Goal: Task Accomplishment & Management: Complete application form

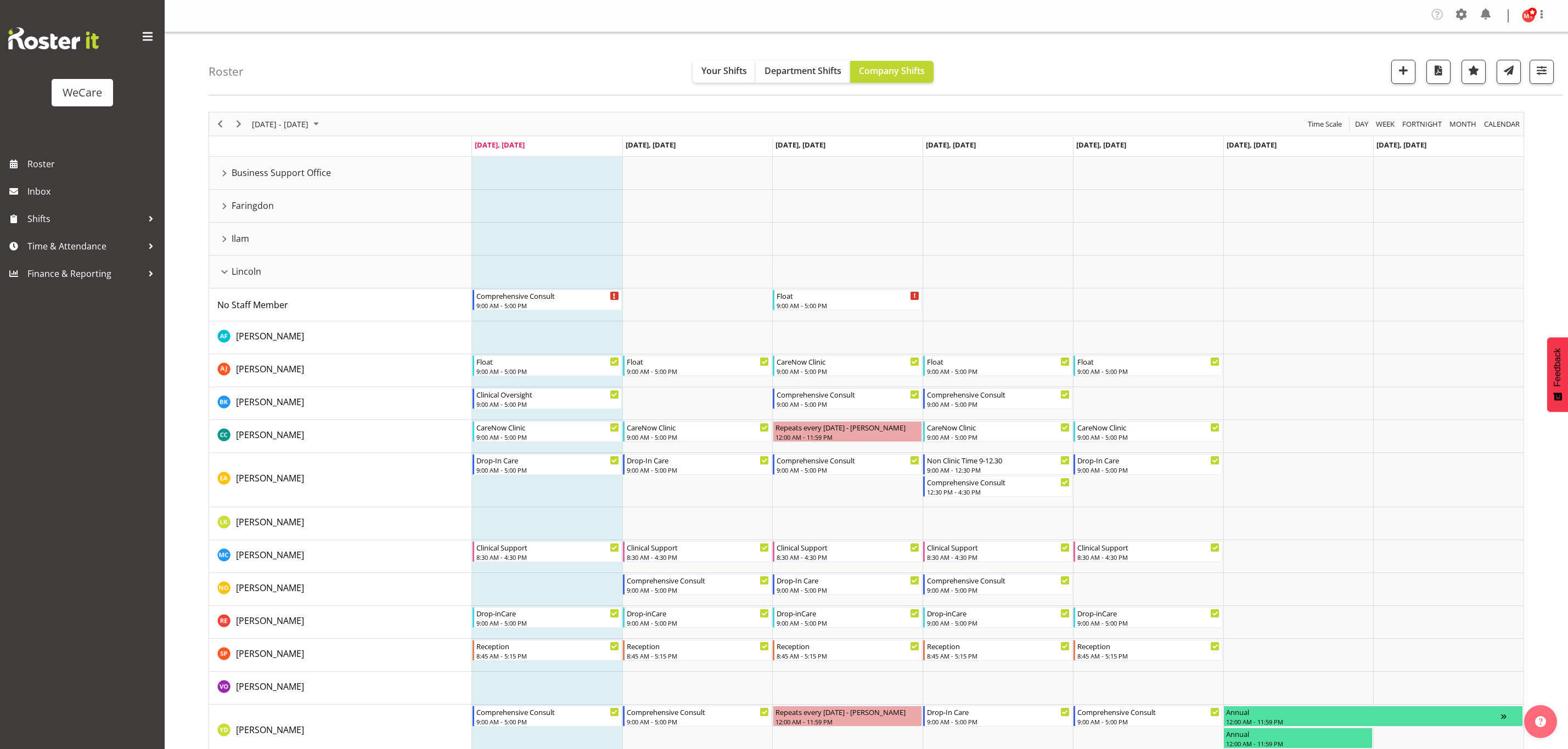
scroll to position [82, 0]
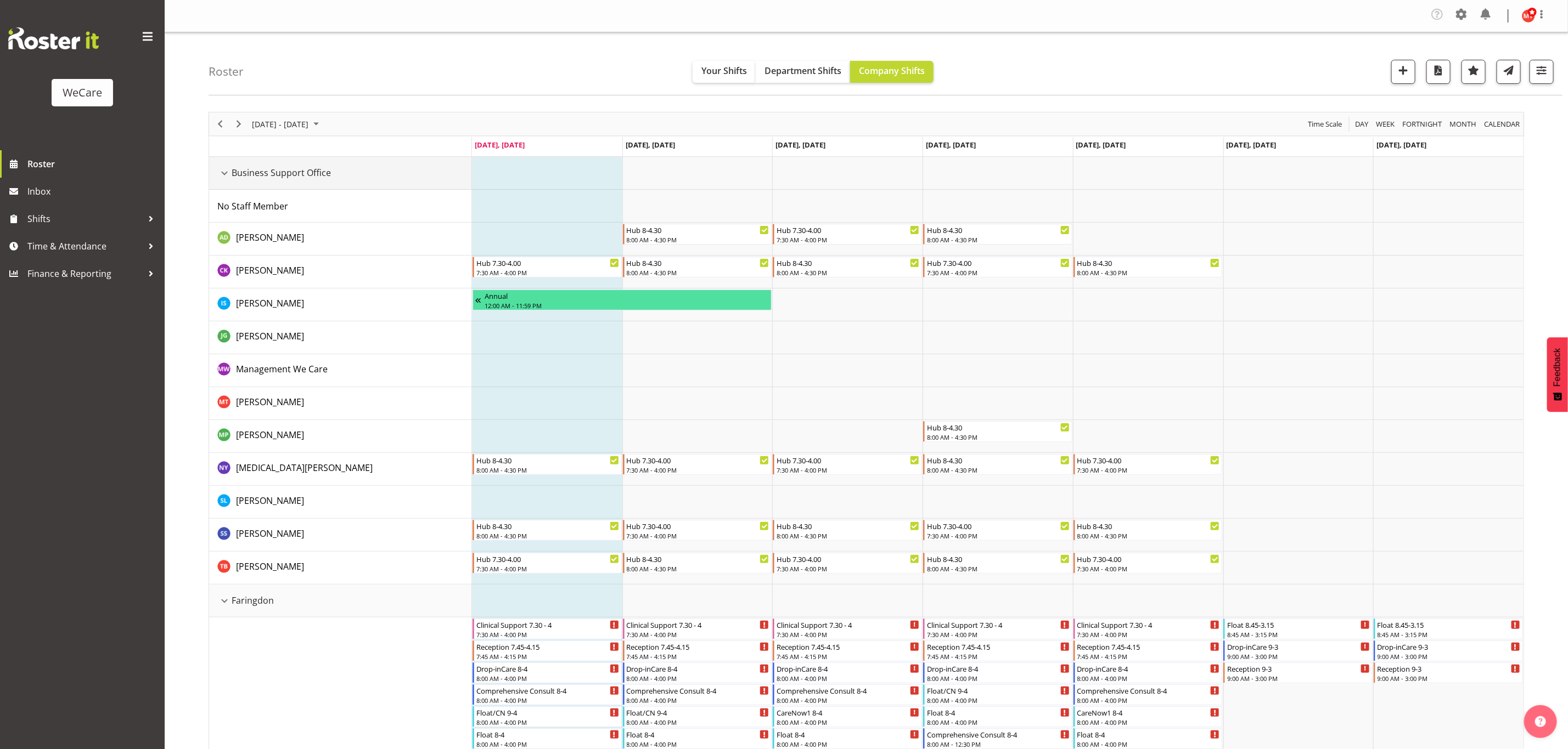
click at [224, 171] on div "Business Support Office resource" at bounding box center [224, 173] width 14 height 14
click at [226, 174] on div "Business Support Office resource" at bounding box center [224, 173] width 14 height 14
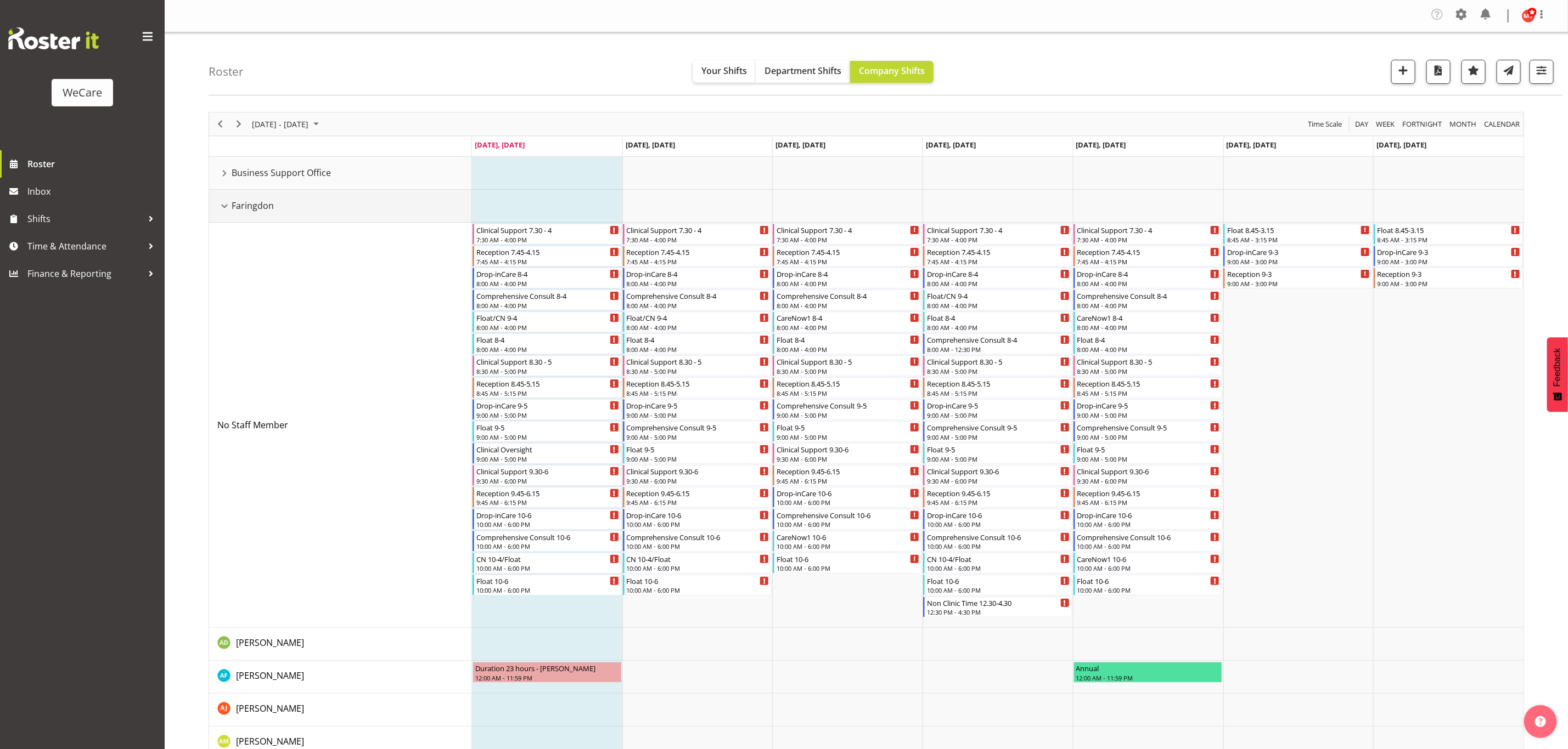
click at [226, 203] on div "Faringdon resource" at bounding box center [224, 206] width 14 height 14
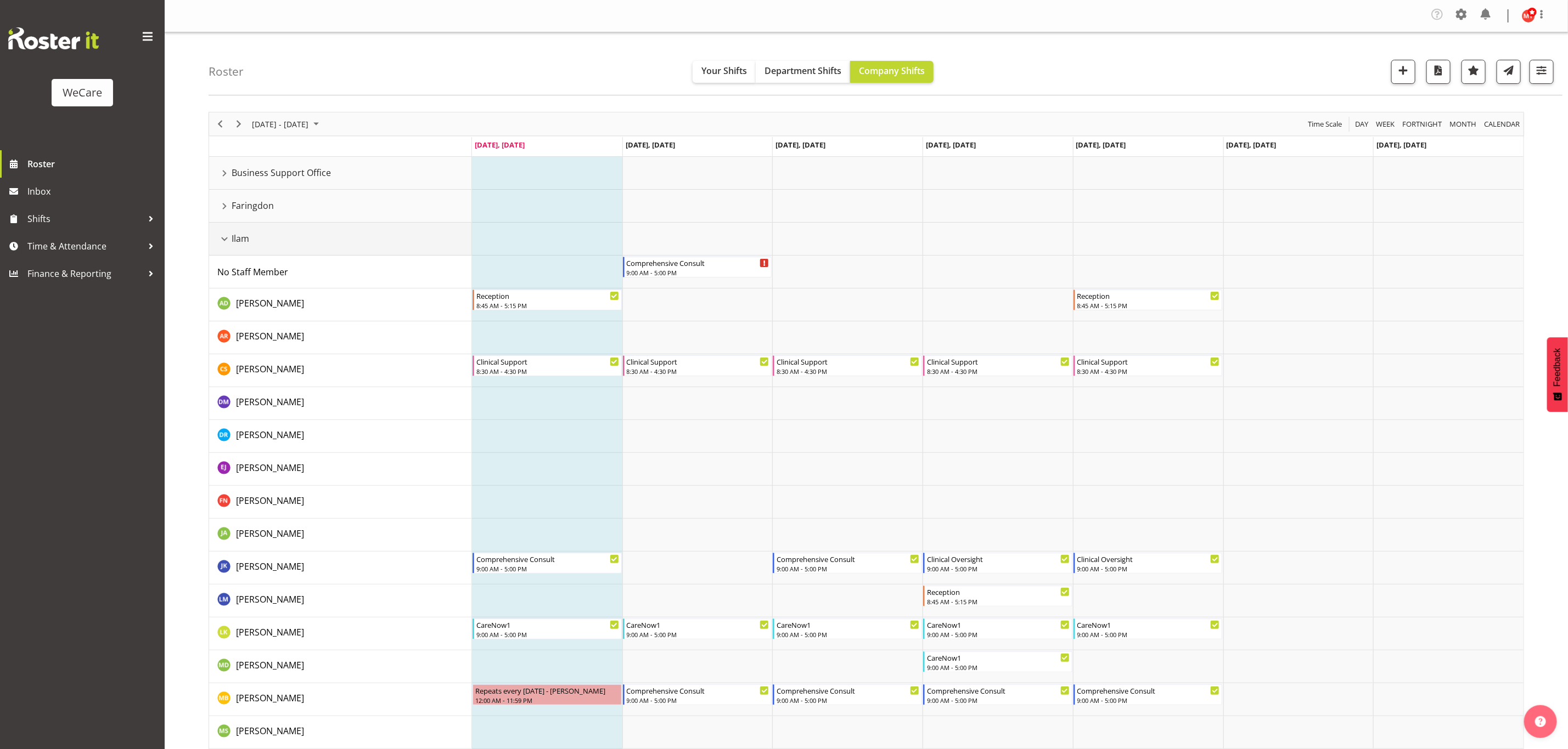
click at [224, 242] on div "Ilam resource" at bounding box center [224, 239] width 14 height 14
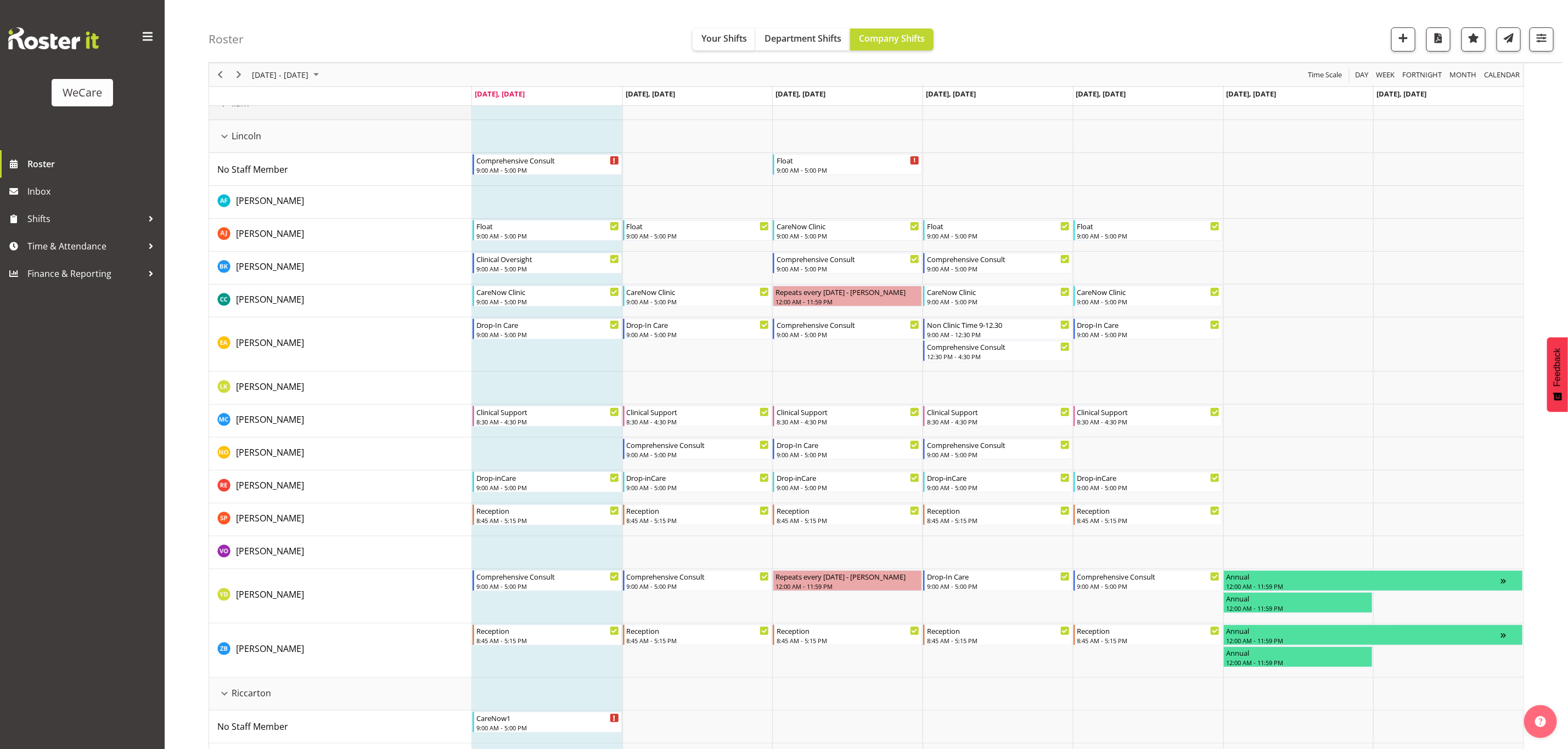
scroll to position [165, 0]
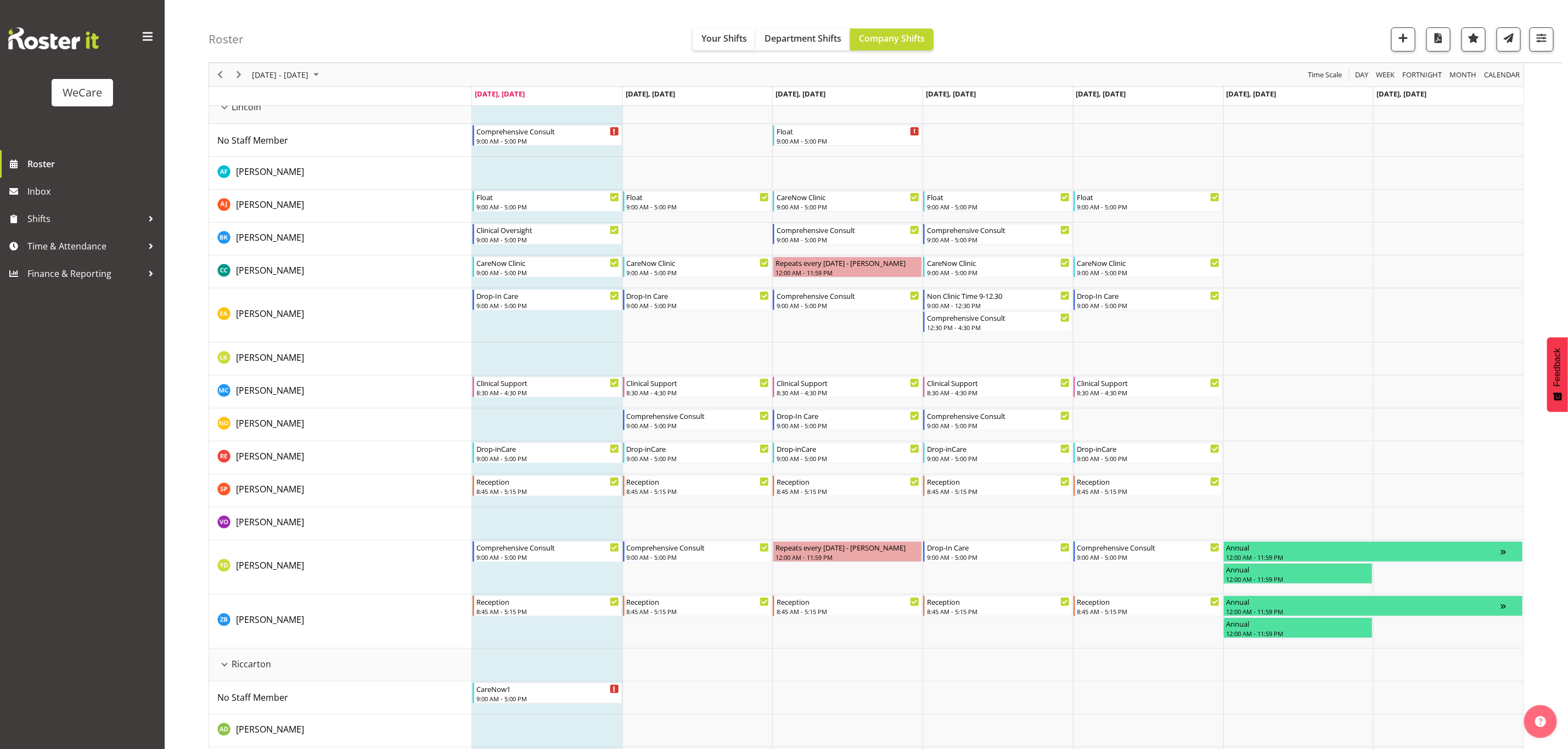
click at [499, 425] on td "Timeline Week of September 1, 2025" at bounding box center [547, 425] width 150 height 33
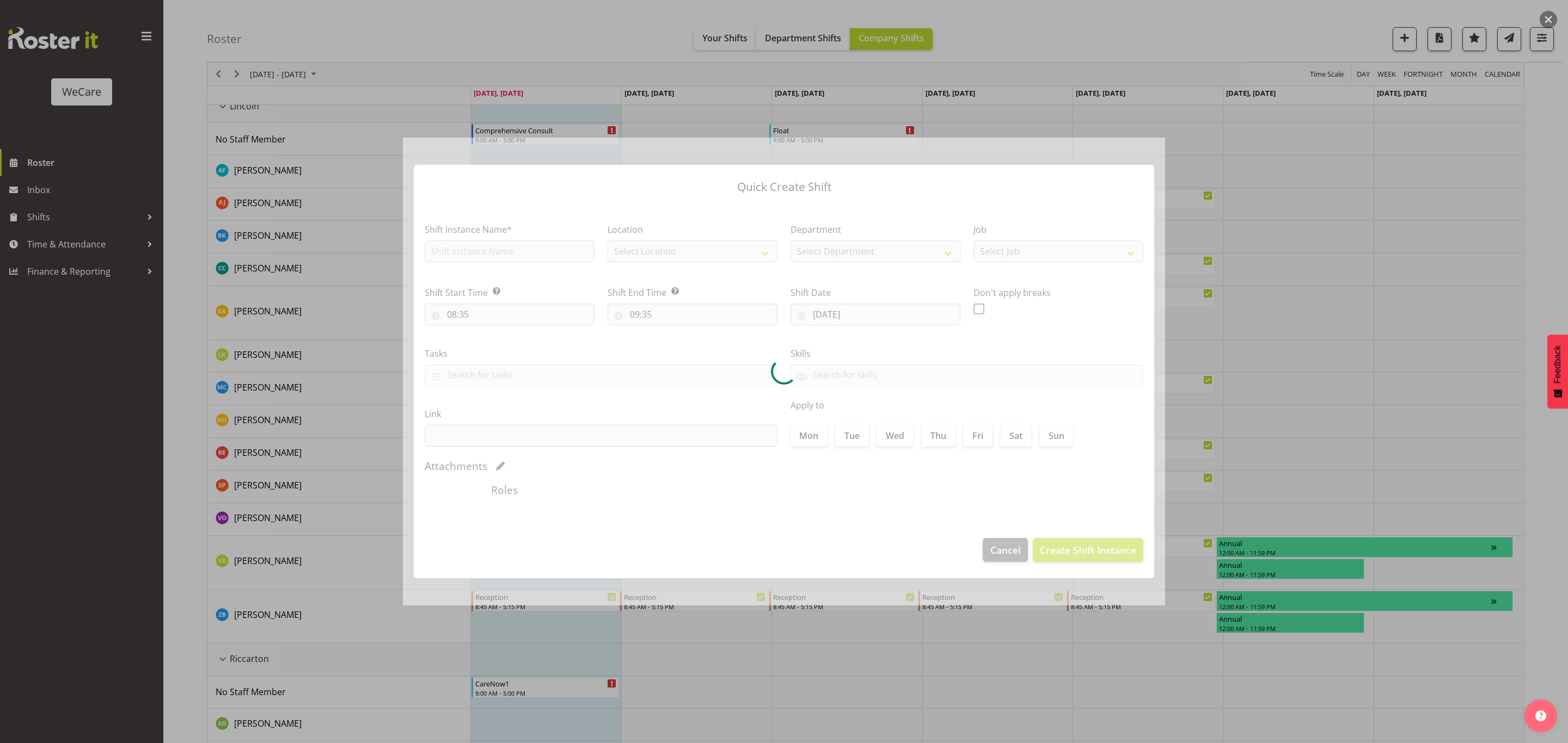
checkbox input "true"
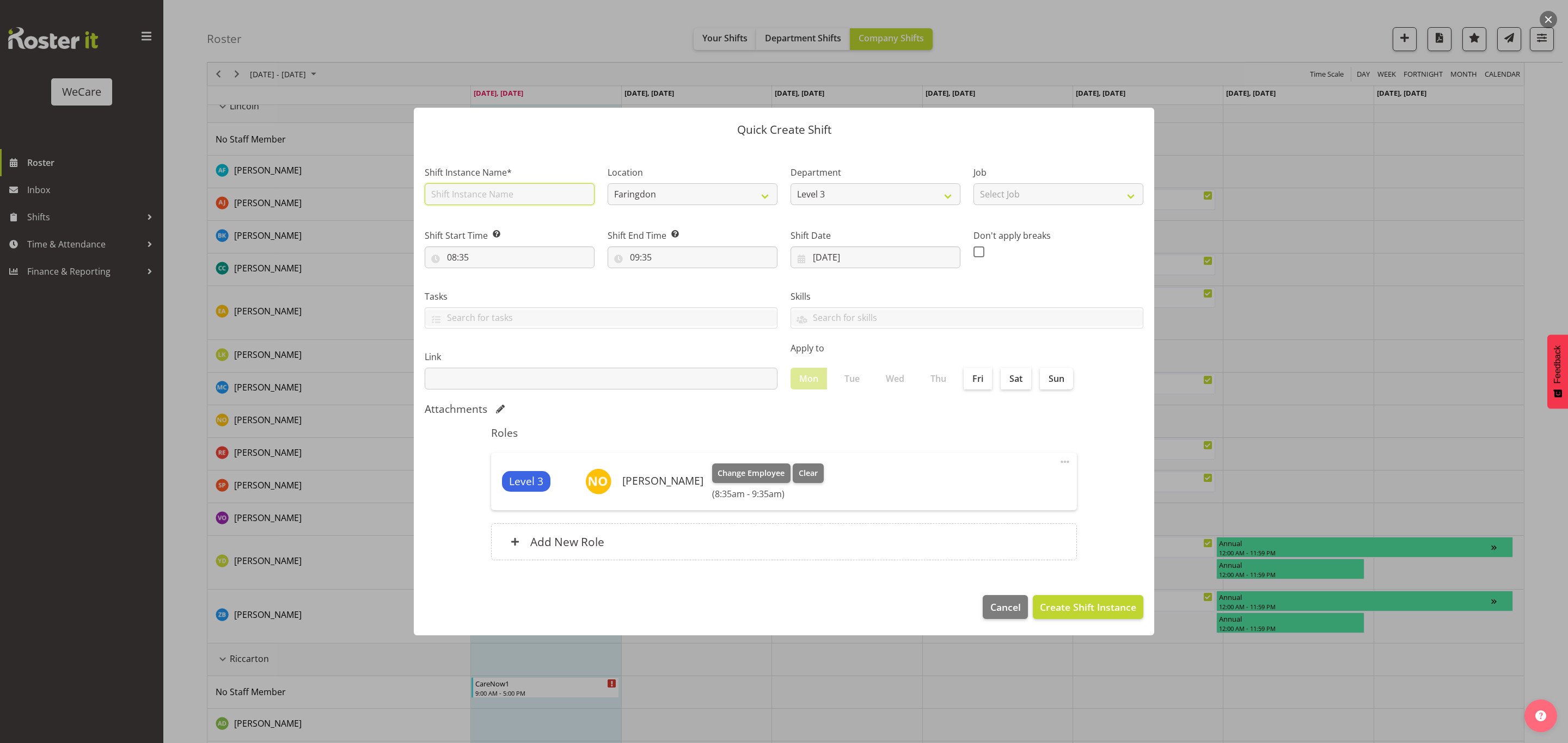
click at [513, 198] on input "text" at bounding box center [509, 195] width 170 height 22
type input "d"
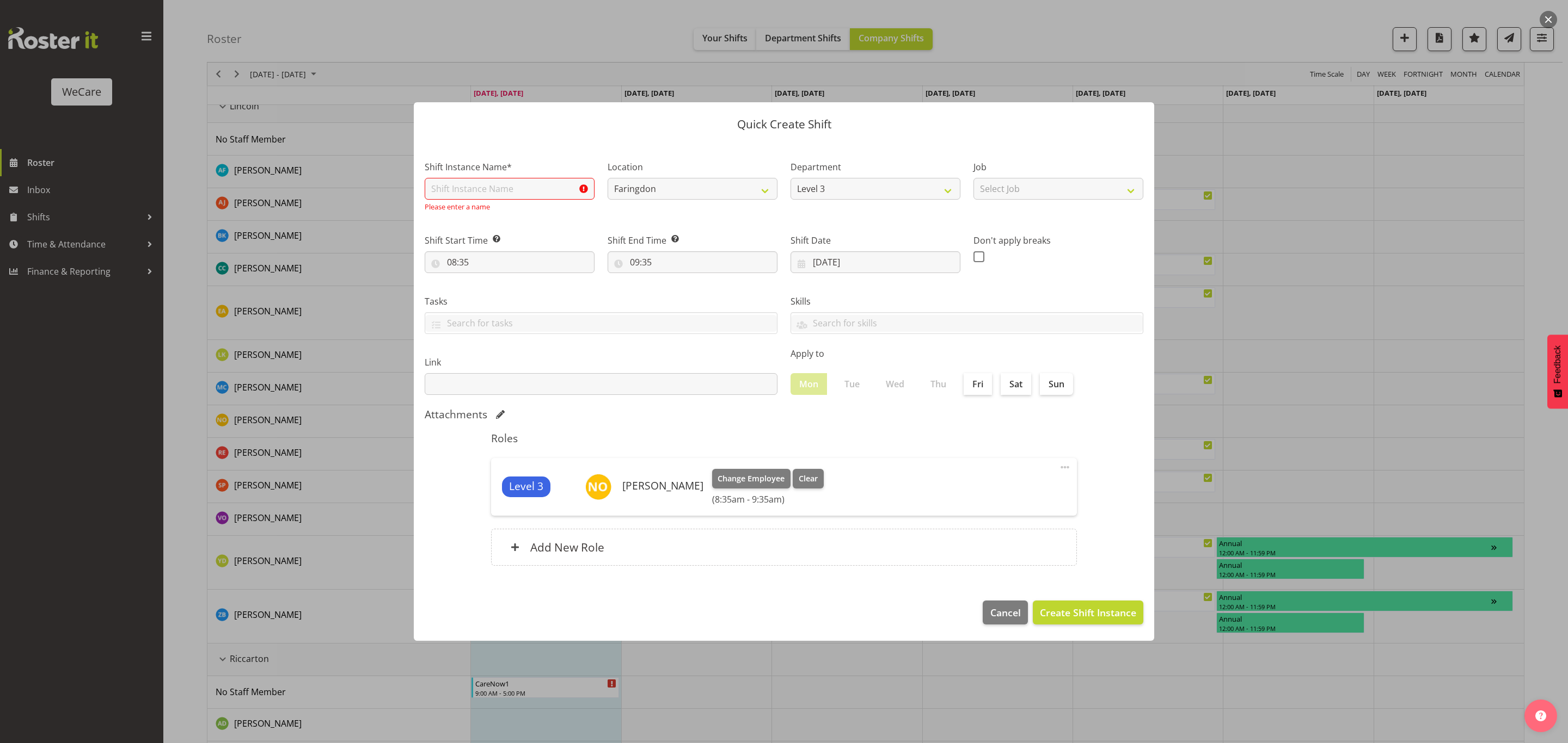
drag, startPoint x: 816, startPoint y: 129, endPoint x: 866, endPoint y: 242, distance: 123.6
click at [864, 239] on div "Quick Create Shift Shift Instance Name* Please enter a name Location Faringdon …" at bounding box center [784, 372] width 762 height 593
click at [998, 611] on span "Cancel" at bounding box center [1005, 613] width 30 height 14
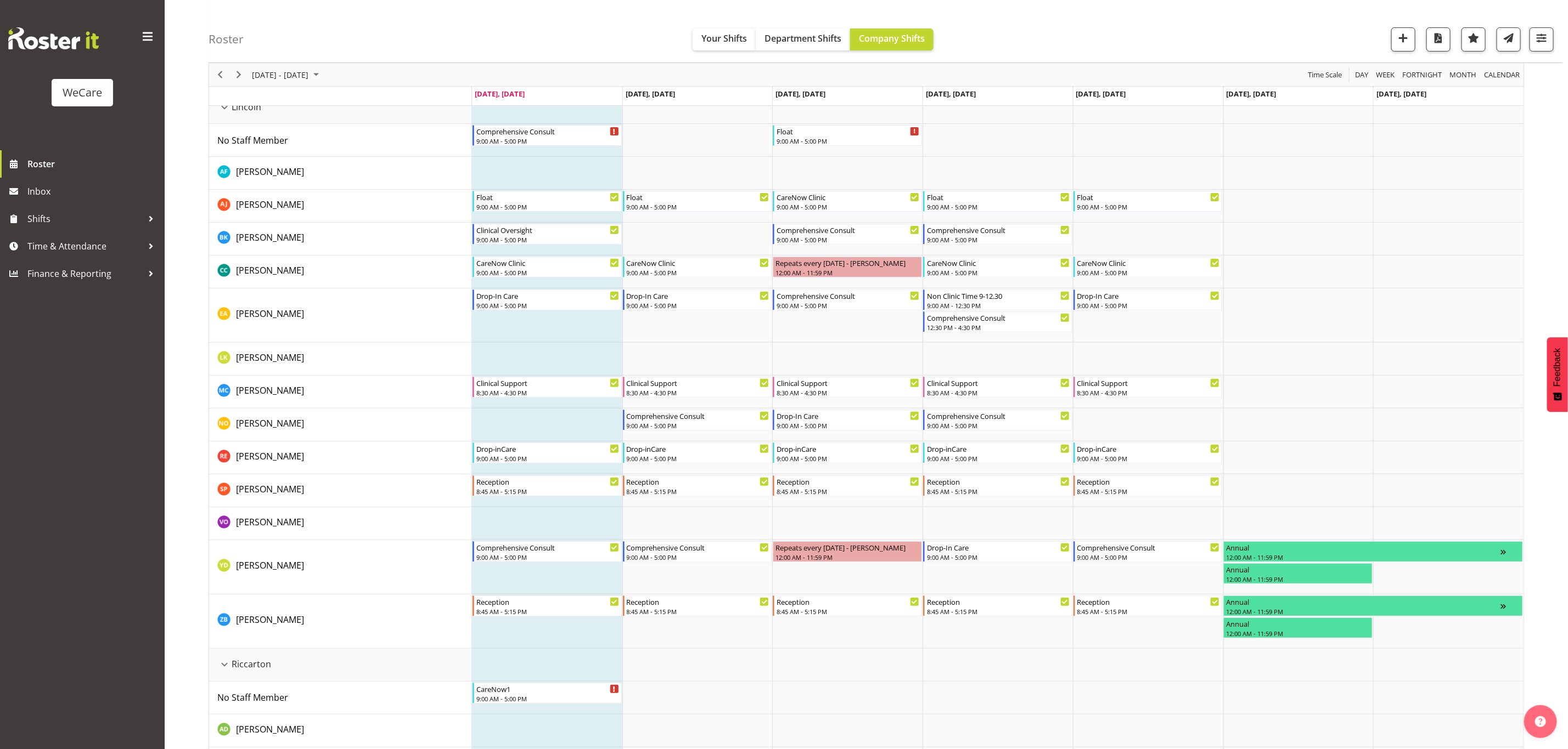
click at [497, 430] on td "Timeline Week of September 1, 2025" at bounding box center [547, 425] width 150 height 33
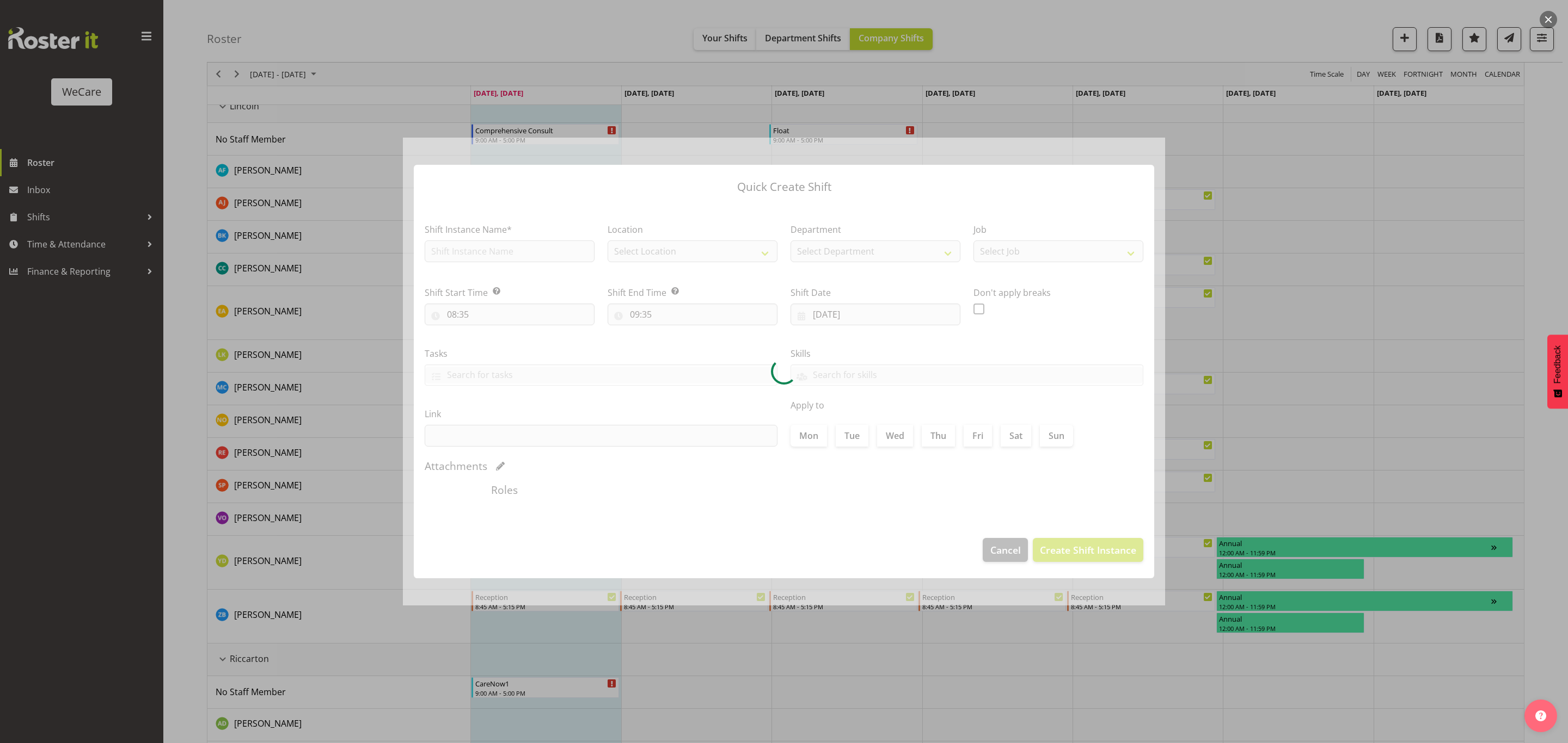
checkbox input "true"
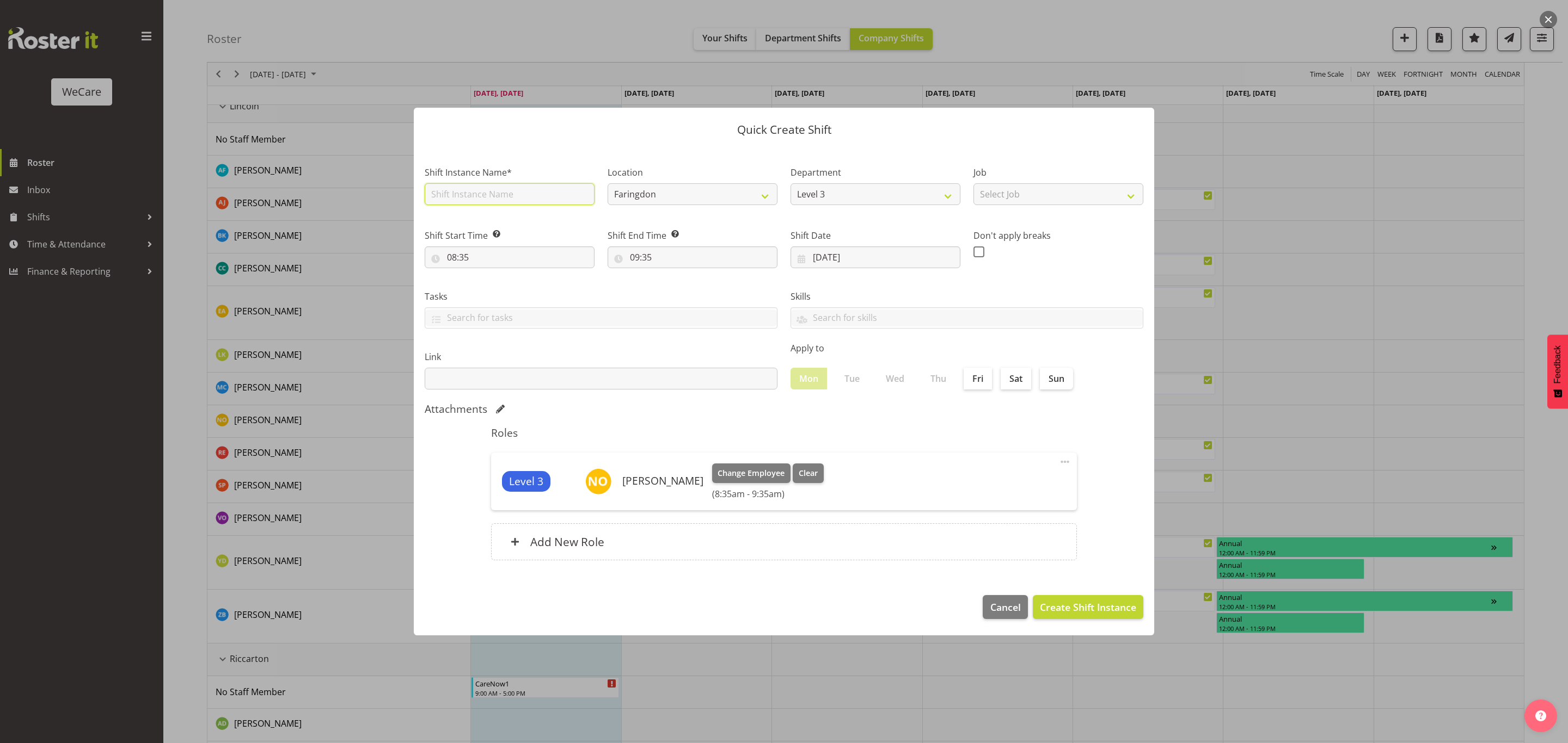
click at [469, 198] on input "text" at bounding box center [509, 195] width 170 height 22
type input "Drop-In Care"
click at [514, 255] on input "08:35" at bounding box center [509, 257] width 170 height 22
click at [495, 285] on select "00 01 02 03 04 05 06 07 08 09 10 11 12 13 14 15 16 17 18 19 20 21 22 23" at bounding box center [499, 286] width 25 height 22
select select "9"
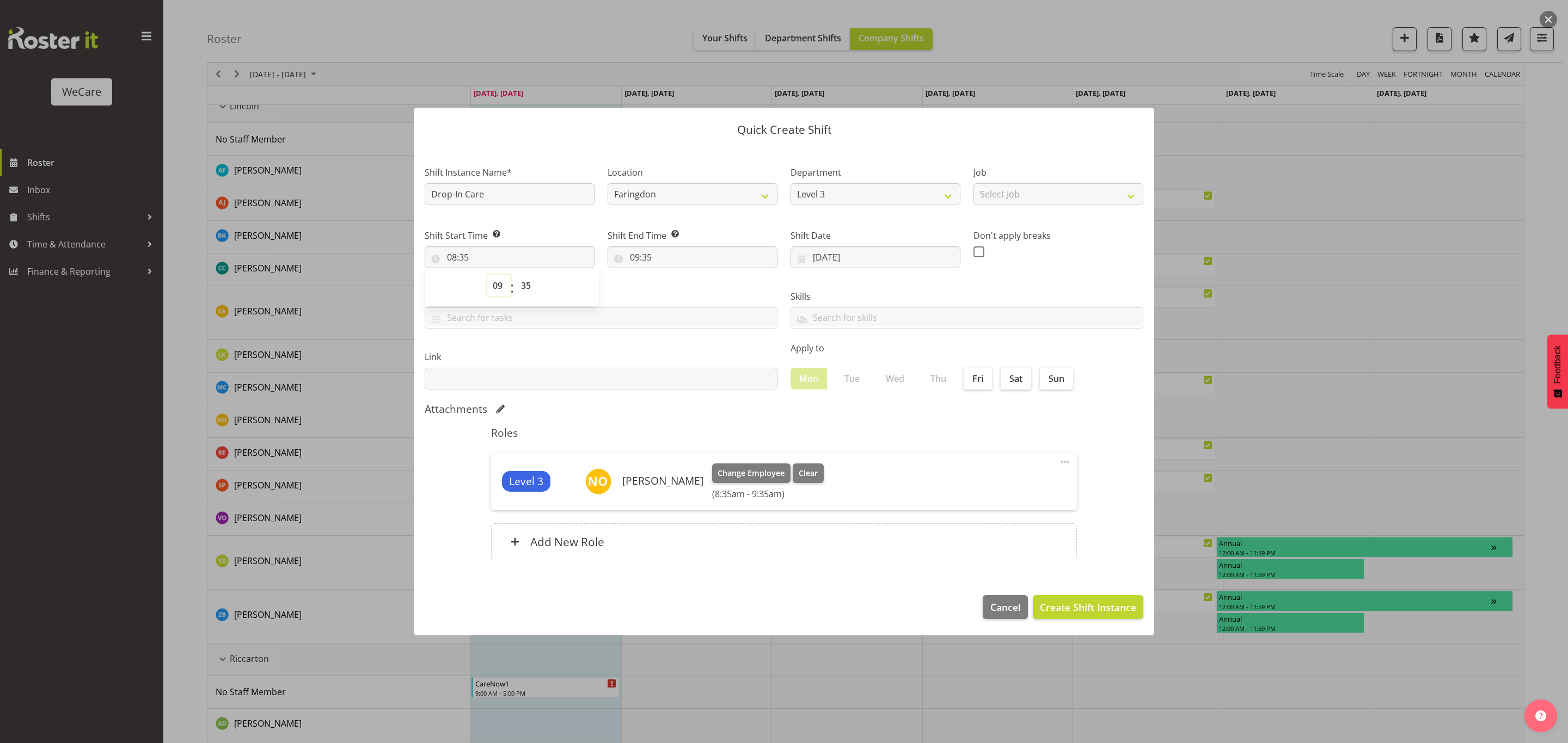
click at [487, 275] on select "00 01 02 03 04 05 06 07 08 09 10 11 12 13 14 15 16 17 18 19 20 21 22 23" at bounding box center [499, 286] width 25 height 22
type input "09:35"
click at [533, 283] on select "00 01 02 03 04 05 06 07 08 09 10 11 12 13 14 15 16 17 18 19 20 21 22 23 24 25 2…" at bounding box center [527, 286] width 25 height 22
select select "0"
click at [515, 275] on select "00 01 02 03 04 05 06 07 08 09 10 11 12 13 14 15 16 17 18 19 20 21 22 23 24 25 2…" at bounding box center [527, 286] width 25 height 22
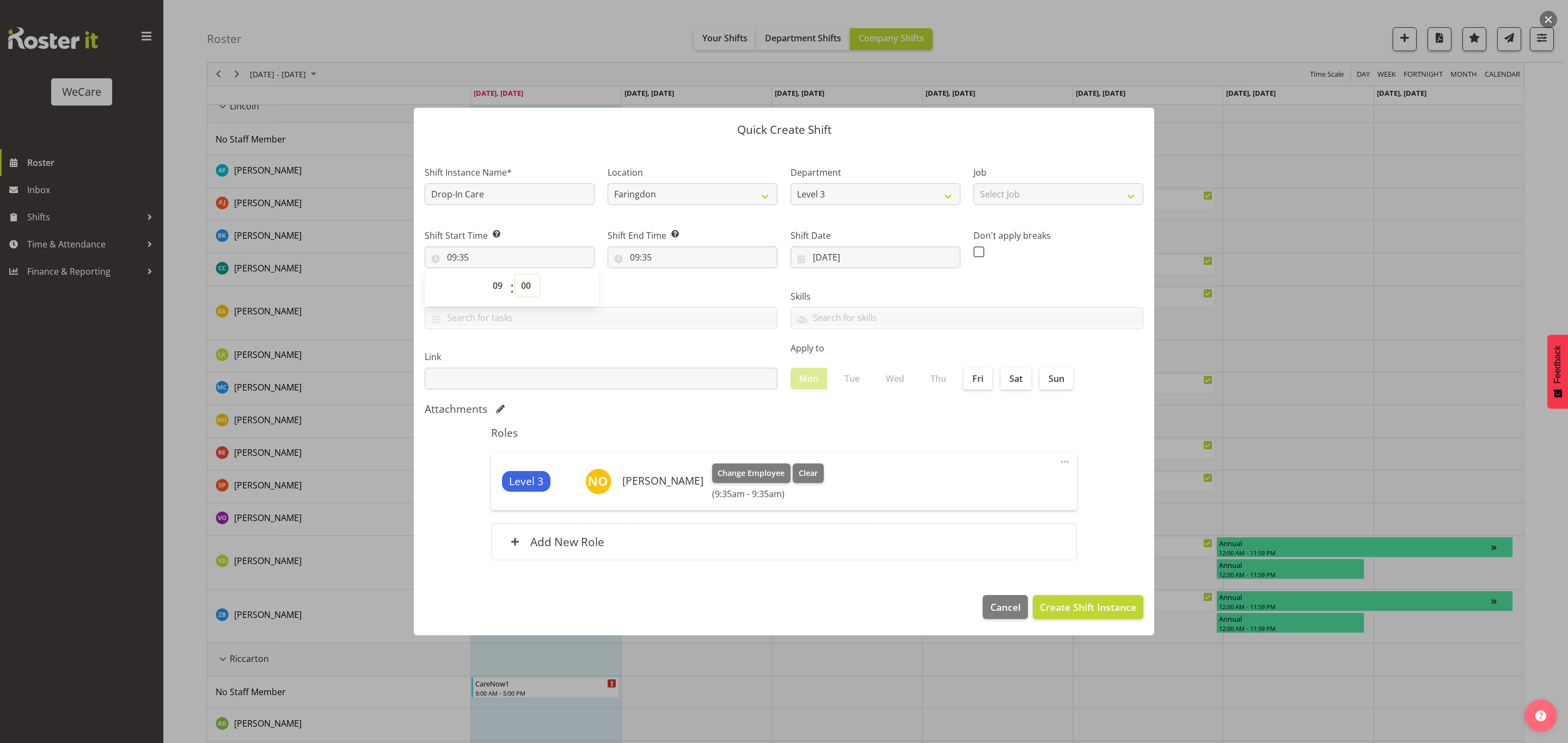
type input "09:00"
click at [642, 260] on input "09:35" at bounding box center [692, 257] width 170 height 22
click at [680, 286] on select "00 01 02 03 04 05 06 07 08 09 10 11 12 13 14 15 16 17 18 19 20 21 22 23" at bounding box center [682, 286] width 25 height 22
select select "17"
click at [670, 275] on select "00 01 02 03 04 05 06 07 08 09 10 11 12 13 14 15 16 17 18 19 20 21 22 23" at bounding box center [682, 286] width 25 height 22
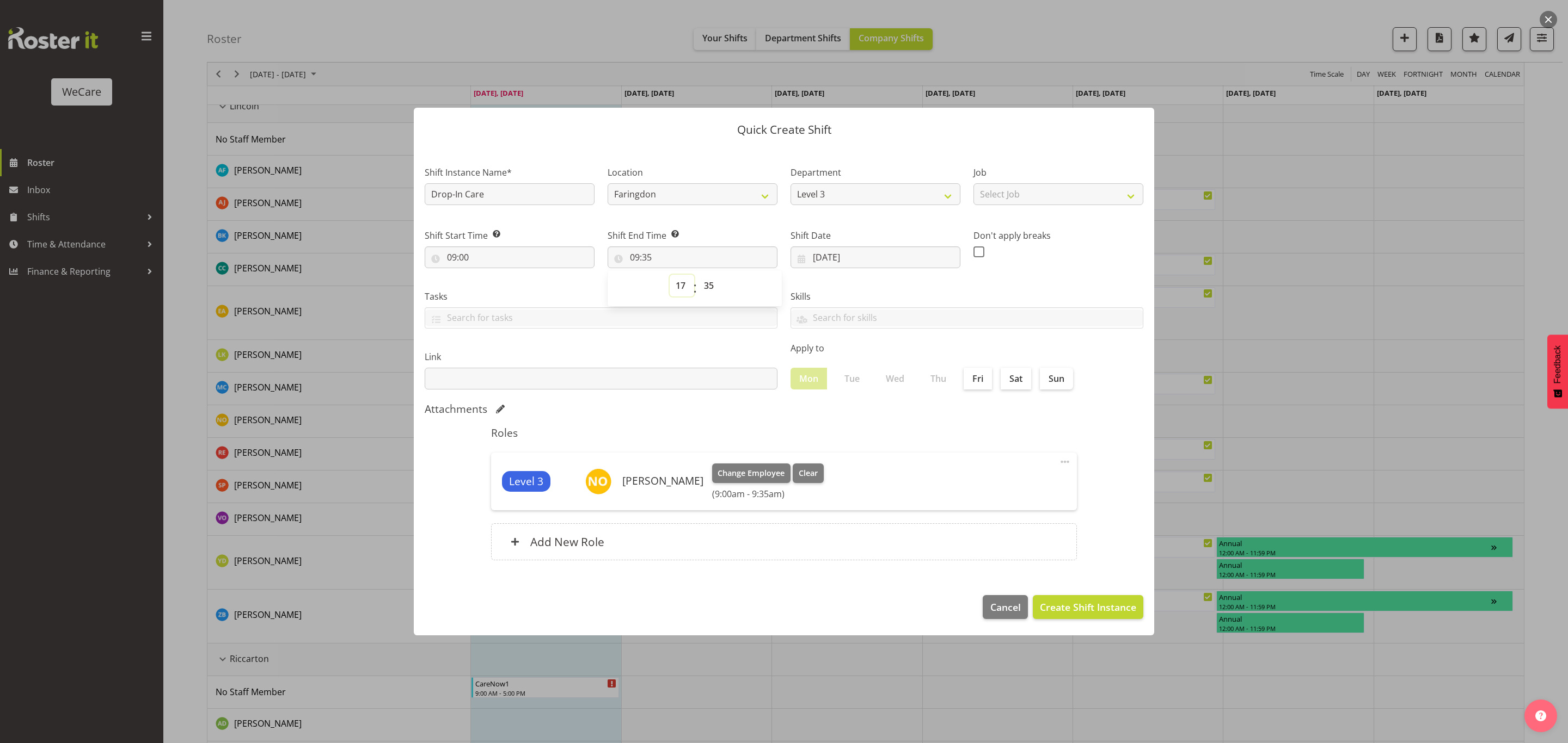
type input "17:35"
click at [714, 285] on select "00 01 02 03 04 05 06 07 08 09 10 11 12 13 14 15 16 17 18 19 20 21 22 23 24 25 2…" at bounding box center [710, 286] width 25 height 22
select select "0"
click at [698, 275] on select "00 01 02 03 04 05 06 07 08 09 10 11 12 13 14 15 16 17 18 19 20 21 22 23 24 25 2…" at bounding box center [710, 286] width 25 height 22
type input "17:00"
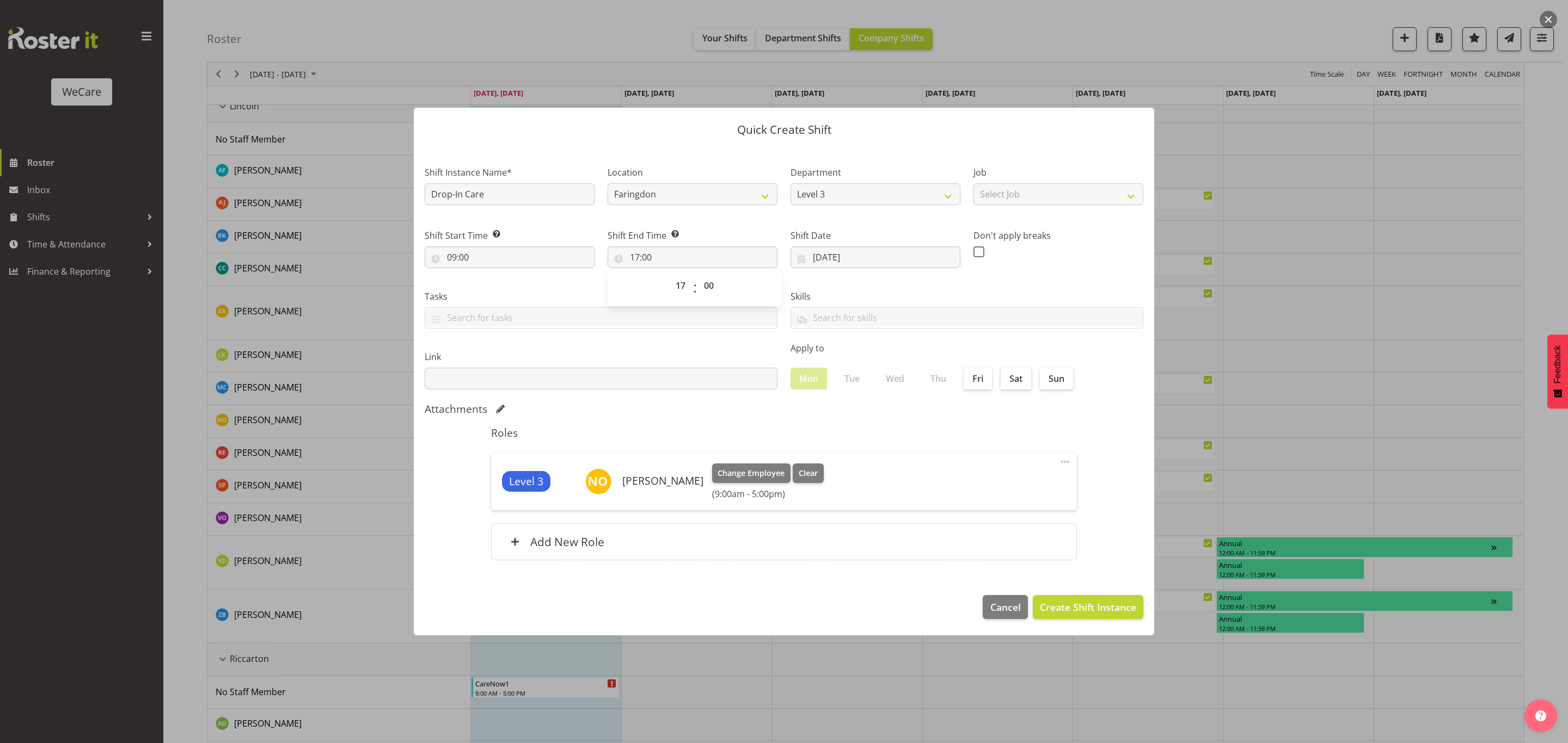
click at [1127, 422] on section "Shift Instance Name* Drop-In Care Location Faringdon Wigram Lincoln Department …" at bounding box center [784, 366] width 740 height 439
click at [1052, 608] on span "Create Shift Instance" at bounding box center [1088, 607] width 96 height 14
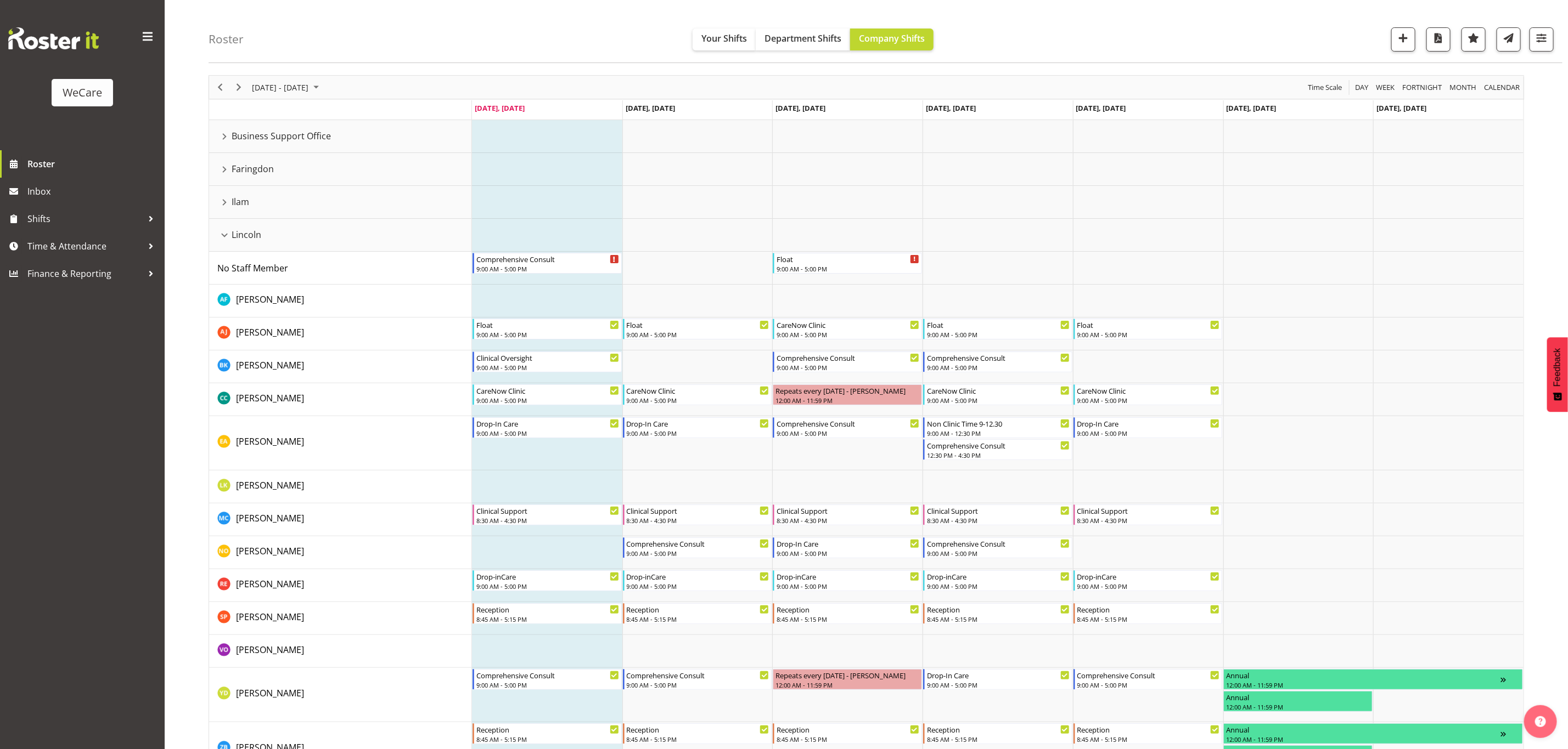
scroll to position [0, 0]
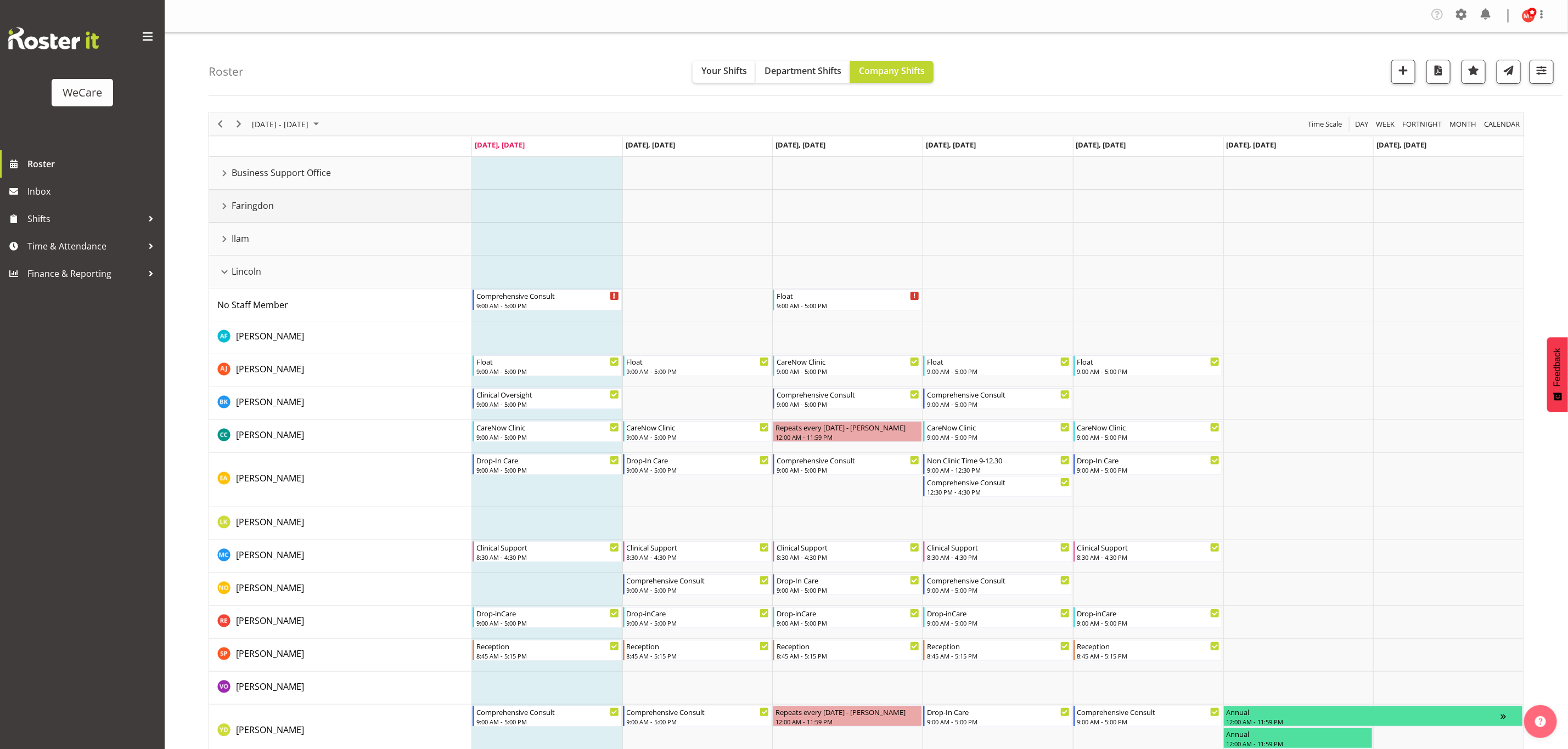
click at [224, 203] on div "Faringdon resource" at bounding box center [224, 206] width 14 height 14
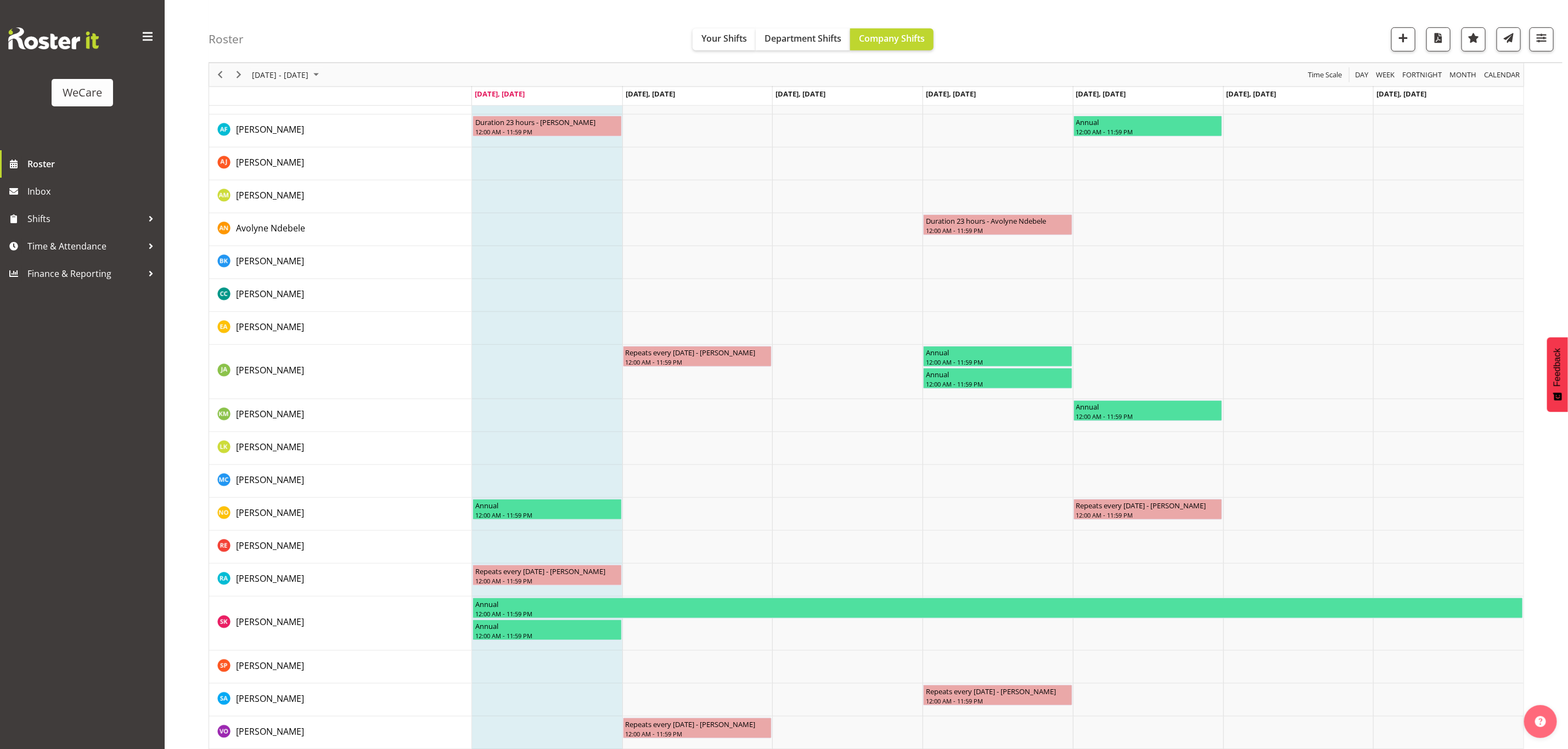
scroll to position [576, 0]
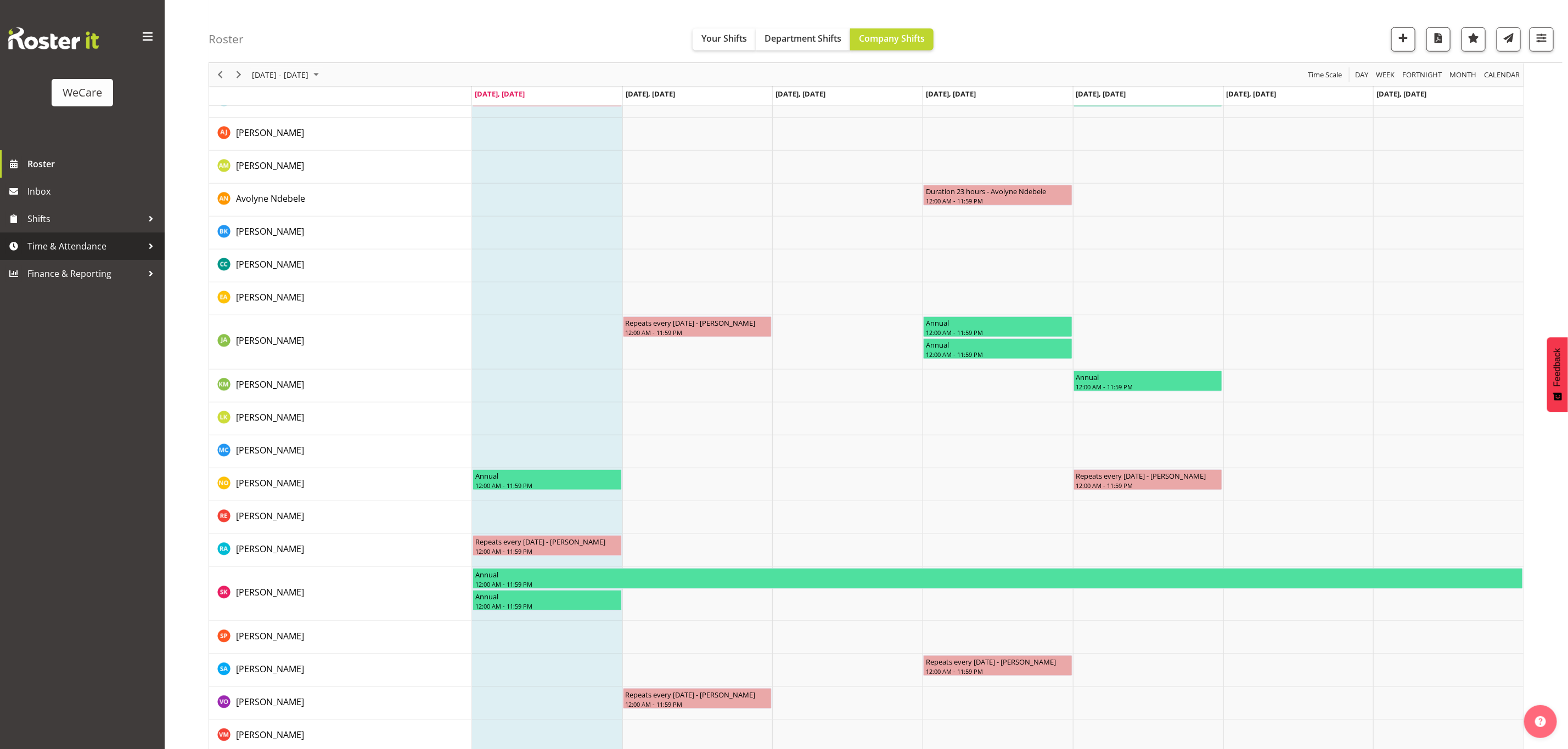
click at [125, 252] on span "Time & Attendance" at bounding box center [85, 246] width 115 height 17
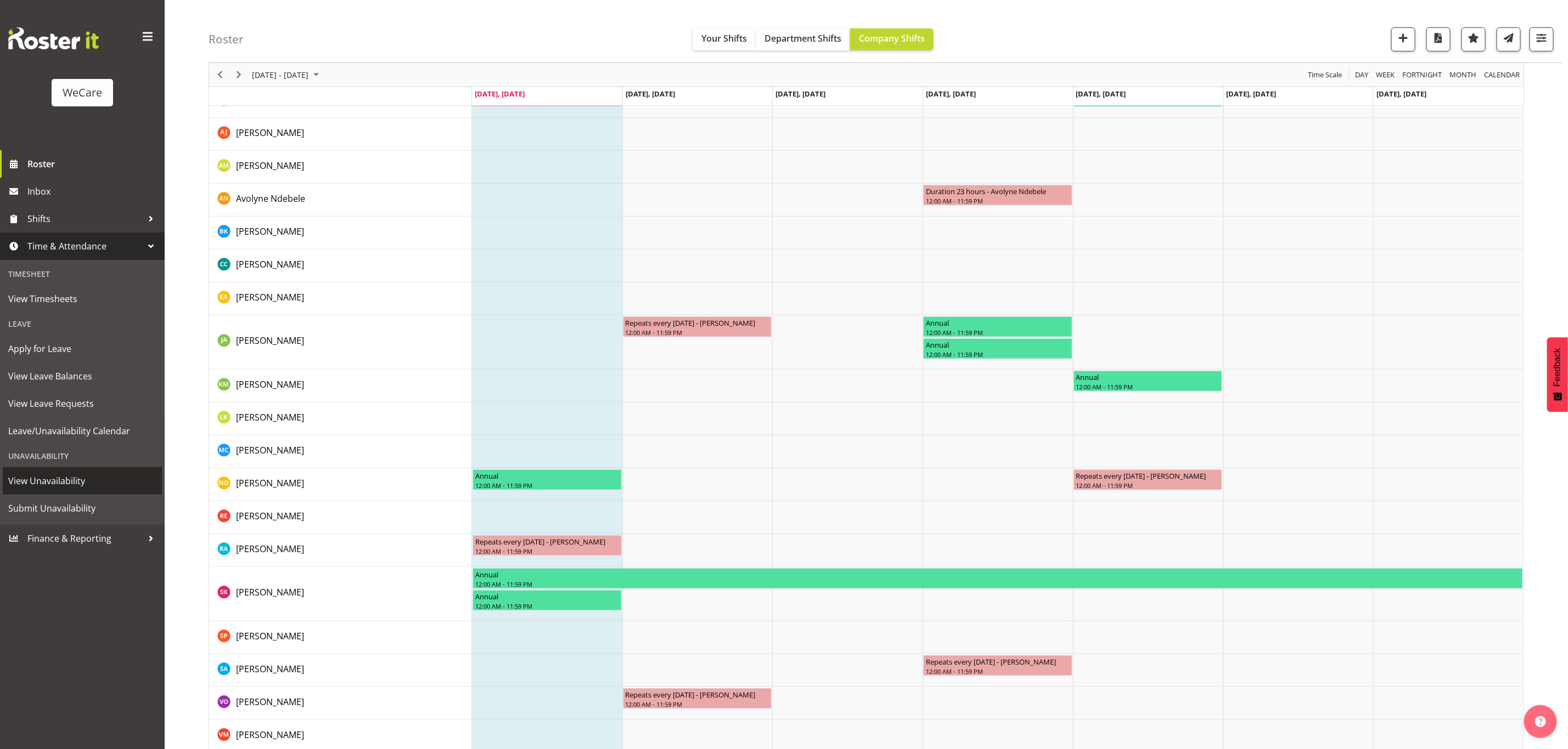
click at [82, 484] on span "View Unavailability" at bounding box center [82, 481] width 148 height 17
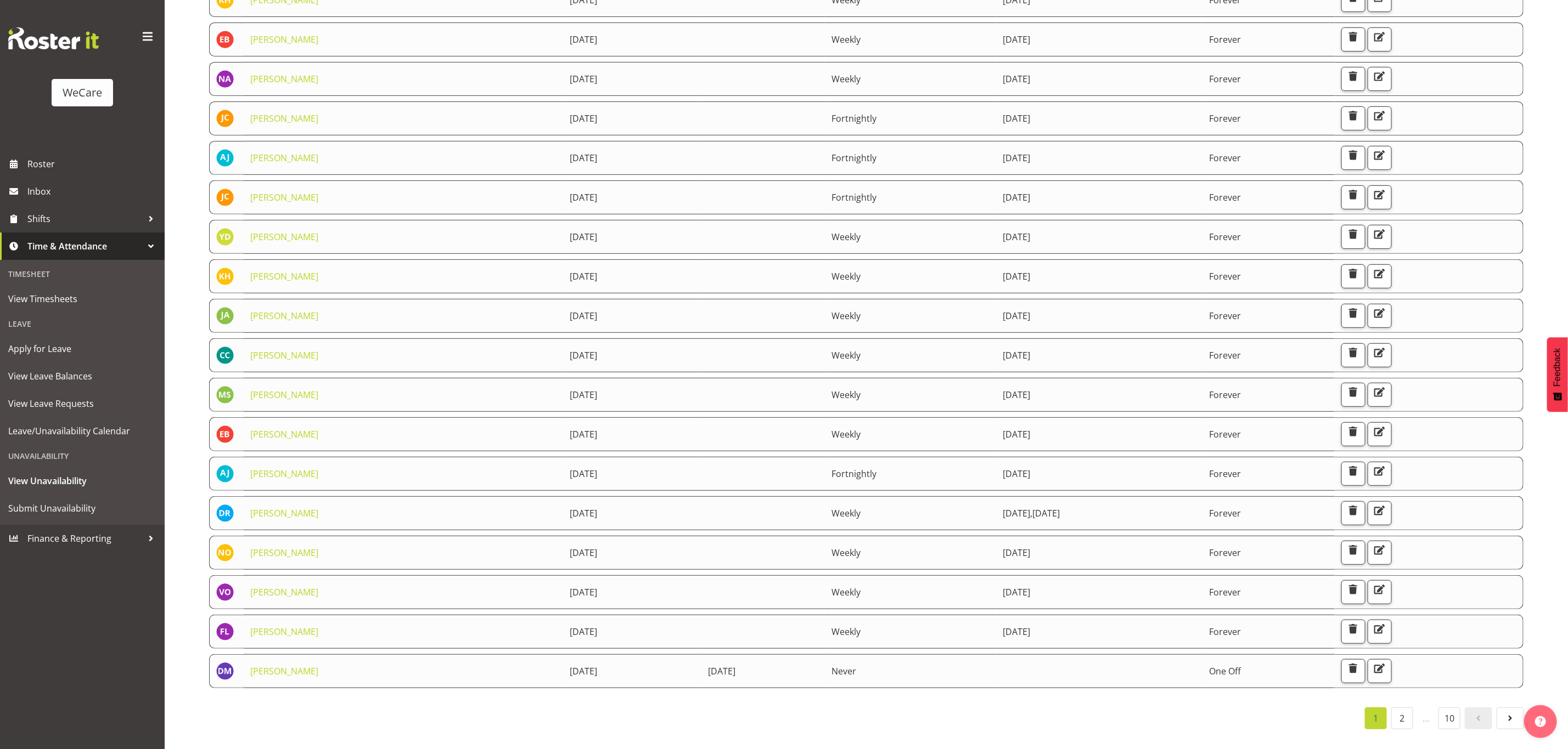
scroll to position [256, 0]
click at [1454, 706] on link "10" at bounding box center [1449, 718] width 22 height 22
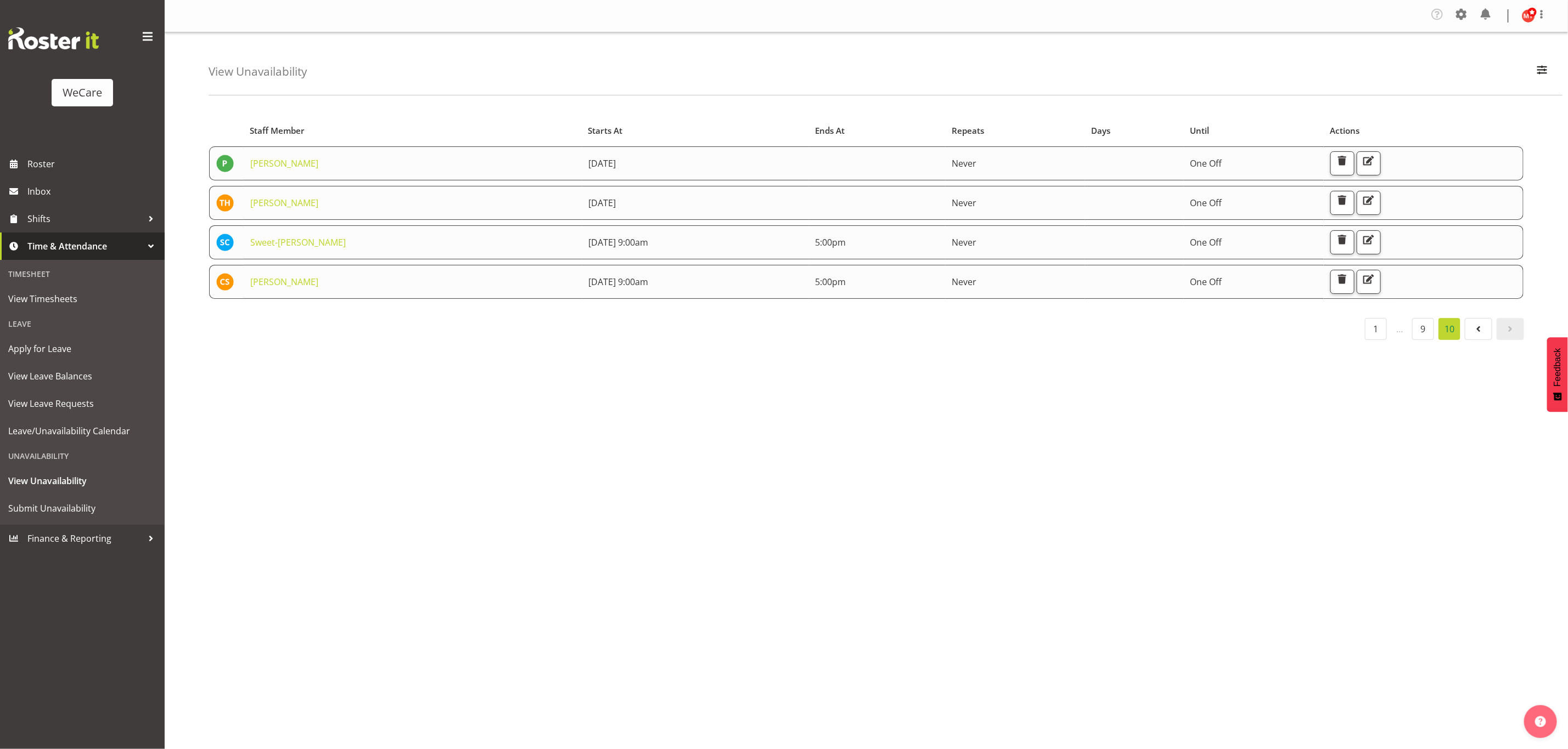
scroll to position [0, 0]
click at [1420, 325] on link "9" at bounding box center [1424, 330] width 22 height 22
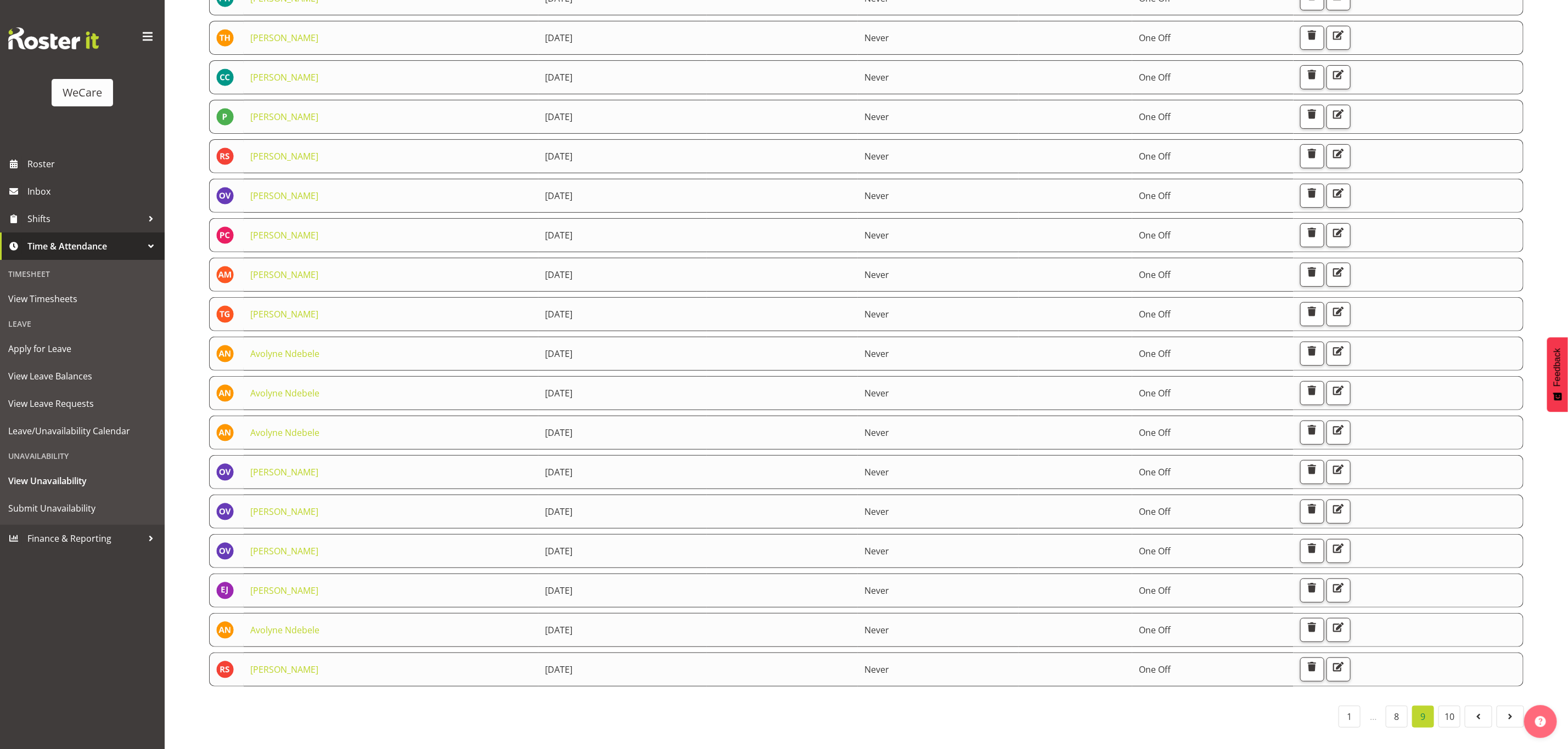
scroll to position [256, 0]
click at [1401, 706] on link "8" at bounding box center [1397, 718] width 22 height 22
click at [1364, 706] on link "7" at bounding box center [1371, 718] width 22 height 22
click at [1342, 706] on link "6" at bounding box center [1344, 718] width 22 height 22
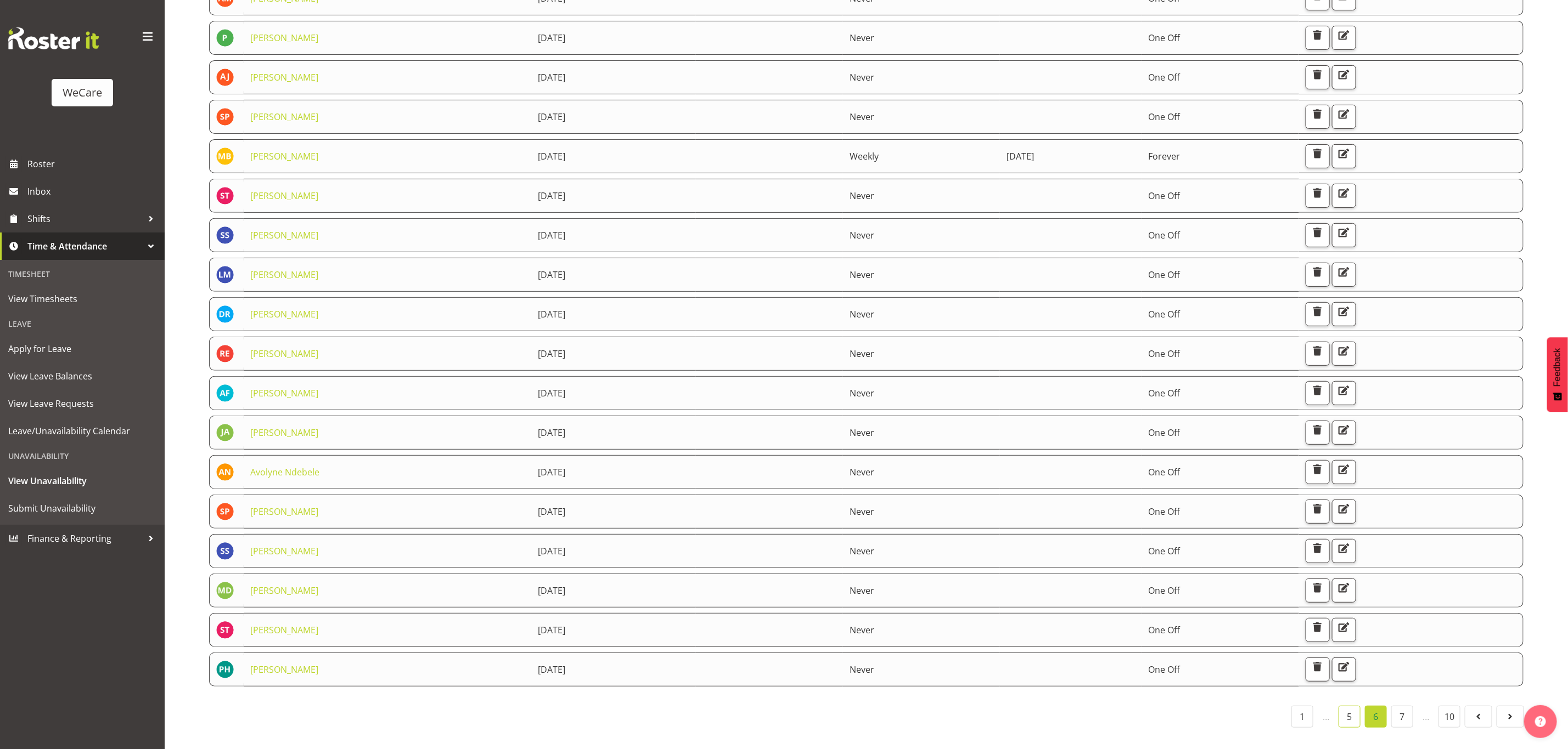
click at [1345, 706] on link "5" at bounding box center [1349, 718] width 22 height 22
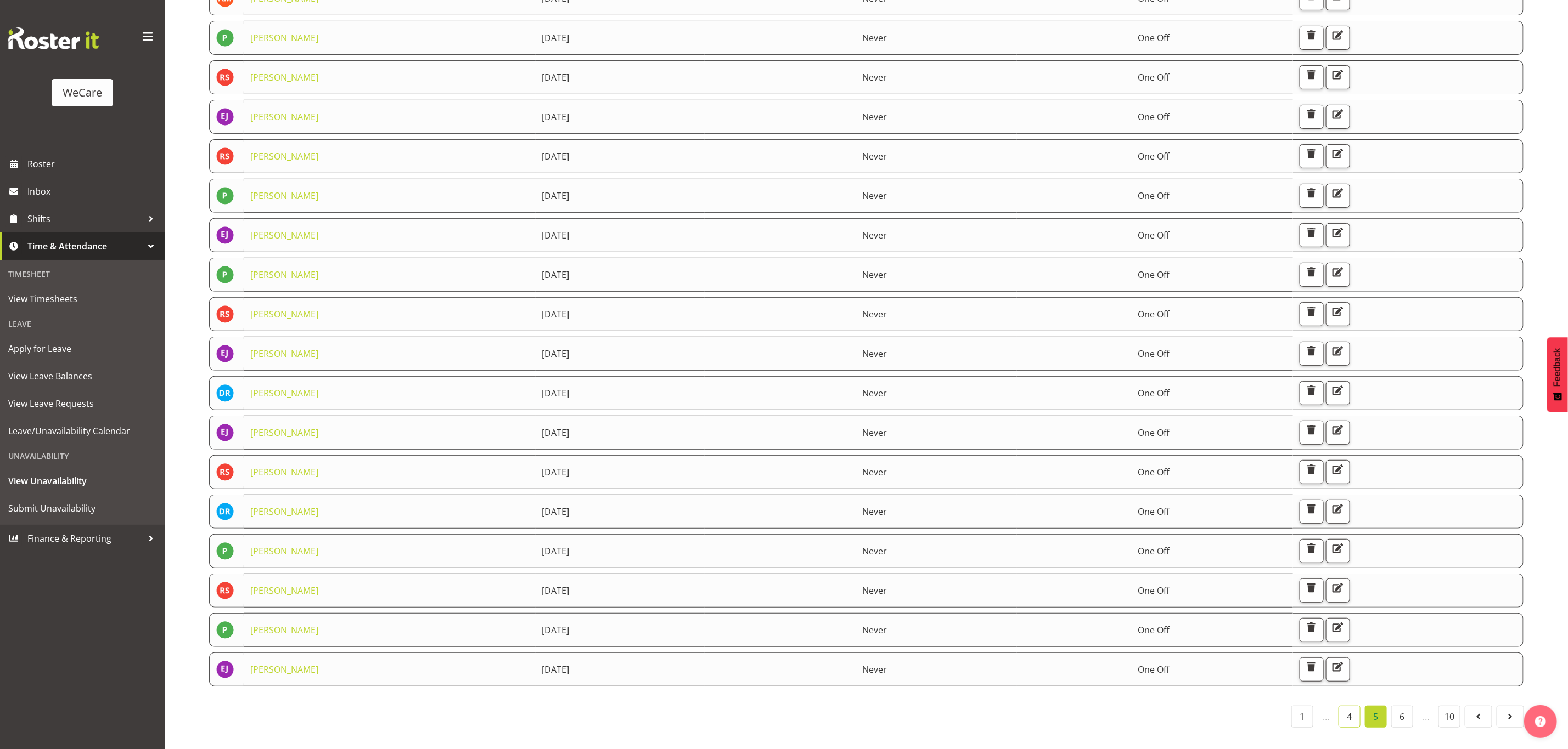
click at [1348, 712] on link "4" at bounding box center [1349, 718] width 22 height 22
click at [1348, 707] on link "3" at bounding box center [1349, 718] width 22 height 22
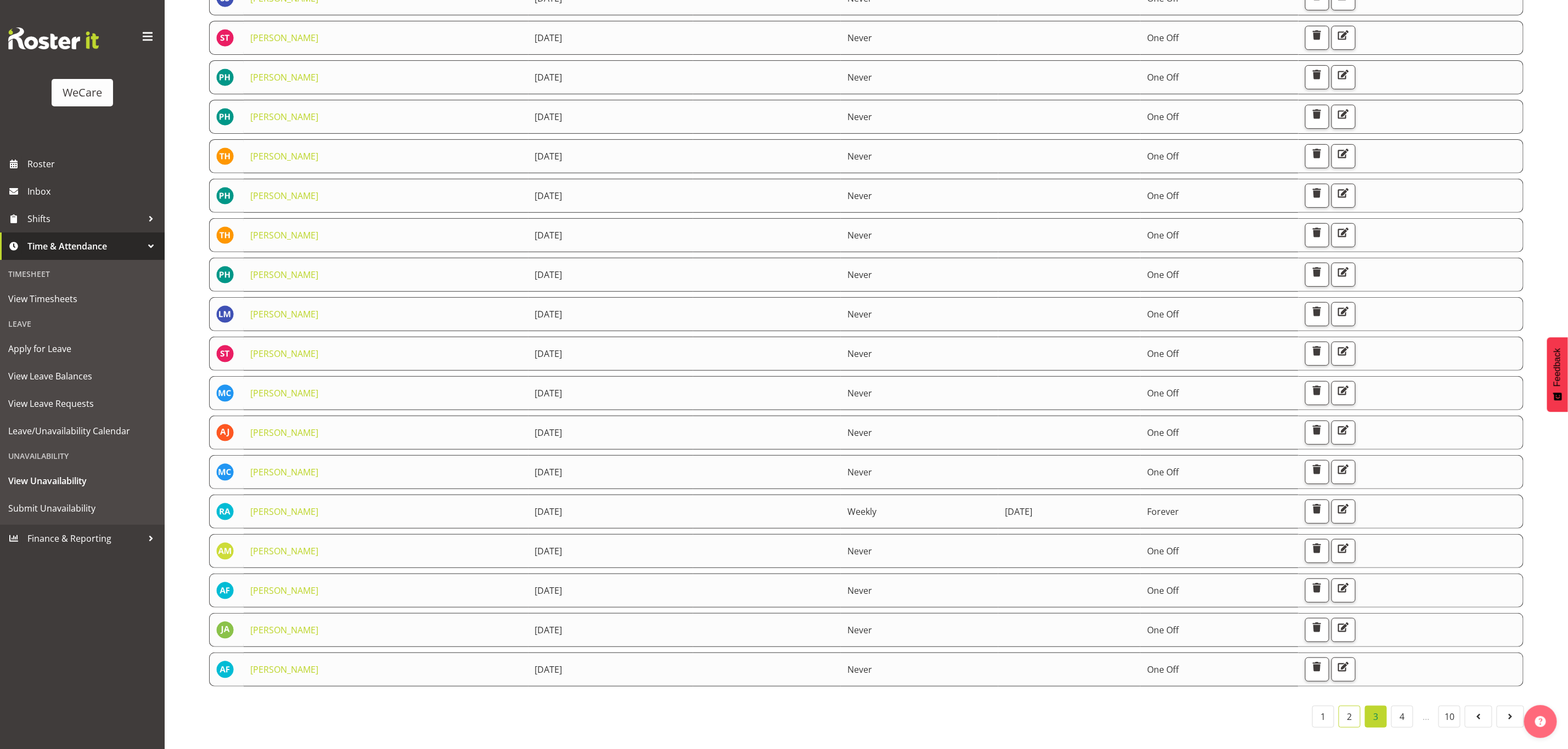
click at [1342, 706] on link "2" at bounding box center [1349, 718] width 22 height 22
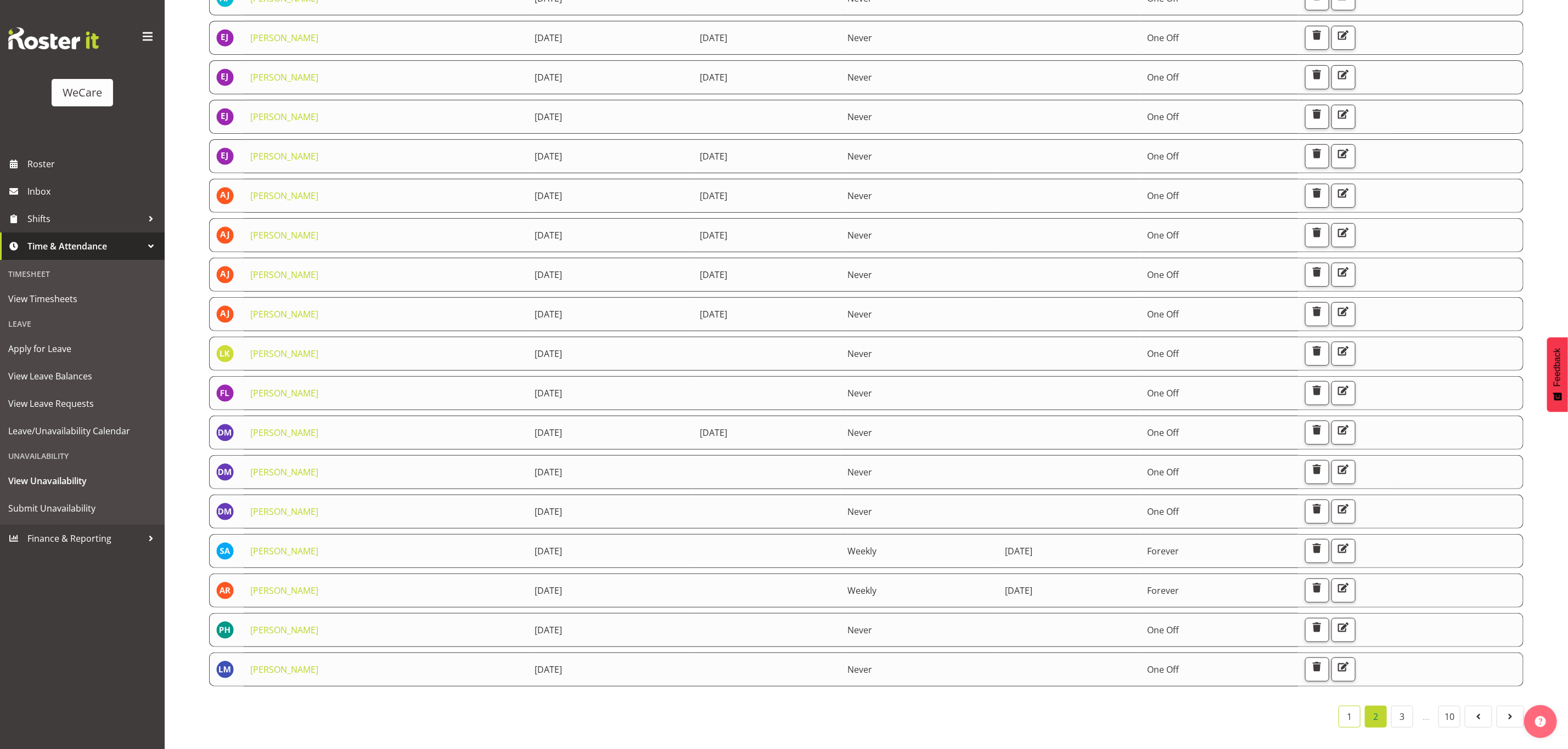
click at [1349, 706] on link "1" at bounding box center [1349, 718] width 22 height 22
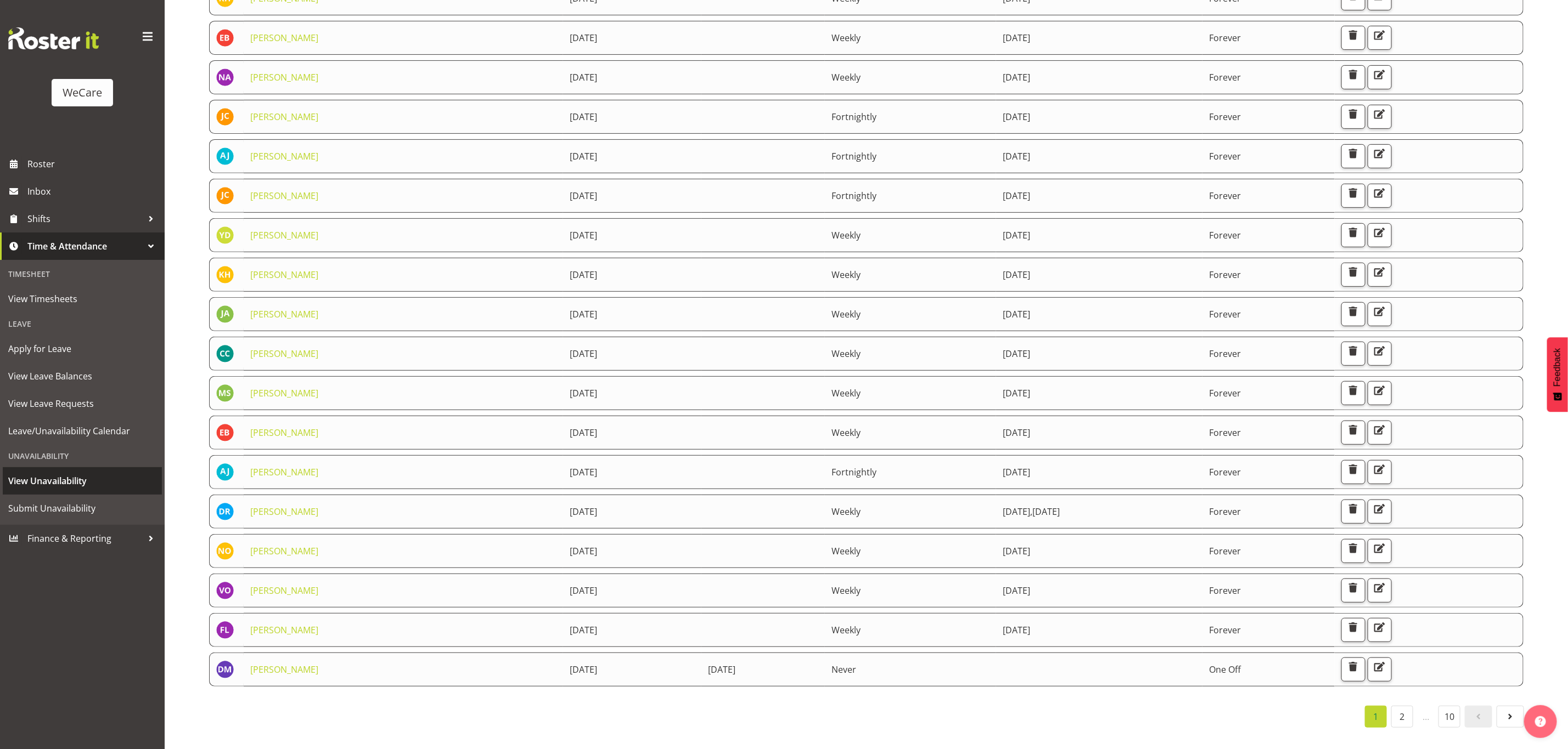
click at [65, 486] on span "View Unavailability" at bounding box center [82, 481] width 148 height 17
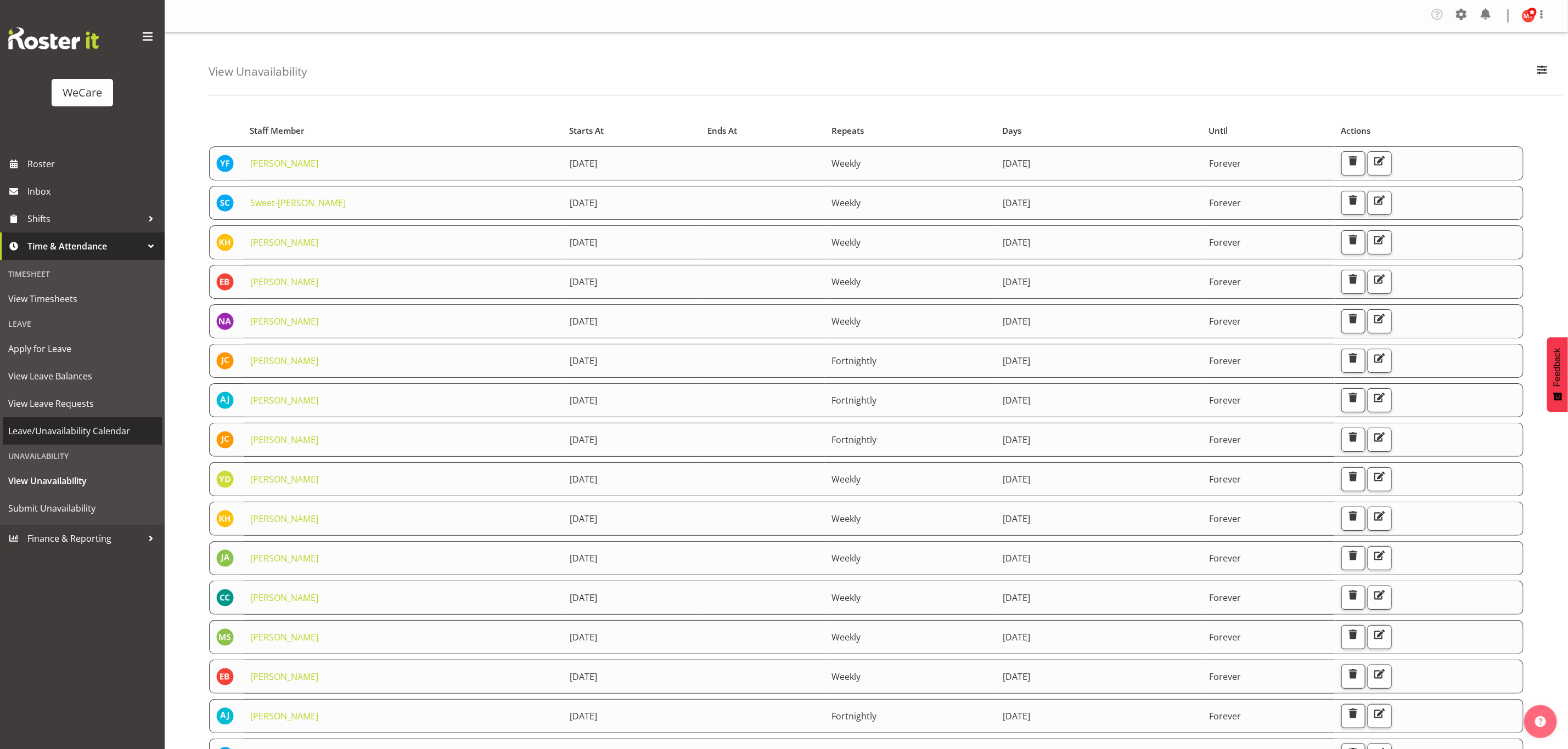
click at [93, 431] on span "Leave/Unavailability Calendar" at bounding box center [82, 431] width 148 height 17
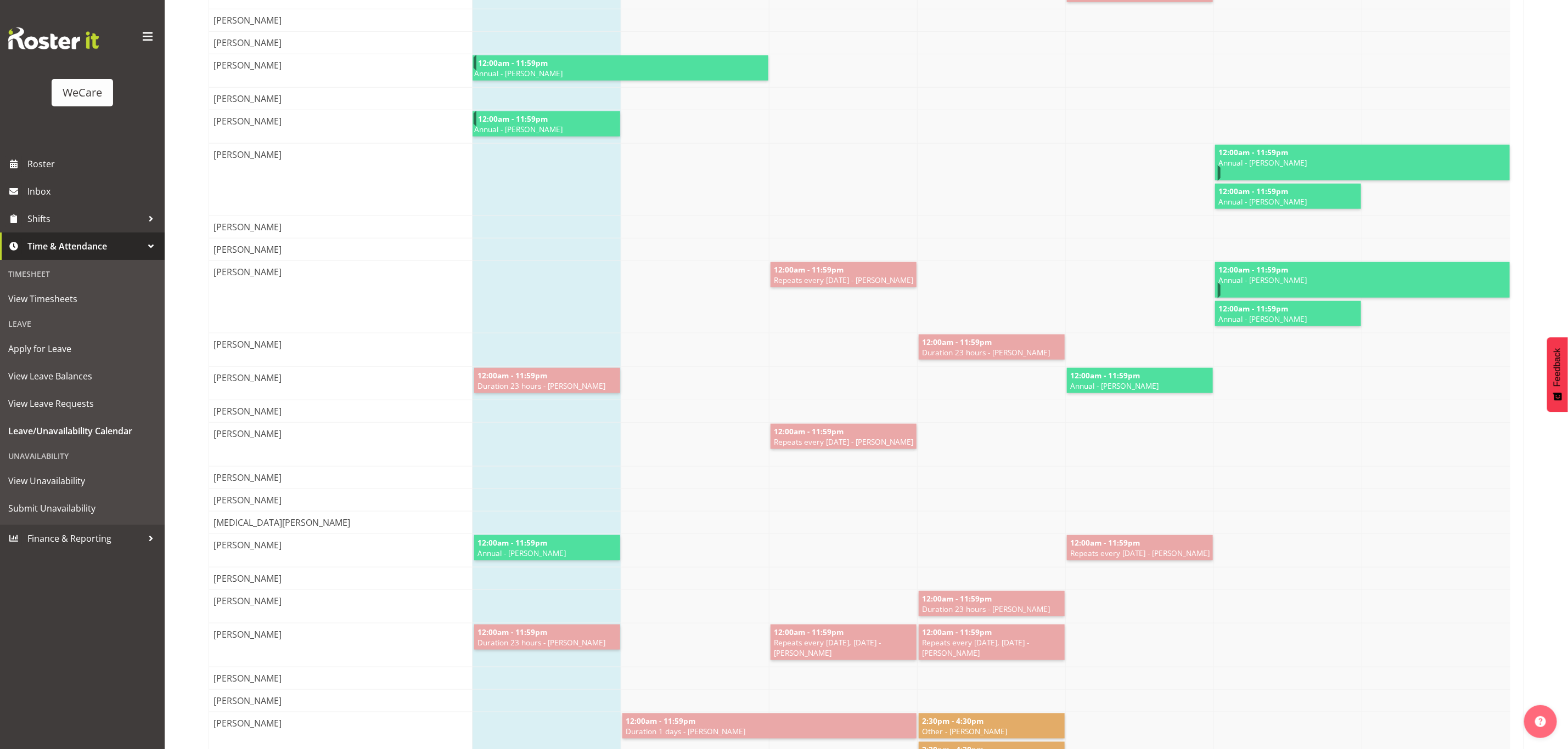
scroll to position [823, 0]
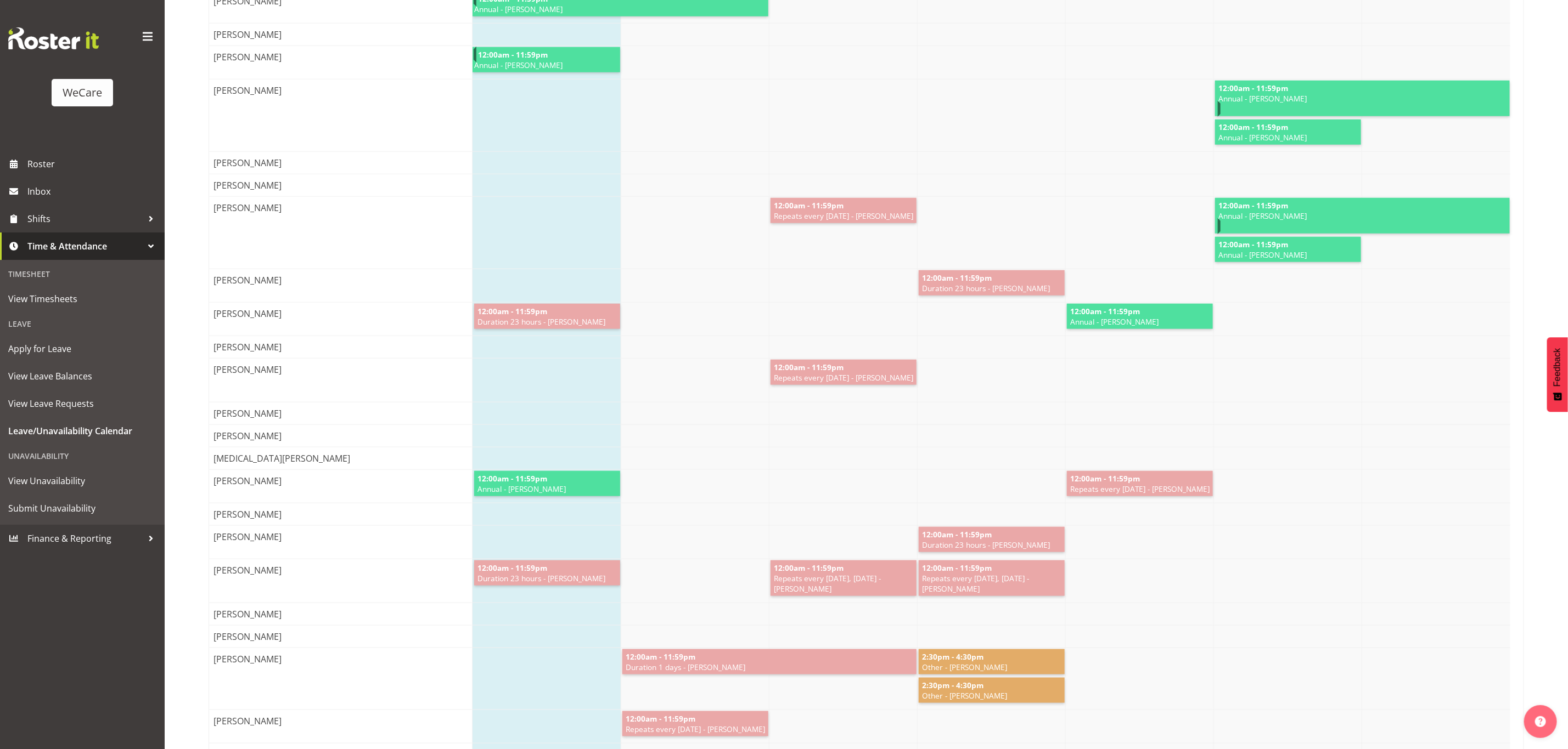
click at [518, 484] on span "12:00am - 11:59pm" at bounding box center [512, 478] width 72 height 10
click at [484, 484] on span "12:00am - 11:59pm" at bounding box center [512, 478] width 72 height 10
click at [486, 484] on span "12:00am - 11:59pm" at bounding box center [512, 478] width 72 height 10
click at [487, 484] on span "12:00am - 11:59pm" at bounding box center [512, 478] width 72 height 10
click at [69, 479] on span "View Unavailability" at bounding box center [82, 481] width 148 height 17
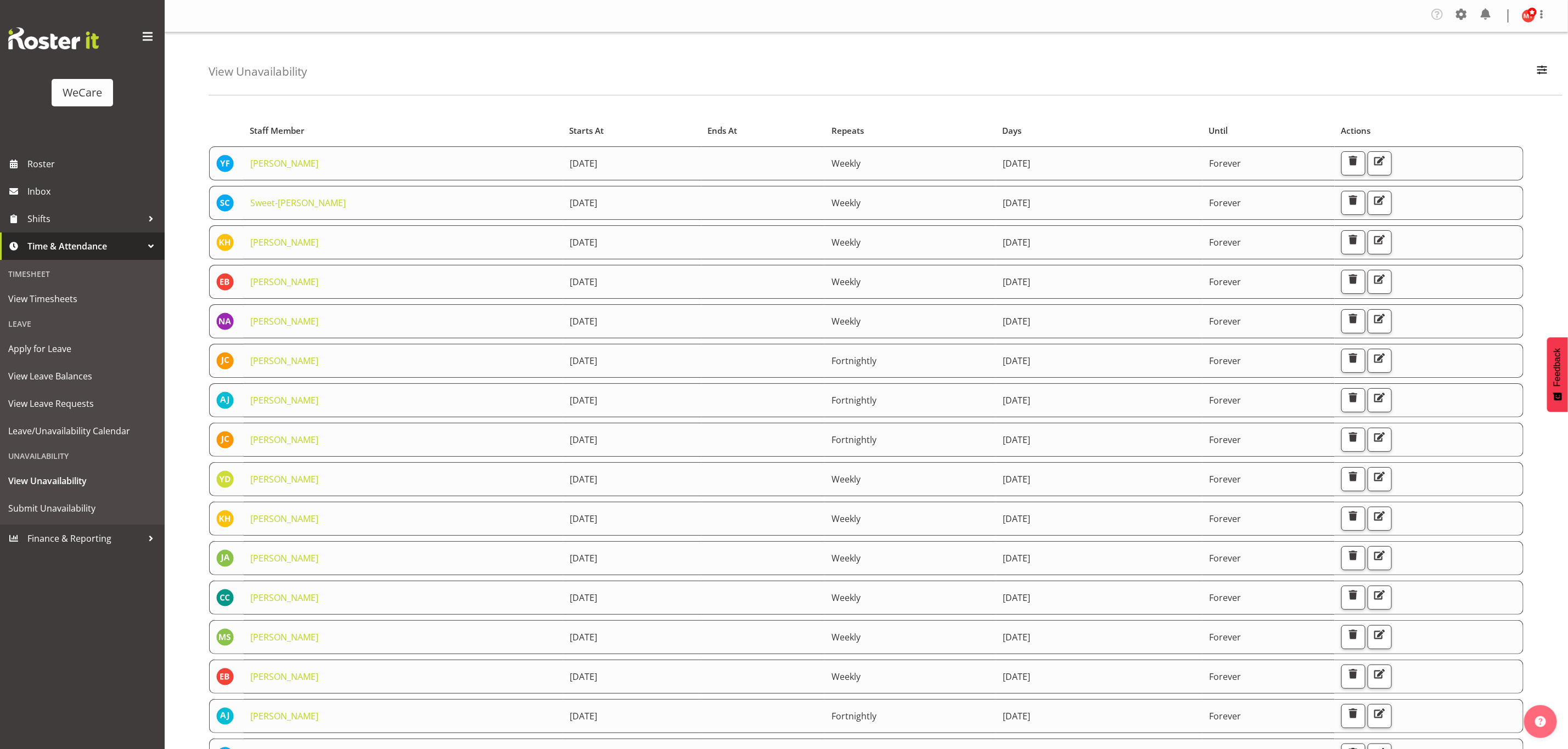
click at [569, 130] on div "Starts At" at bounding box center [632, 131] width 126 height 13
click at [568, 129] on div "Starts At" at bounding box center [633, 131] width 132 height 13
click at [568, 125] on div "Starts At" at bounding box center [633, 131] width 132 height 13
click at [568, 131] on div "Starts At" at bounding box center [633, 131] width 132 height 13
click at [568, 135] on div "Starts At" at bounding box center [633, 131] width 132 height 13
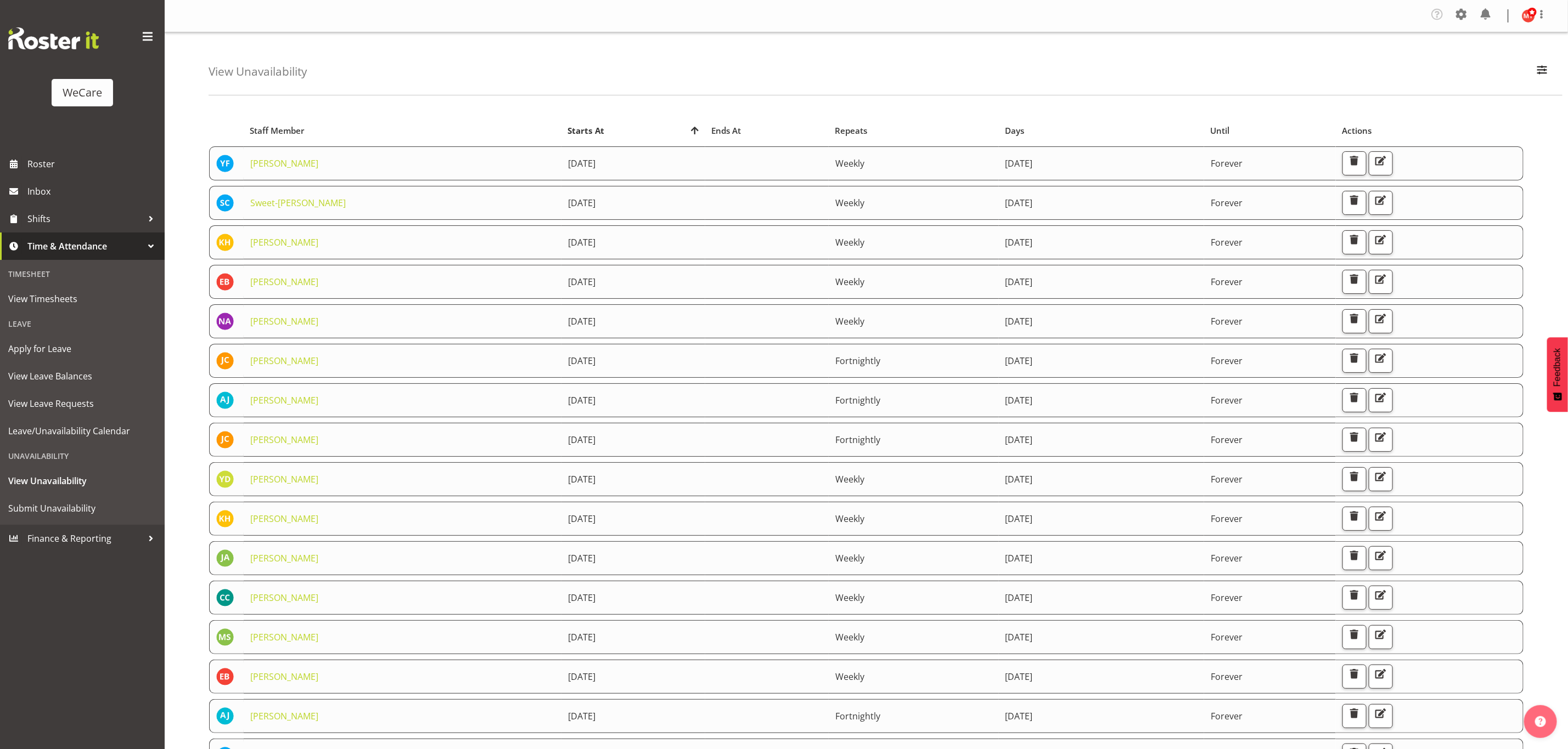
click at [568, 131] on div "Starts At" at bounding box center [633, 131] width 132 height 13
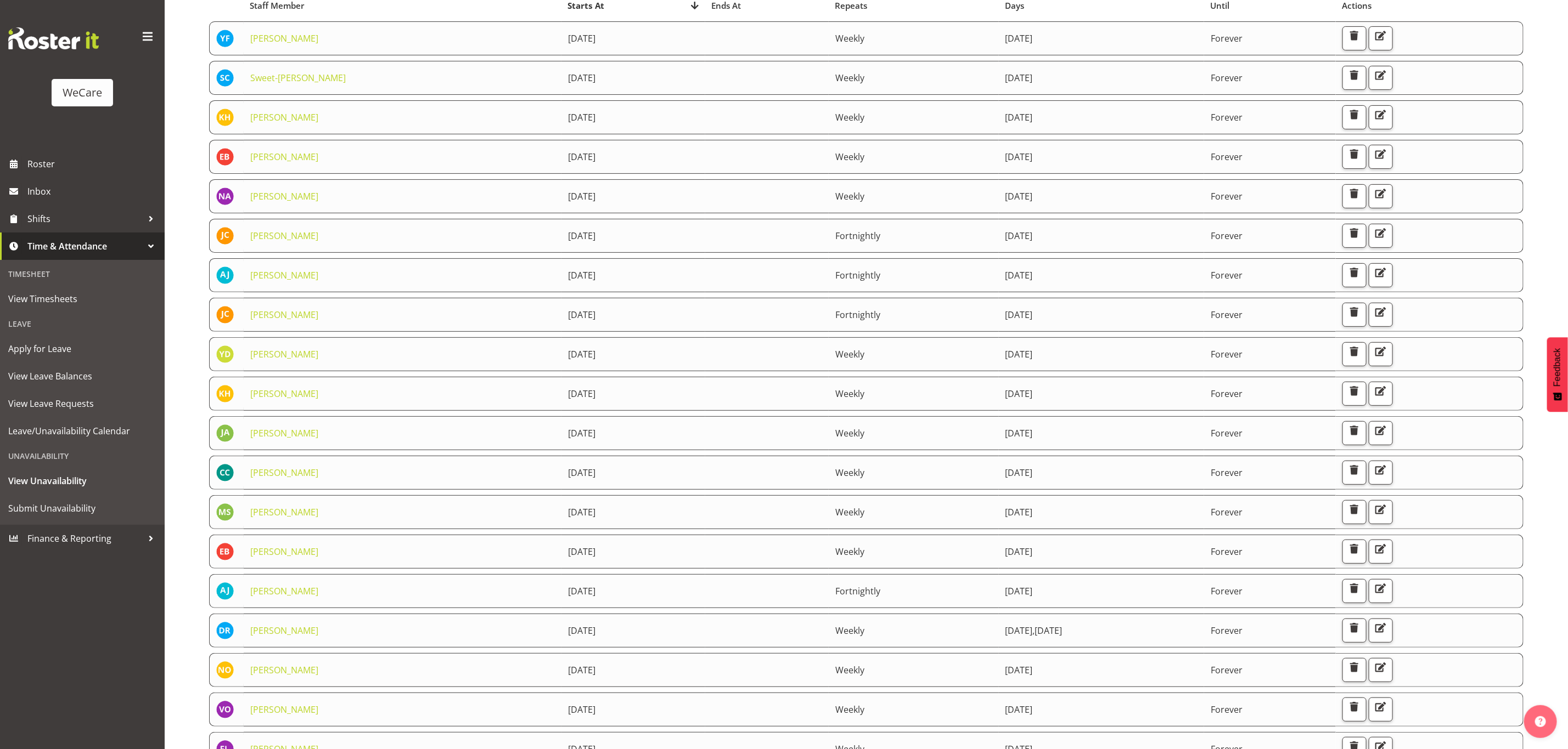
scroll to position [256, 0]
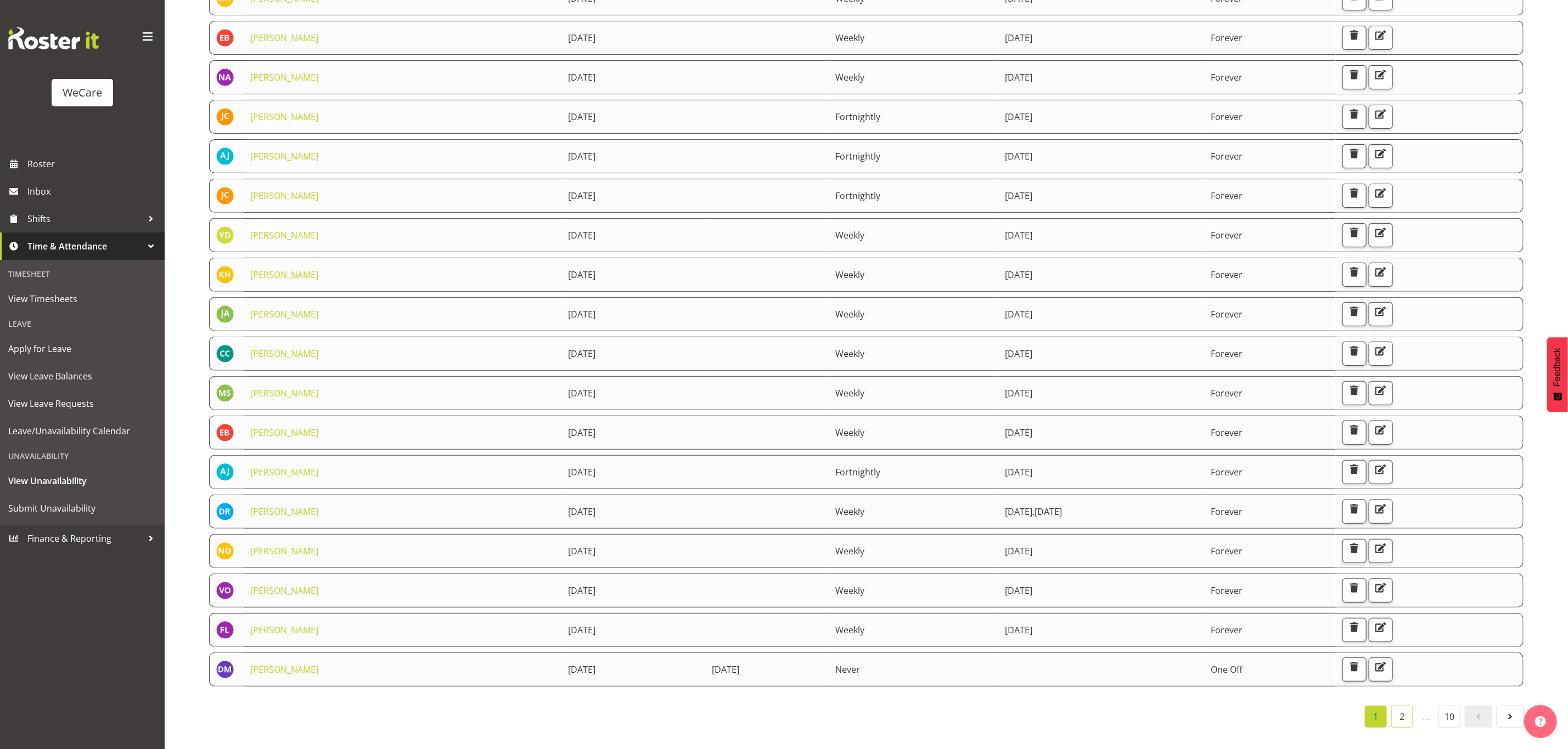
click at [1398, 707] on link "2" at bounding box center [1402, 718] width 22 height 22
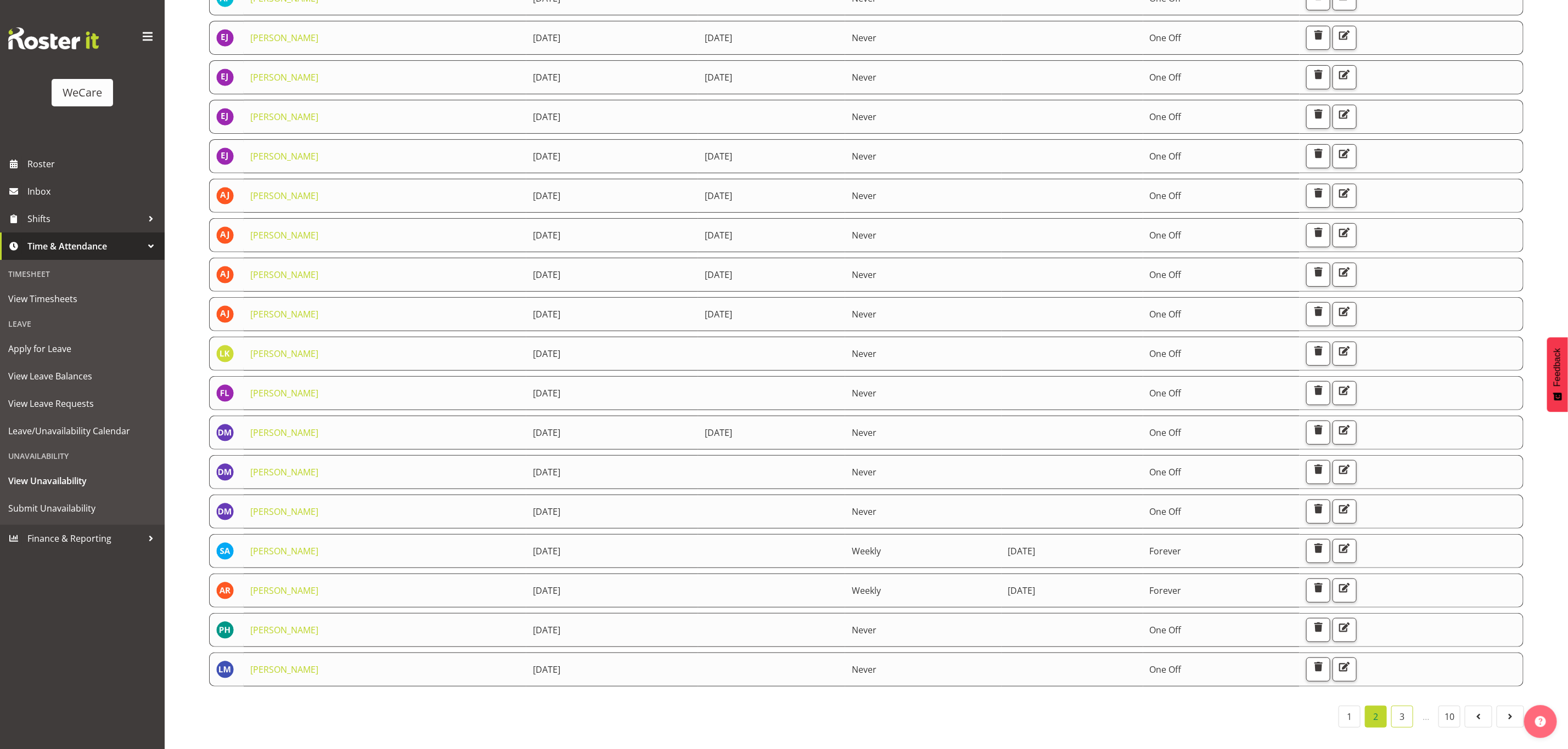
click at [1398, 710] on link "3" at bounding box center [1402, 718] width 22 height 22
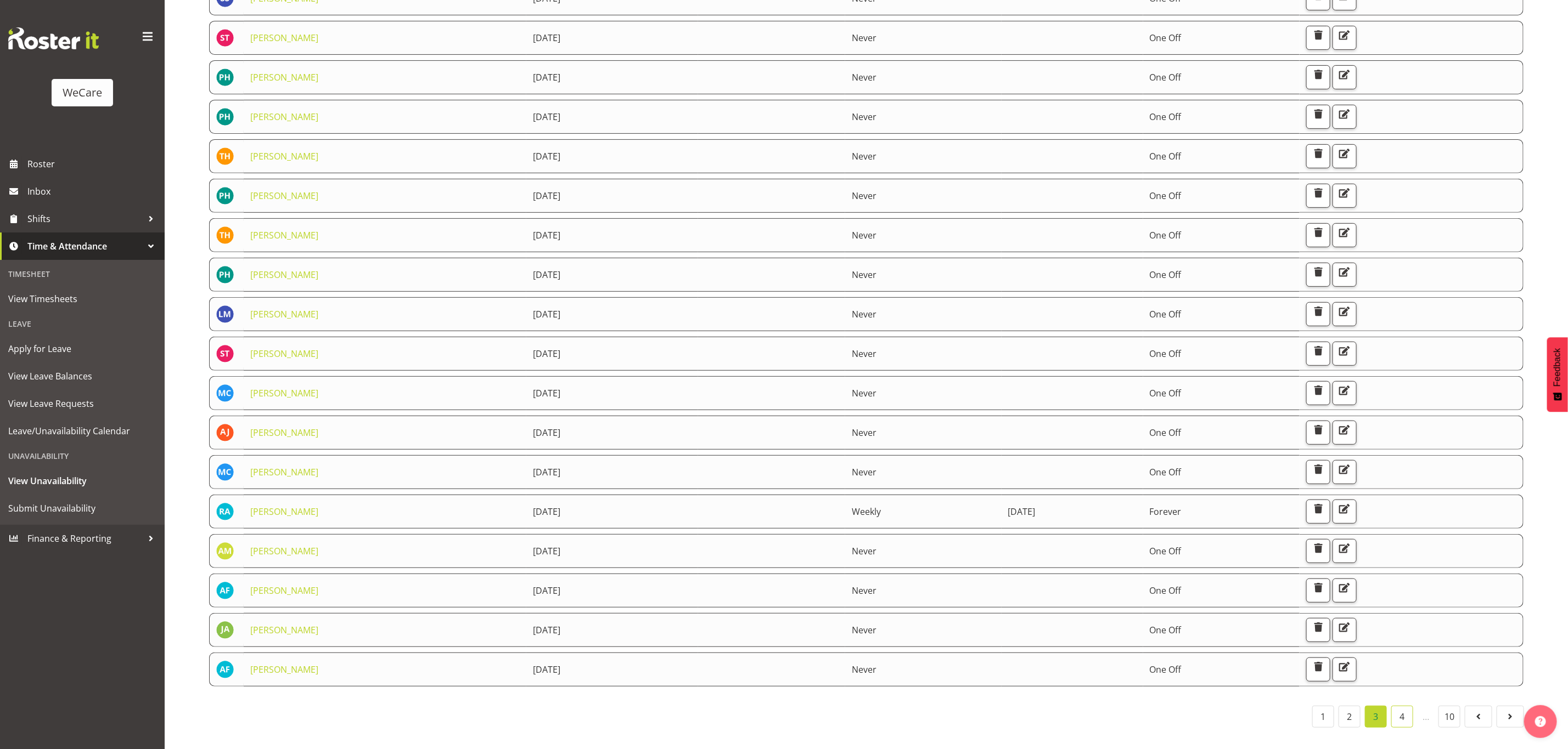
click at [1407, 706] on link "4" at bounding box center [1402, 718] width 22 height 22
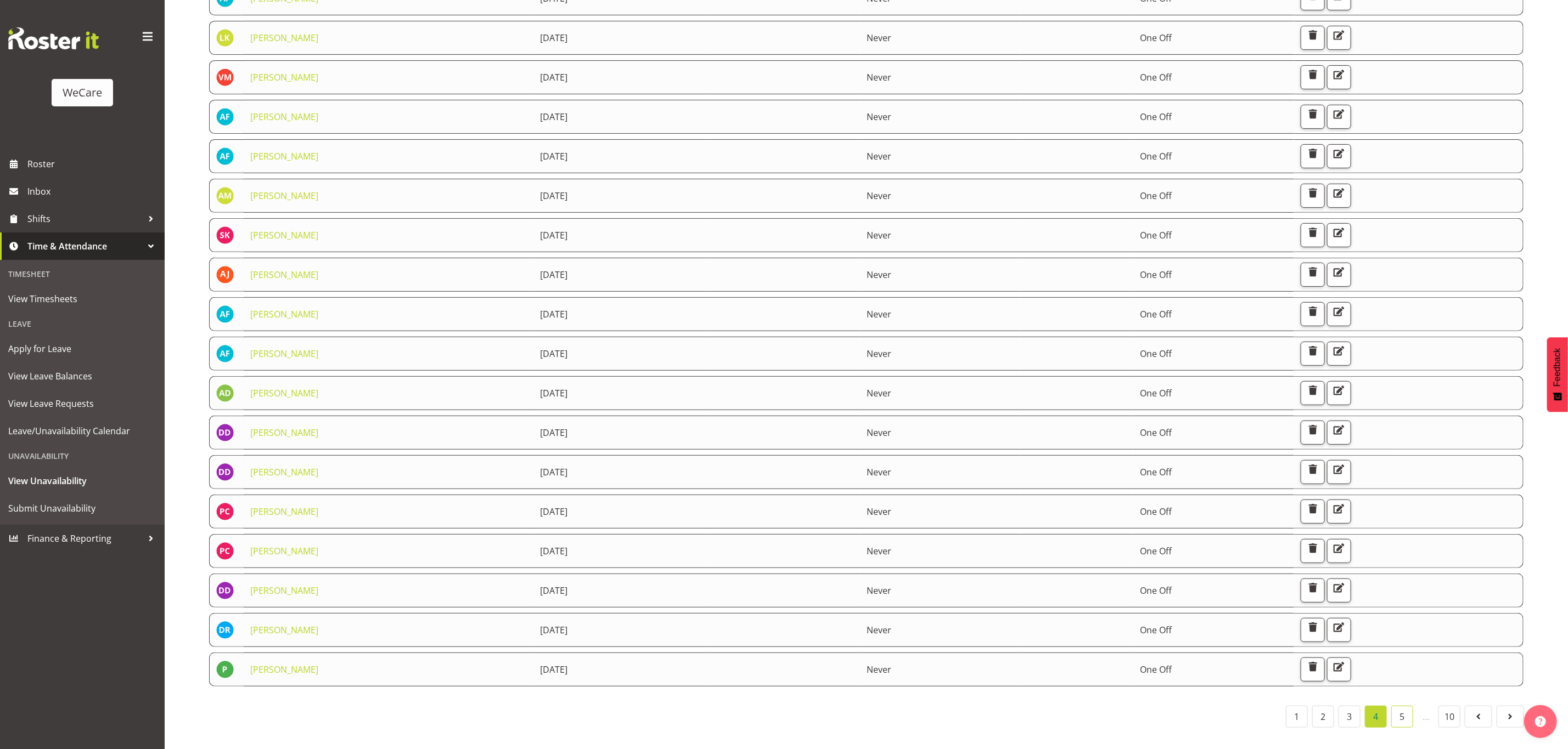
click at [1408, 706] on link "5" at bounding box center [1402, 718] width 22 height 22
click at [1411, 706] on li "6" at bounding box center [1402, 718] width 26 height 22
click at [1404, 706] on link "6" at bounding box center [1402, 718] width 22 height 22
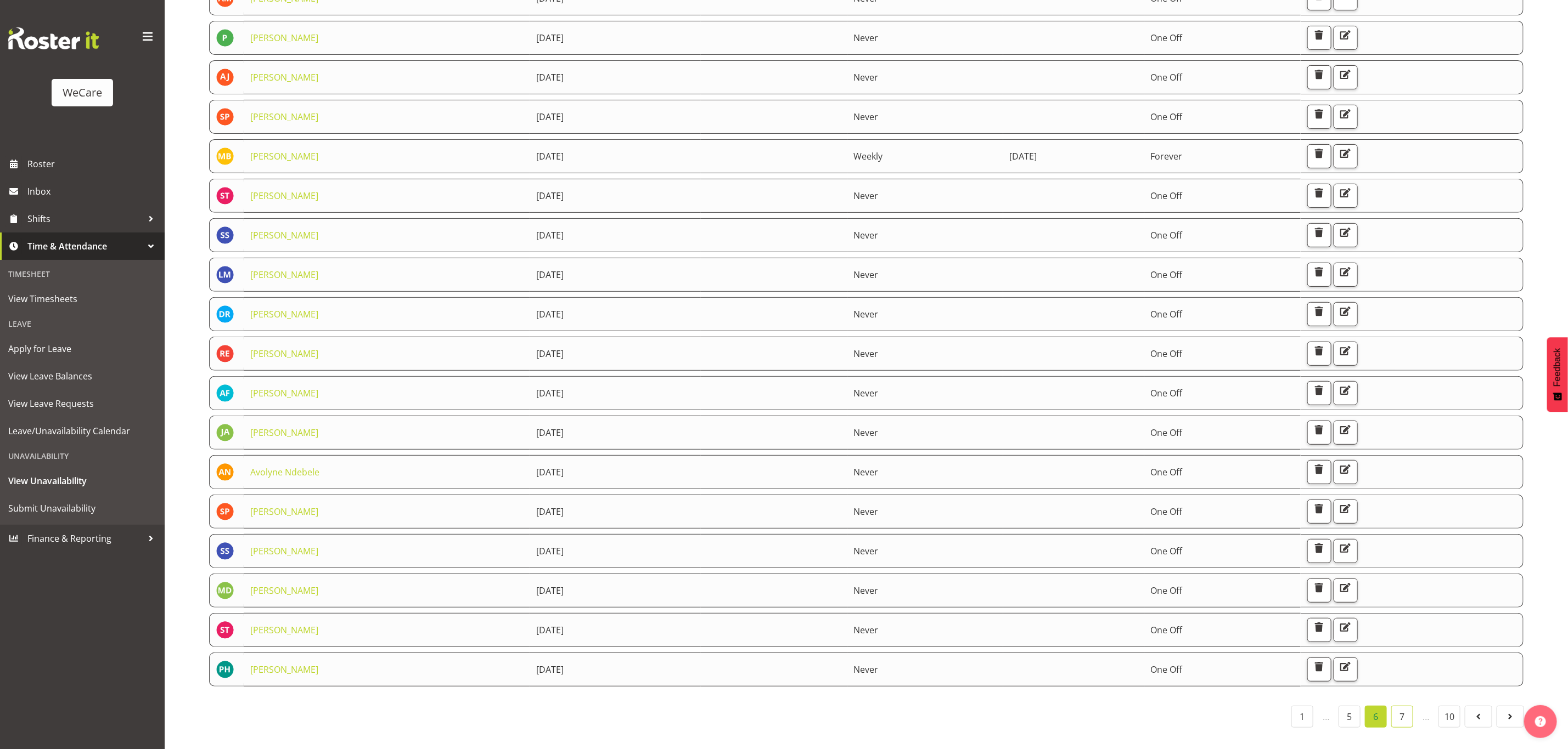
click at [1394, 706] on link "7" at bounding box center [1402, 718] width 22 height 22
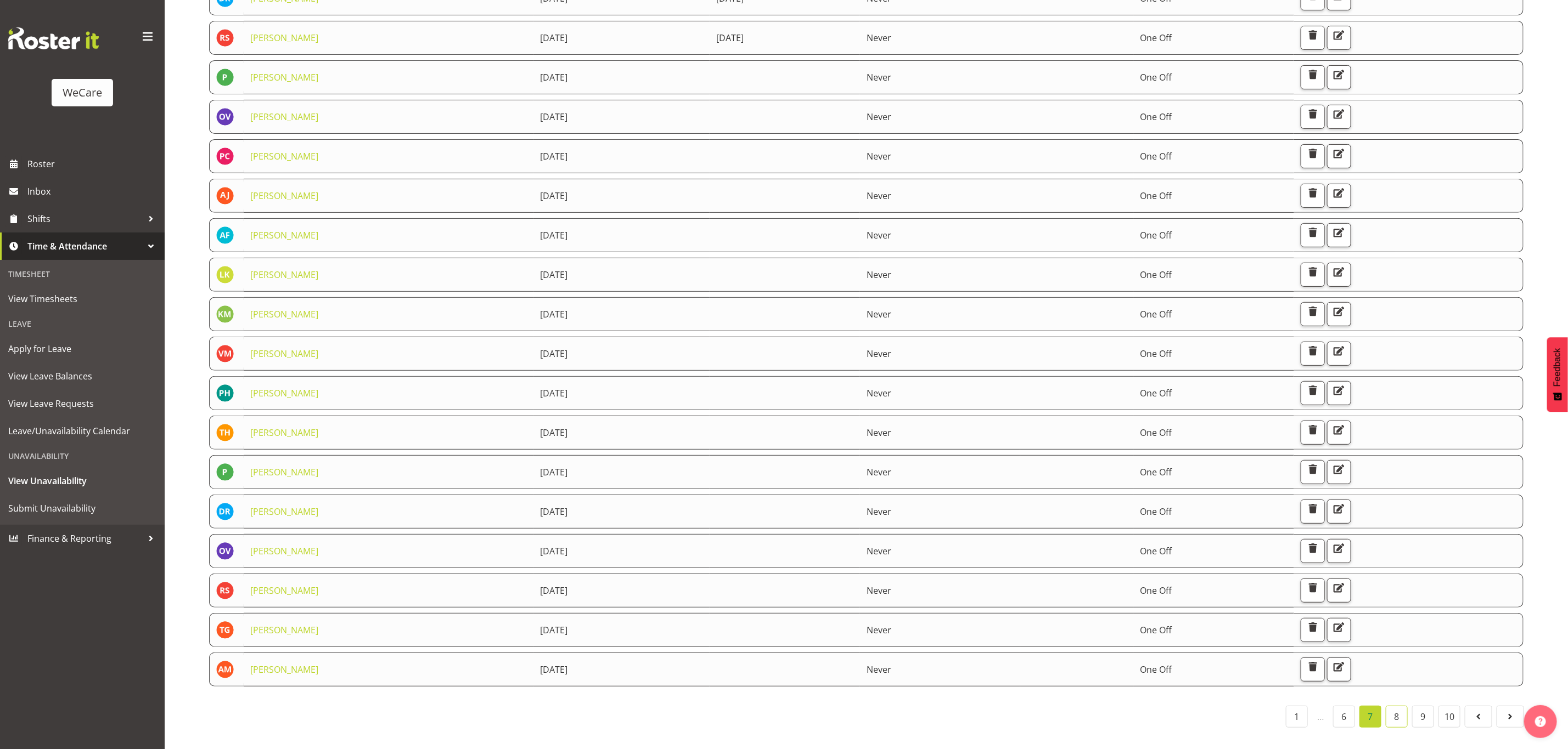
click at [1401, 708] on link "8" at bounding box center [1397, 718] width 22 height 22
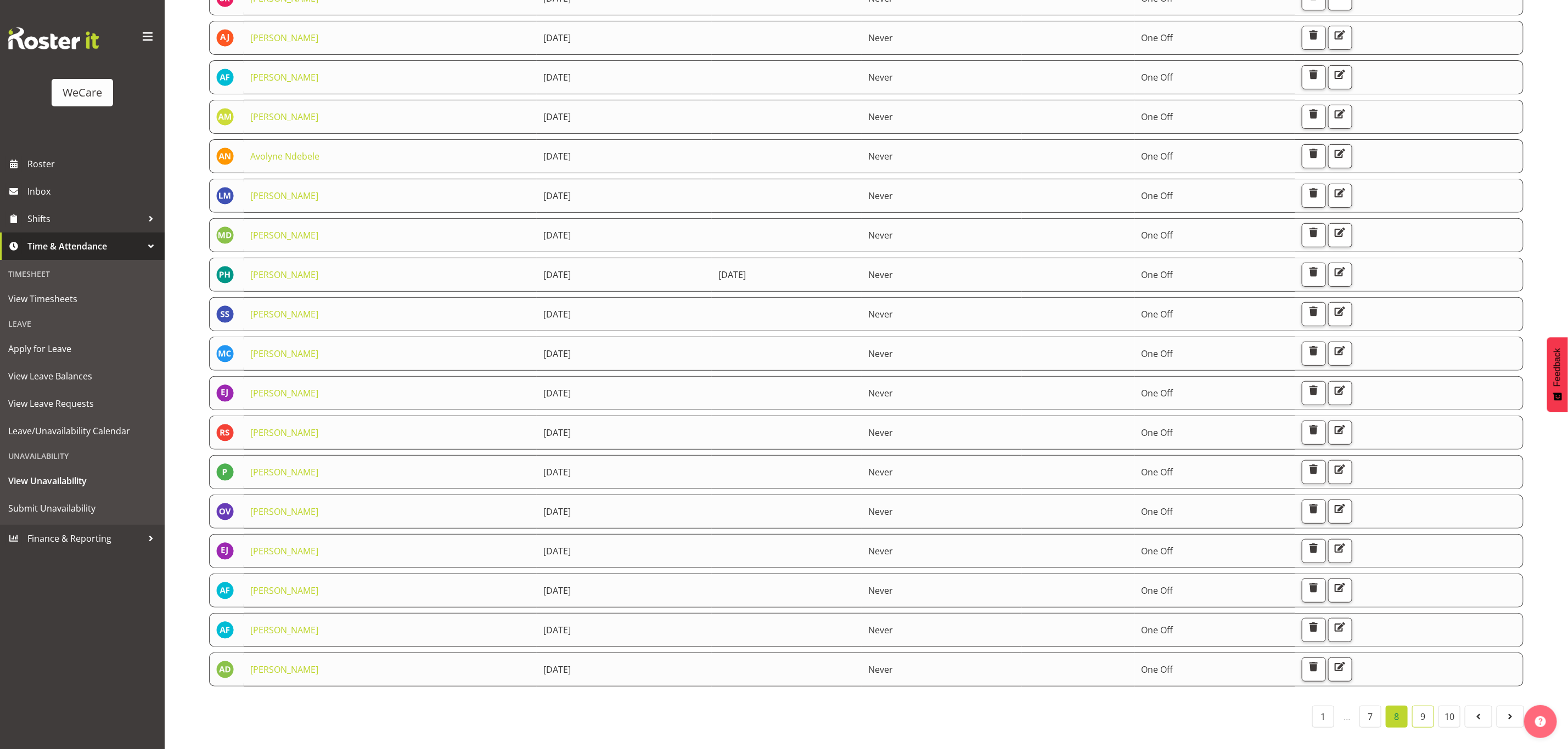
click at [1423, 706] on link "9" at bounding box center [1424, 718] width 22 height 22
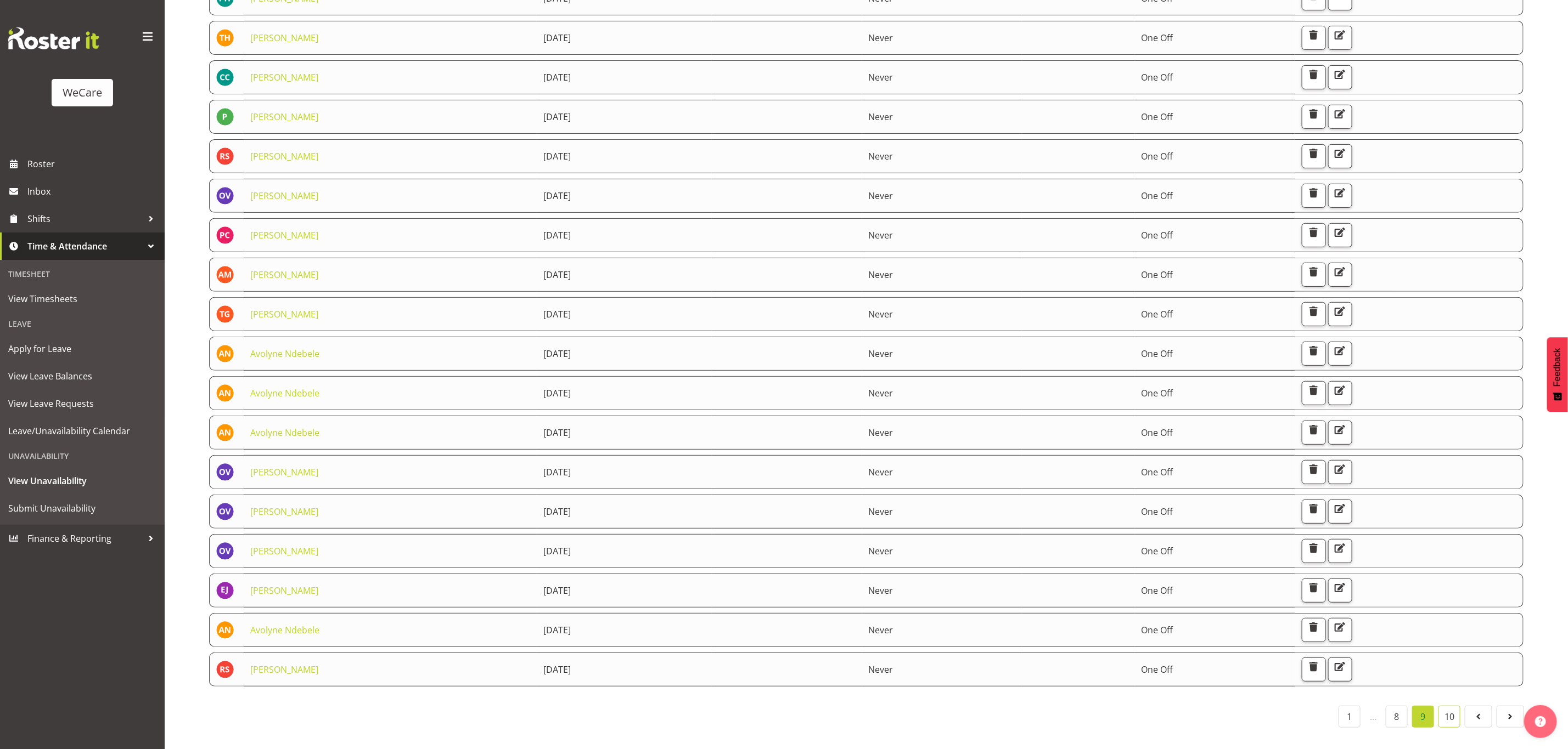
click at [1449, 707] on link "10" at bounding box center [1449, 718] width 22 height 22
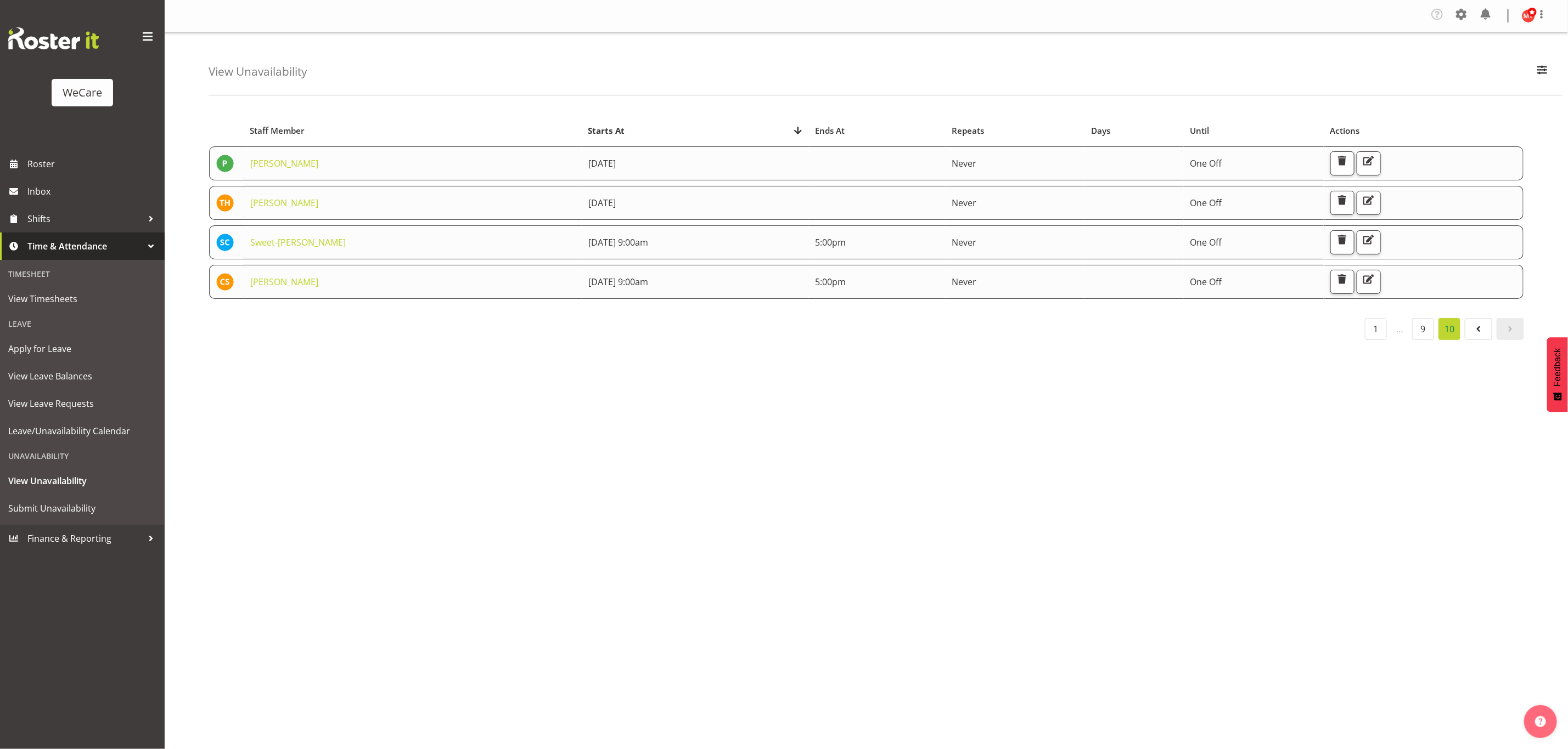
scroll to position [0, 0]
click at [1371, 330] on link "1" at bounding box center [1376, 330] width 22 height 22
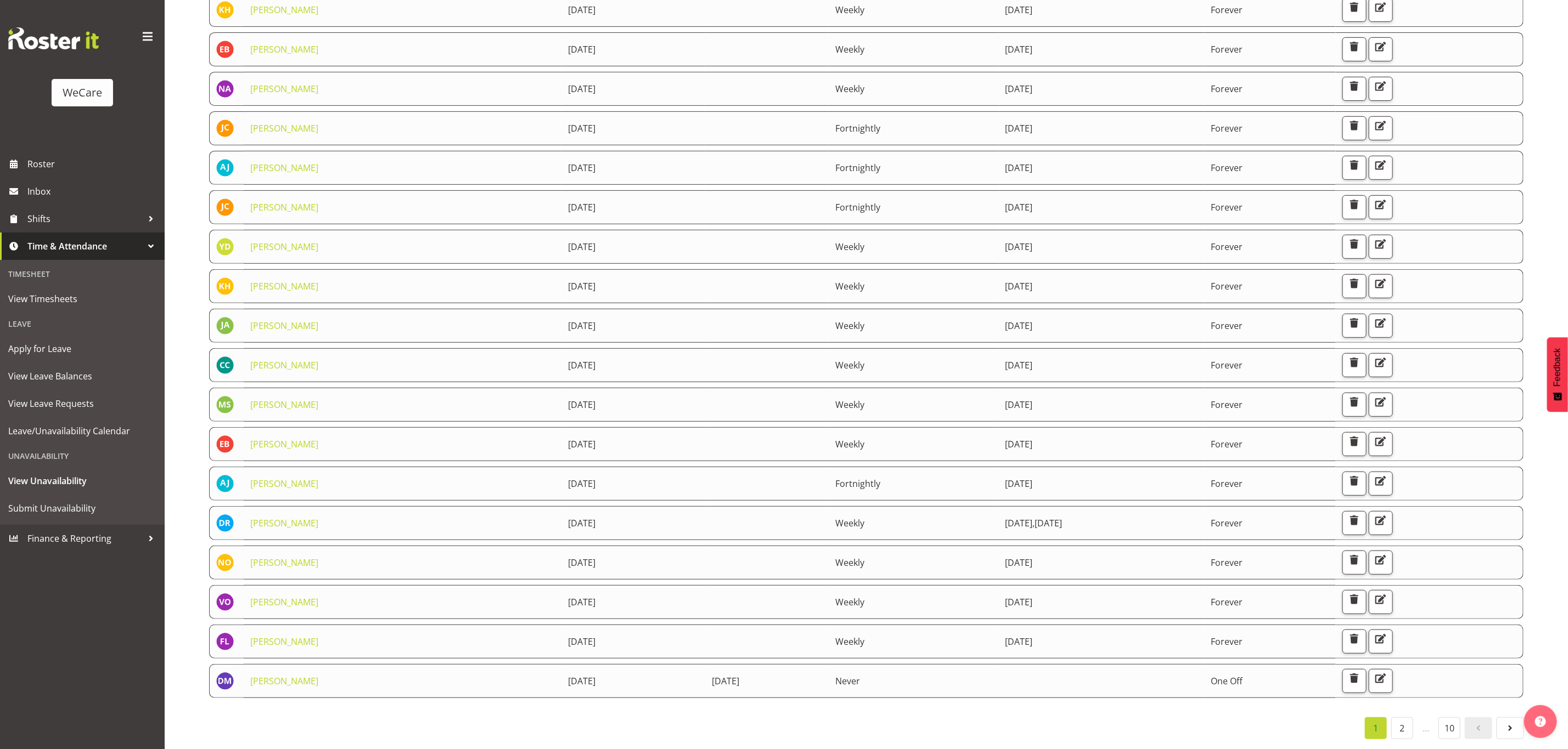
scroll to position [256, 0]
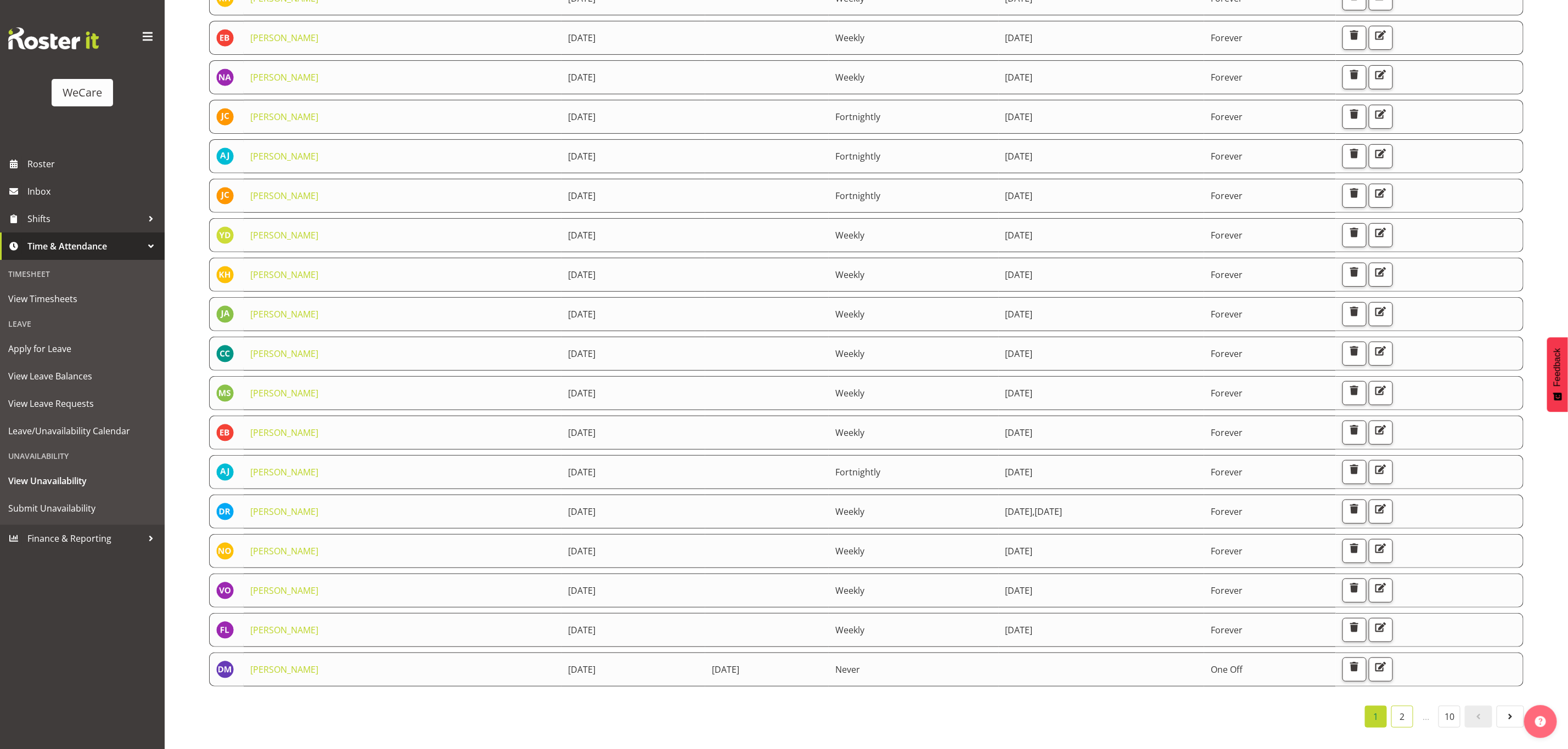
click at [1397, 706] on link "2" at bounding box center [1402, 718] width 22 height 22
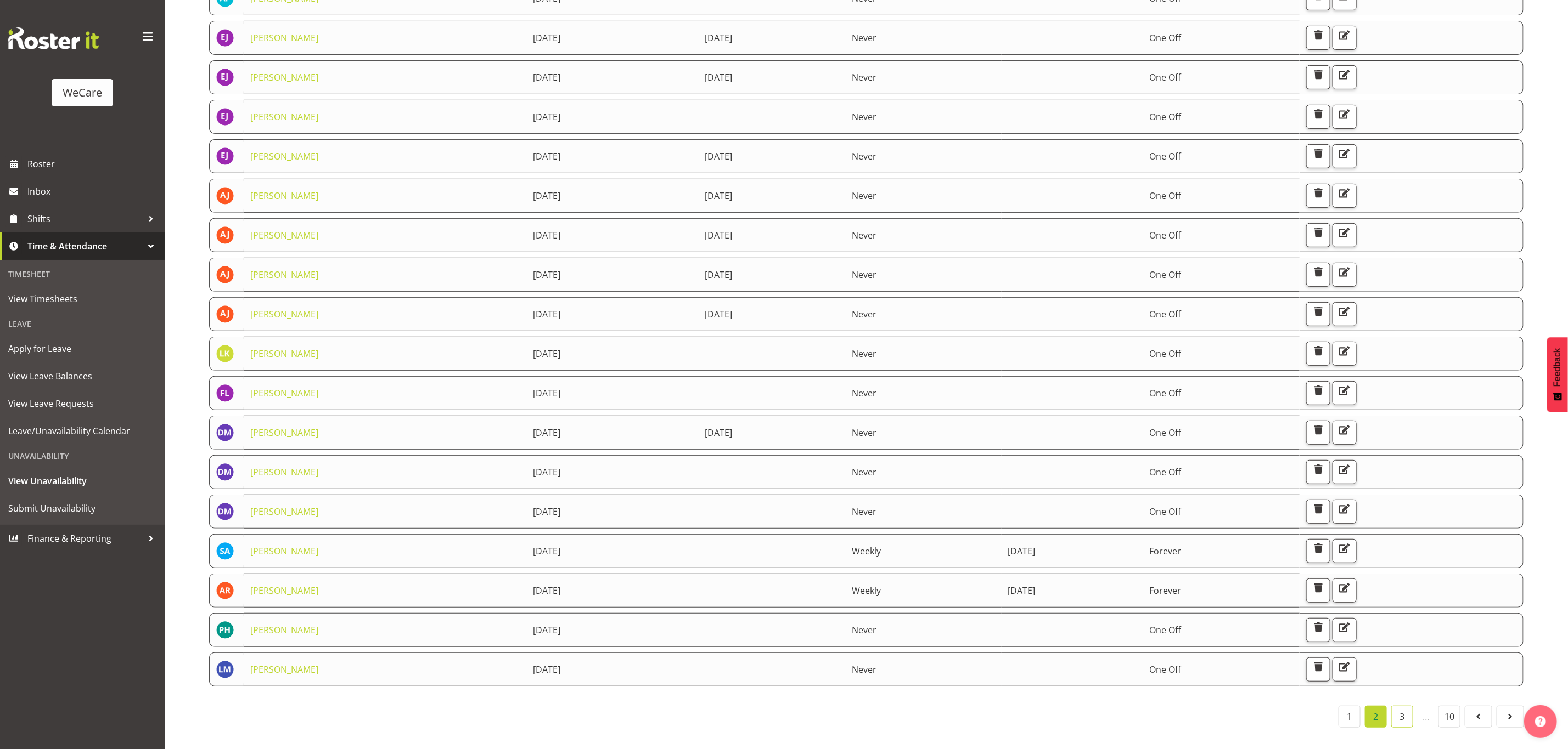
click at [1401, 706] on link "3" at bounding box center [1402, 718] width 22 height 22
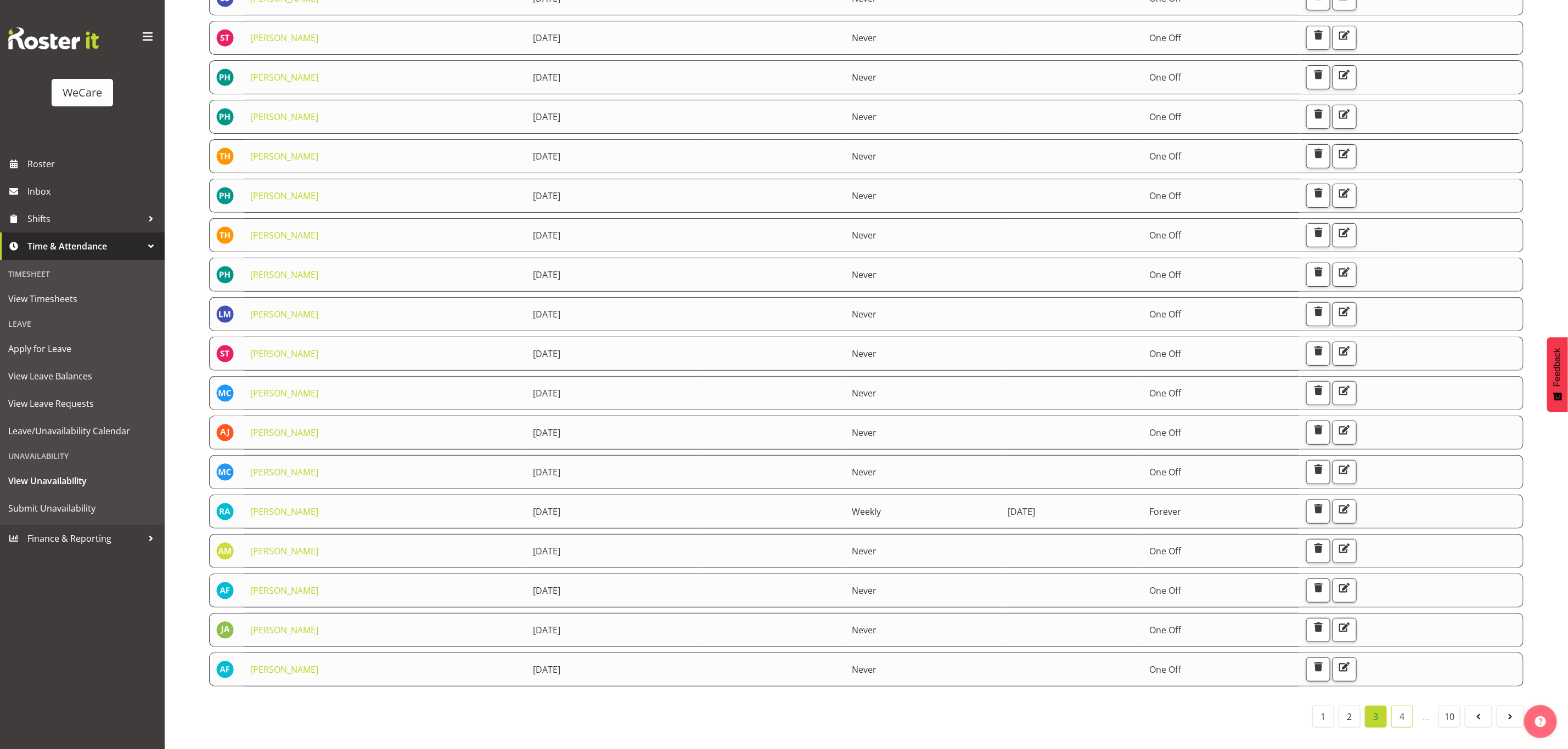
click at [1406, 706] on link "4" at bounding box center [1402, 718] width 22 height 22
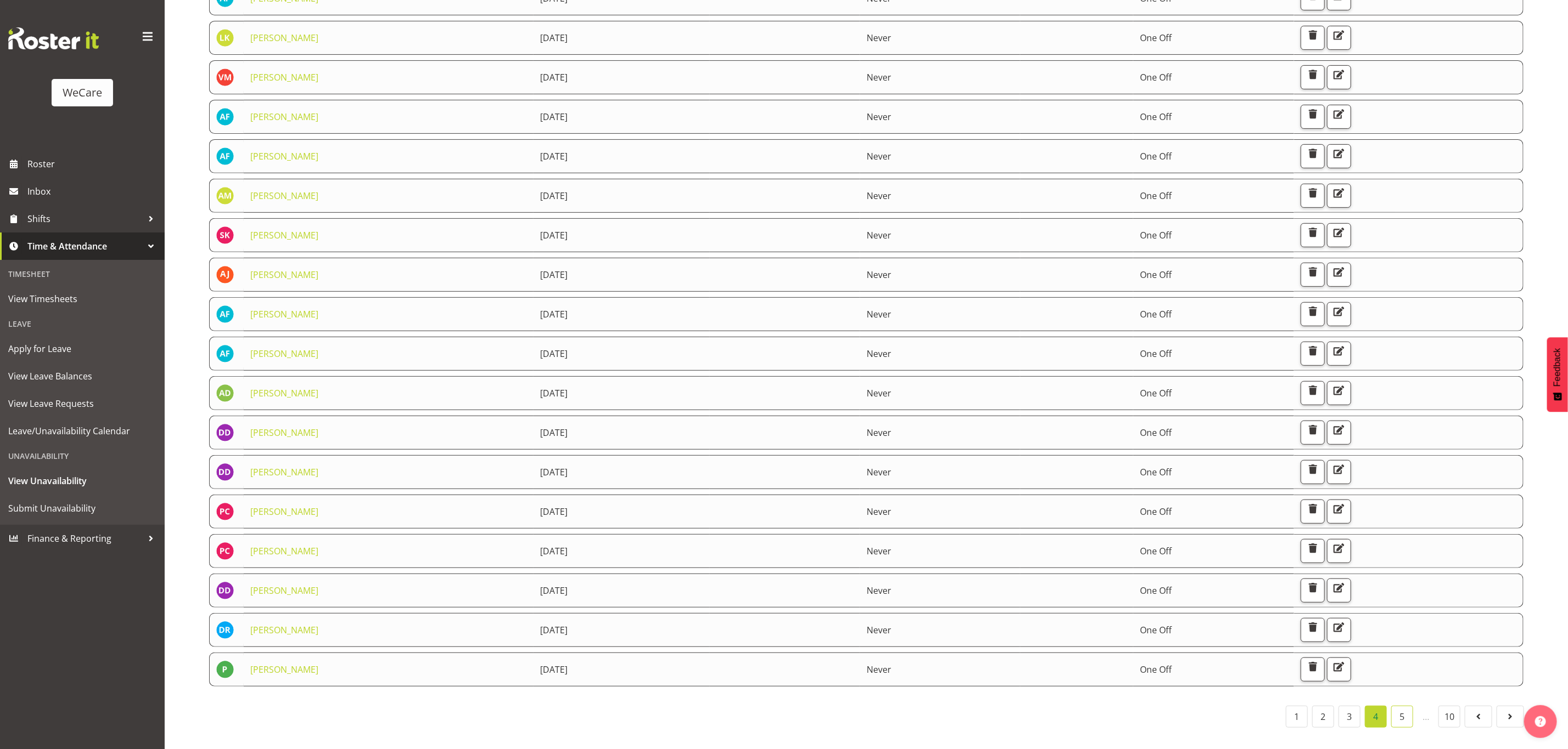
click at [1393, 706] on link "5" at bounding box center [1402, 718] width 22 height 22
click at [1395, 706] on link "6" at bounding box center [1402, 718] width 22 height 22
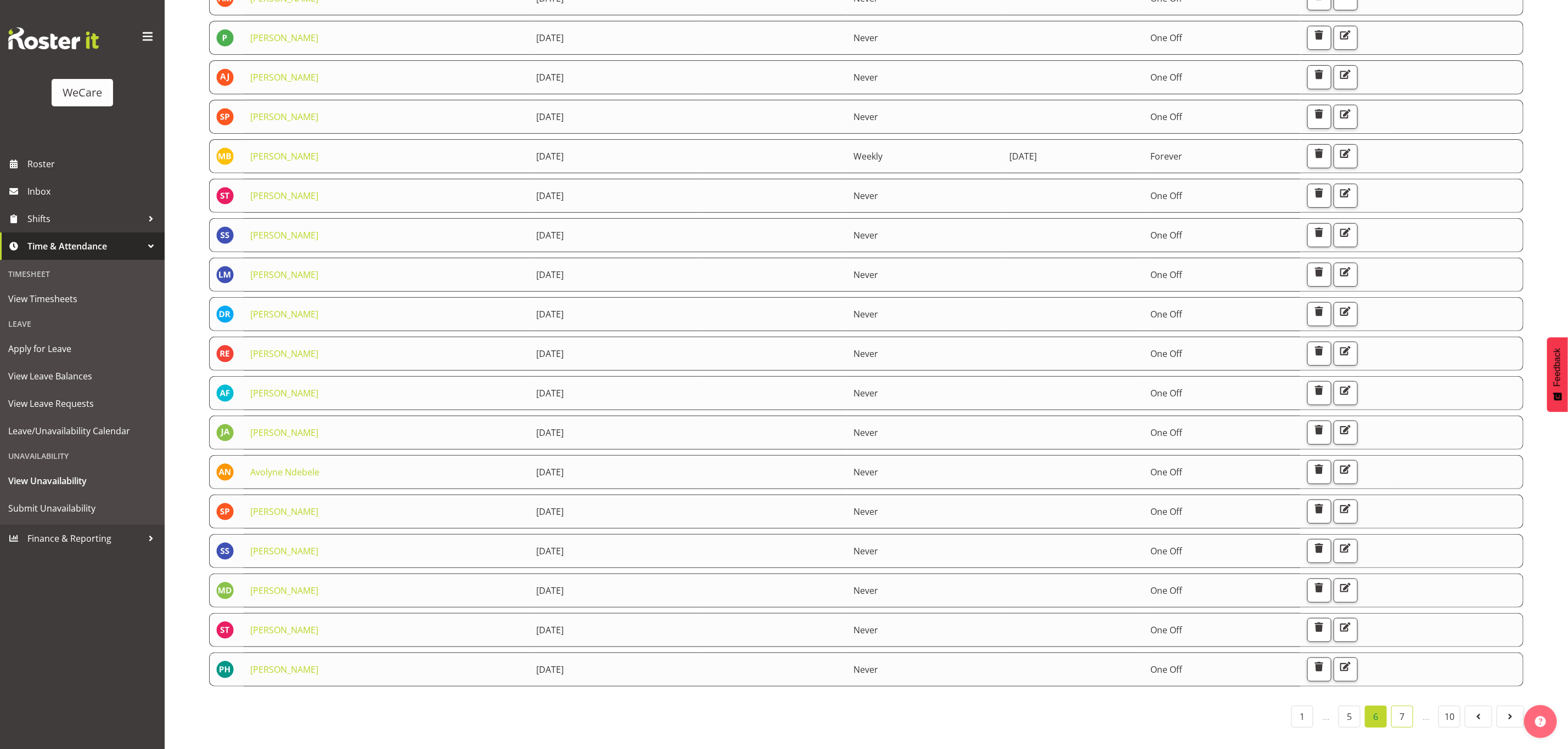
click at [1403, 707] on link "7" at bounding box center [1402, 718] width 22 height 22
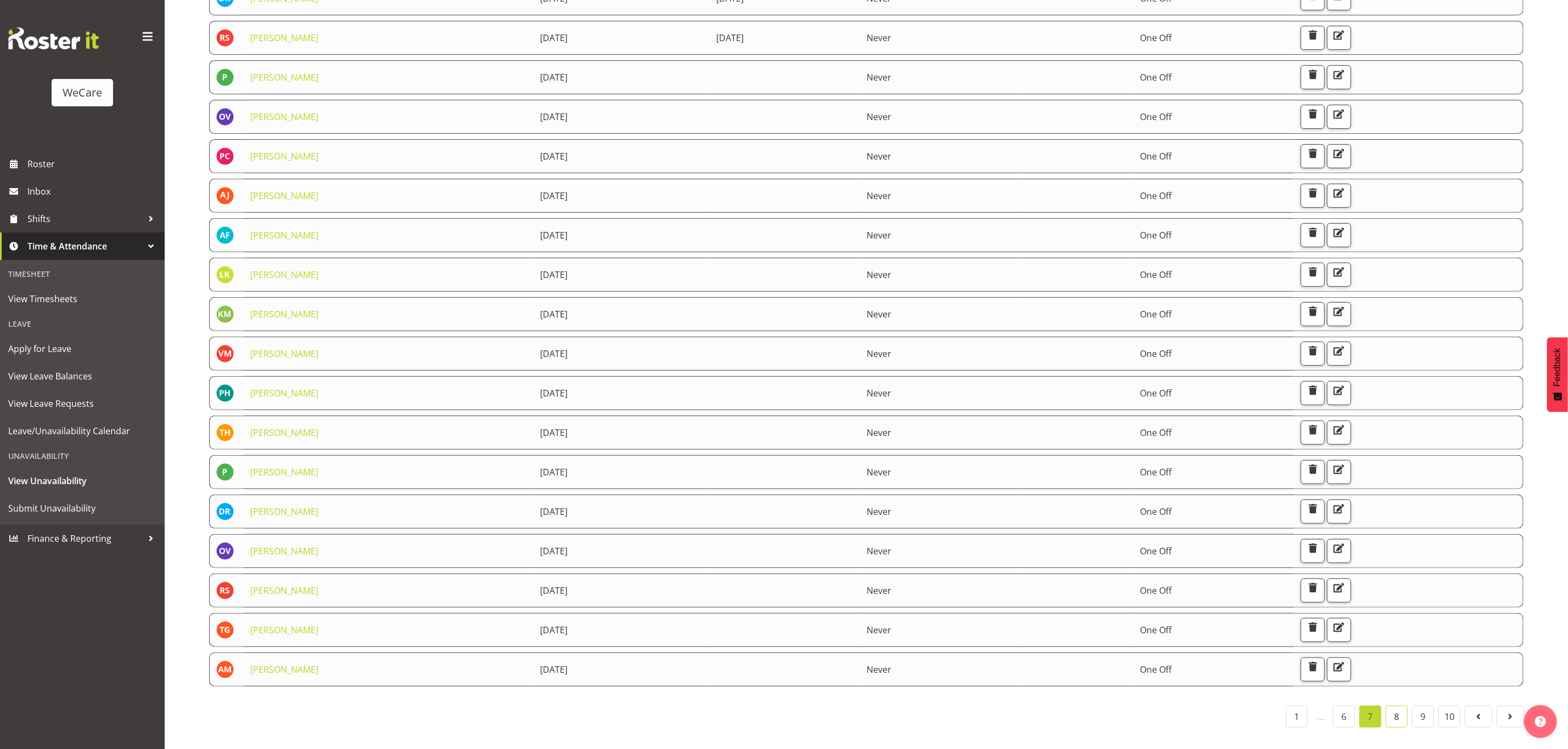
click at [1400, 708] on link "8" at bounding box center [1397, 718] width 22 height 22
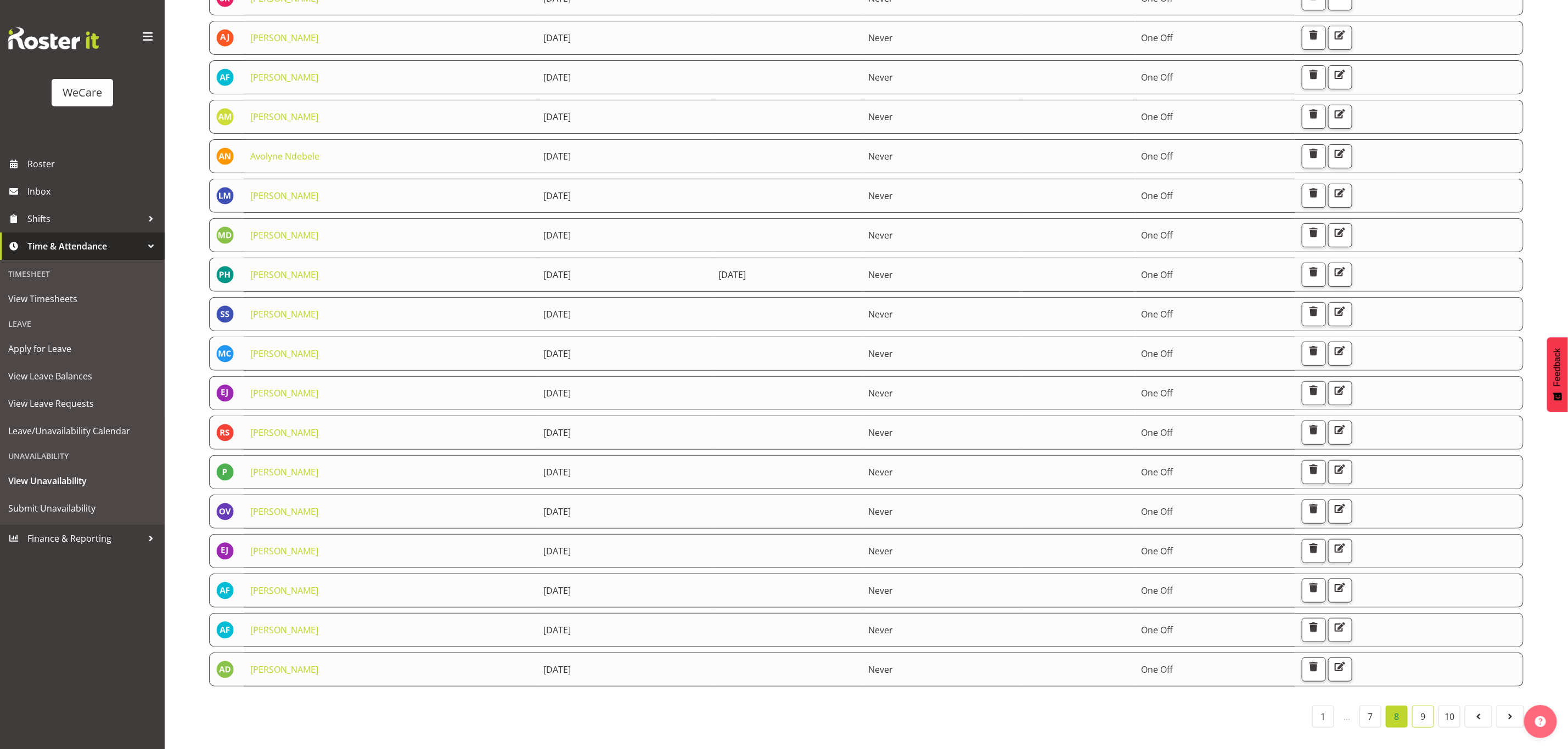
click at [1418, 706] on link "9" at bounding box center [1424, 718] width 22 height 22
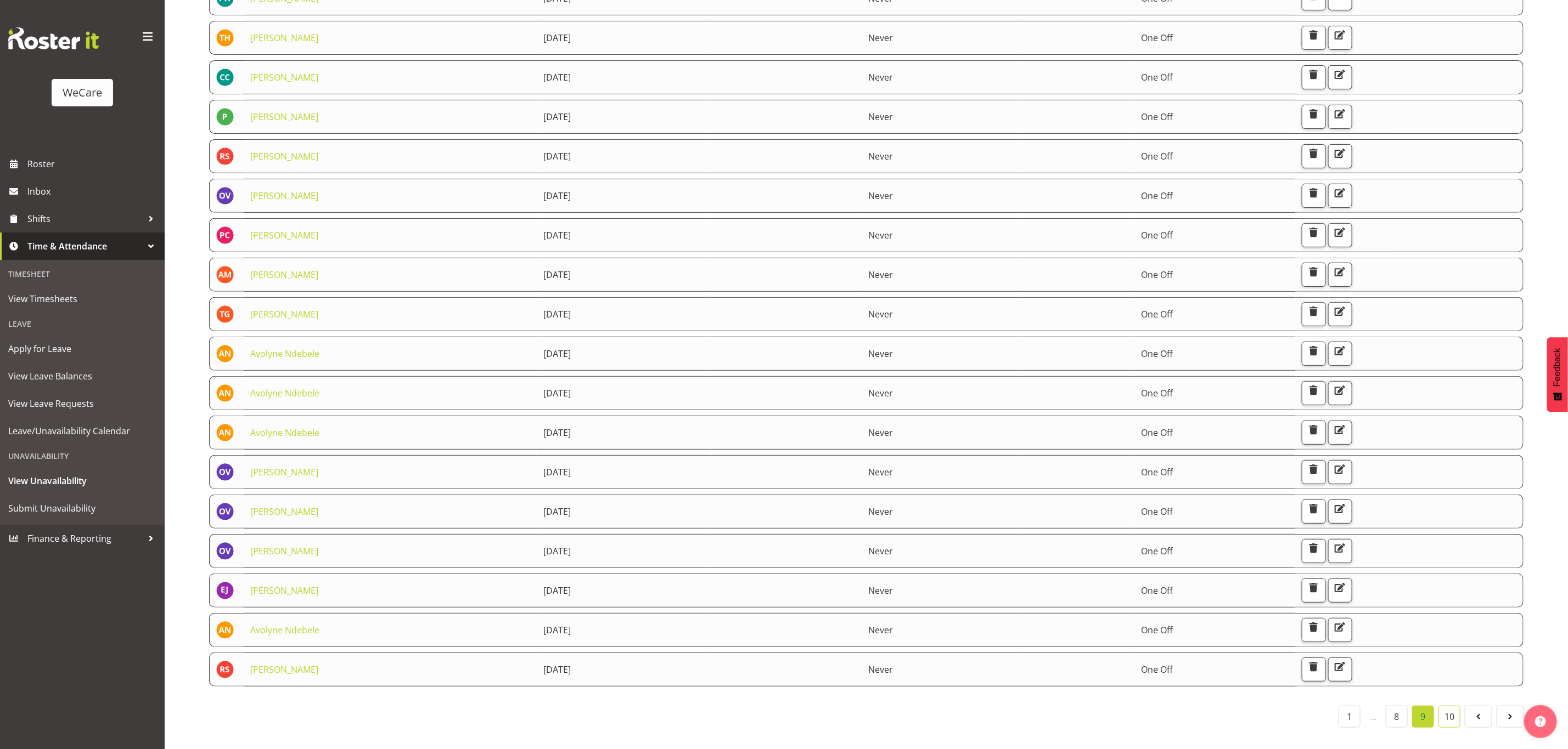
click at [1451, 706] on link "10" at bounding box center [1449, 718] width 22 height 22
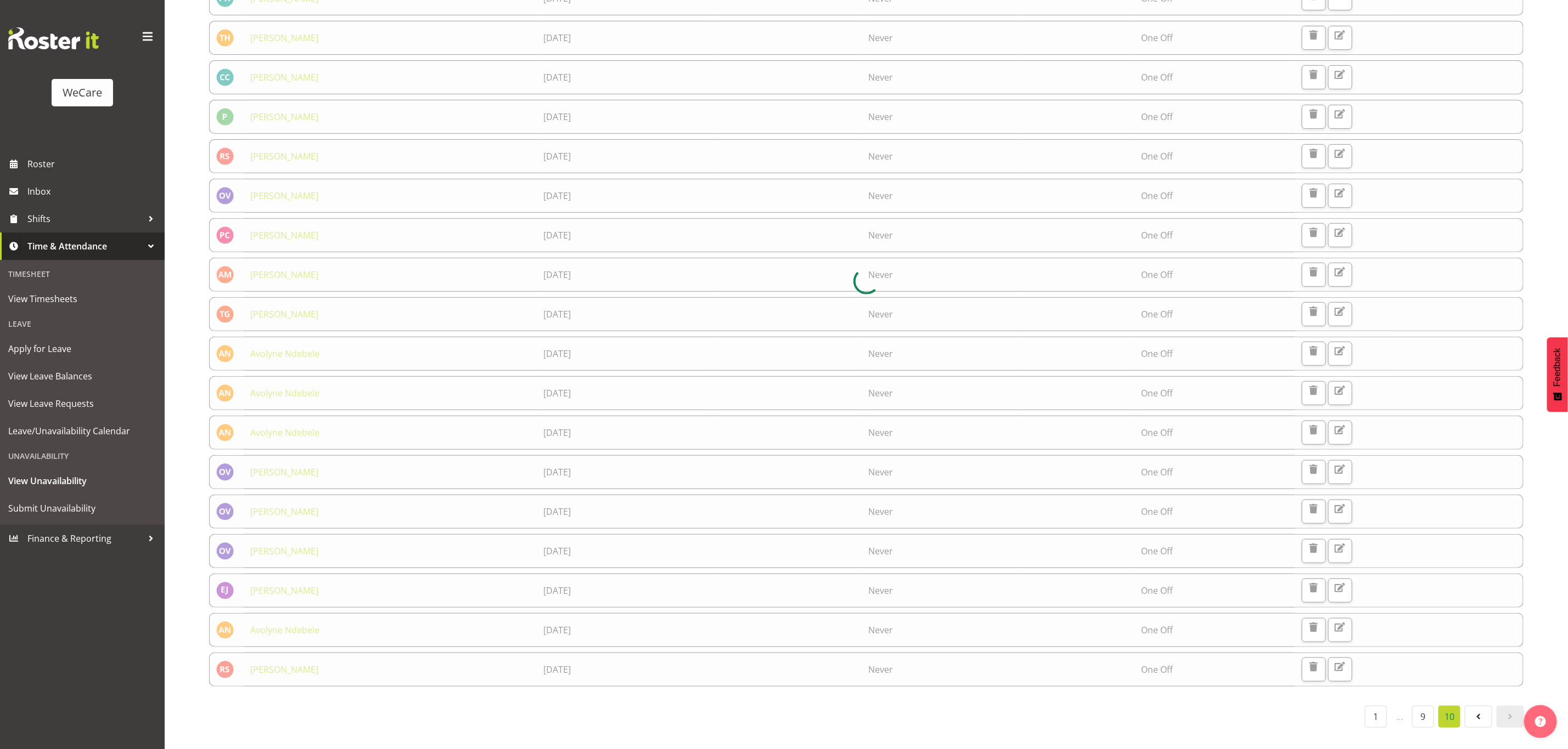
scroll to position [0, 0]
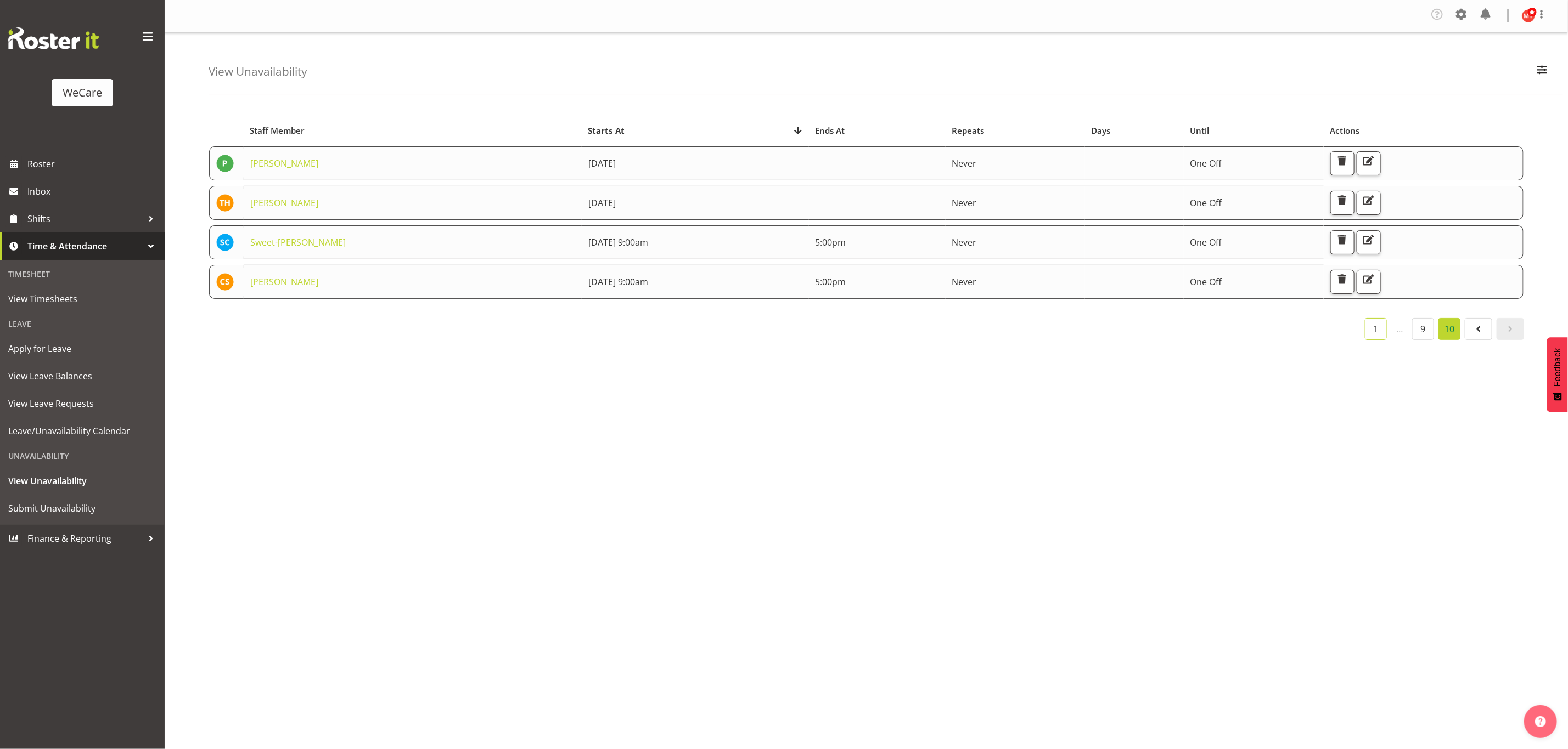
click at [1380, 330] on link "1" at bounding box center [1376, 330] width 22 height 22
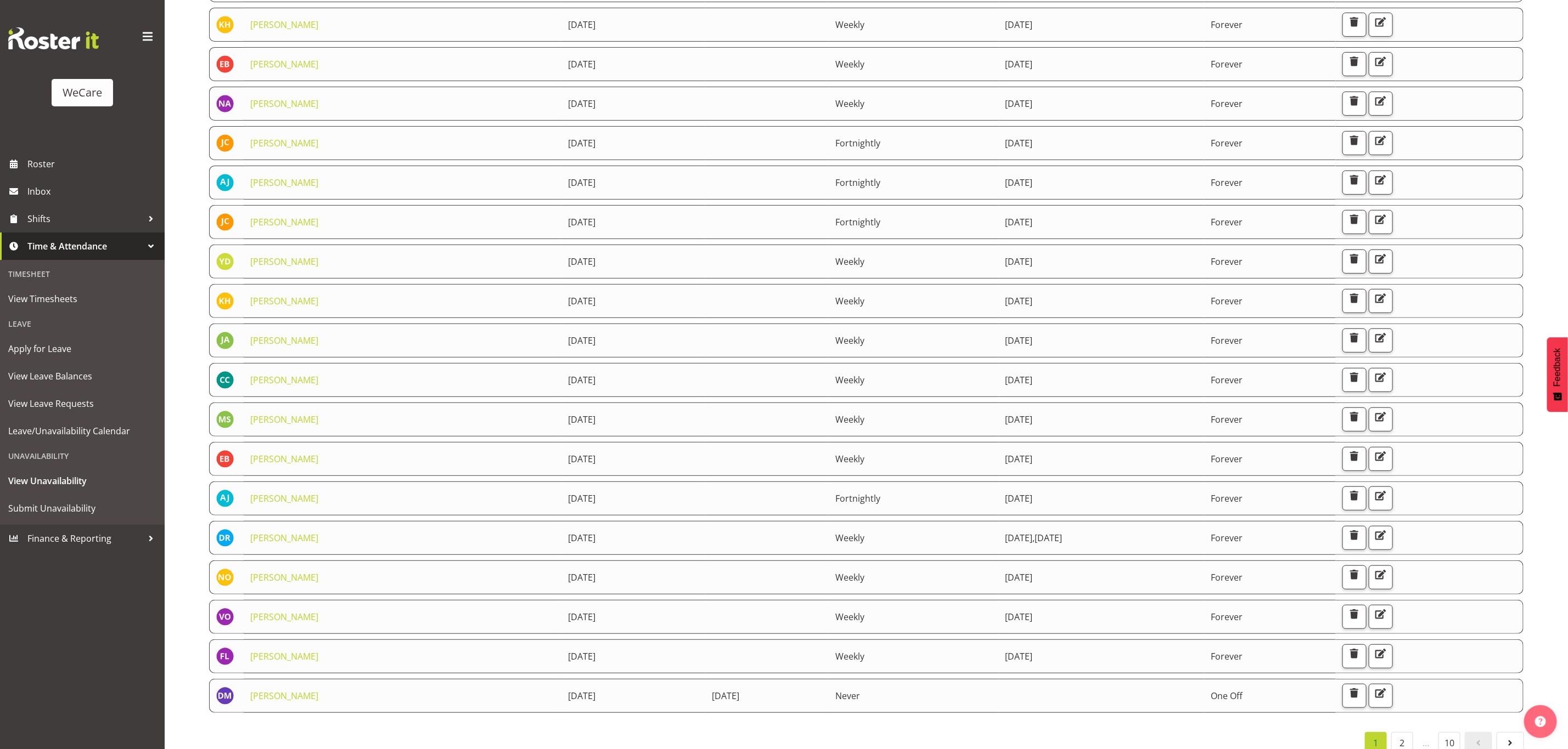
scroll to position [247, 0]
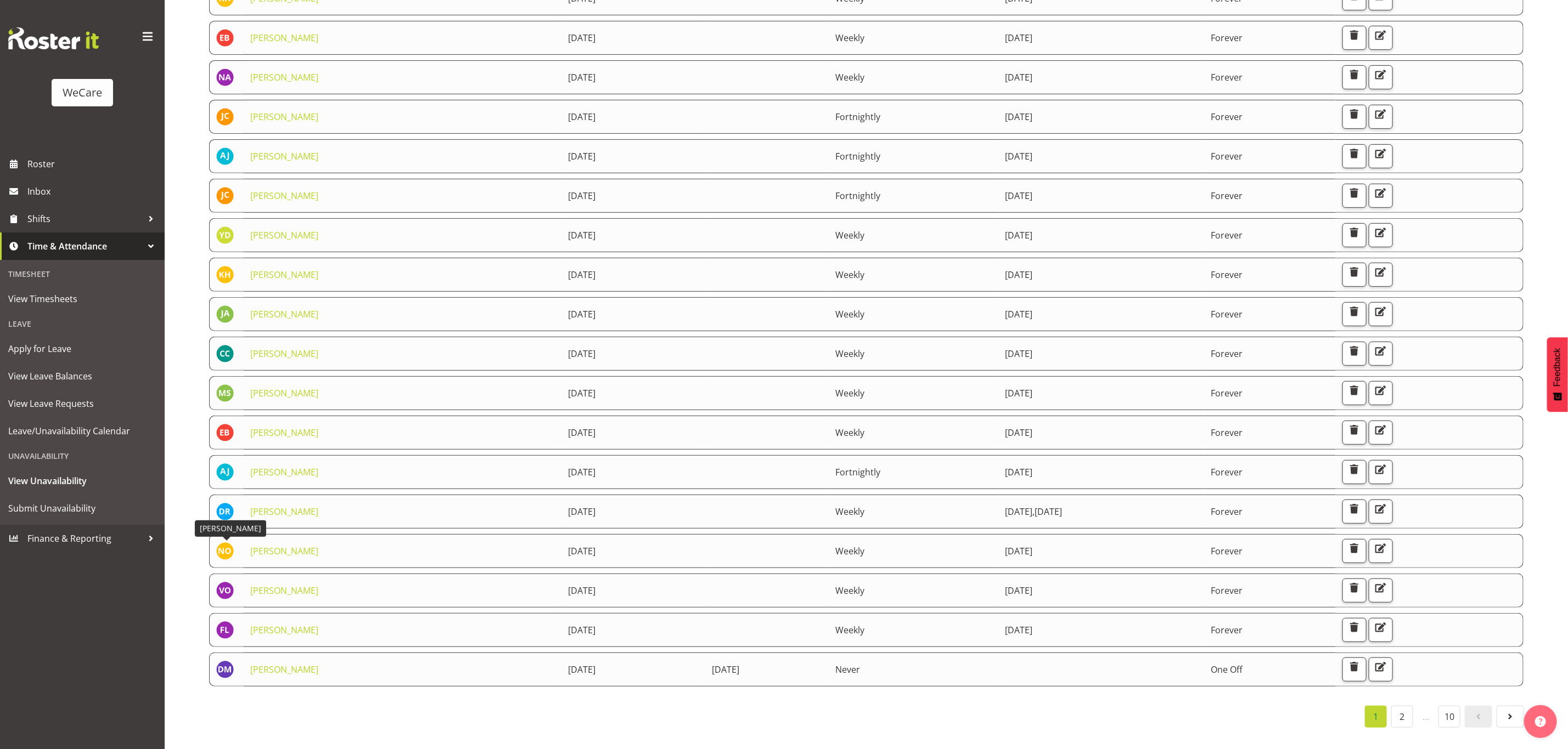
click at [232, 543] on figure at bounding box center [224, 551] width 18 height 18
click at [230, 546] on img at bounding box center [224, 551] width 18 height 18
click at [259, 545] on link "[PERSON_NAME]" at bounding box center [283, 551] width 68 height 12
click at [273, 549] on link "[PERSON_NAME]" at bounding box center [283, 551] width 68 height 12
click at [84, 514] on span "Submit Unavailability" at bounding box center [82, 508] width 148 height 17
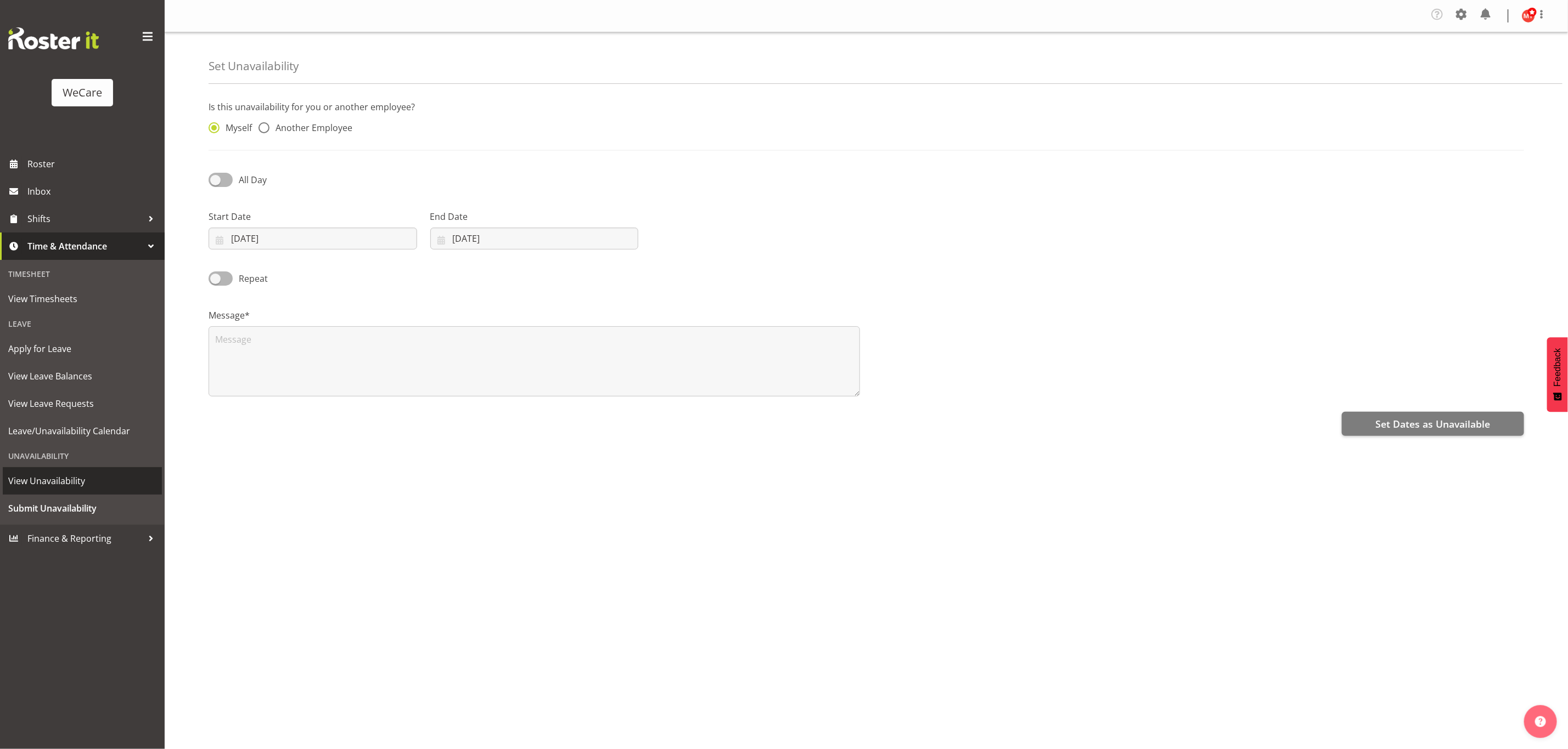
click at [67, 478] on span "View Unavailability" at bounding box center [82, 481] width 148 height 17
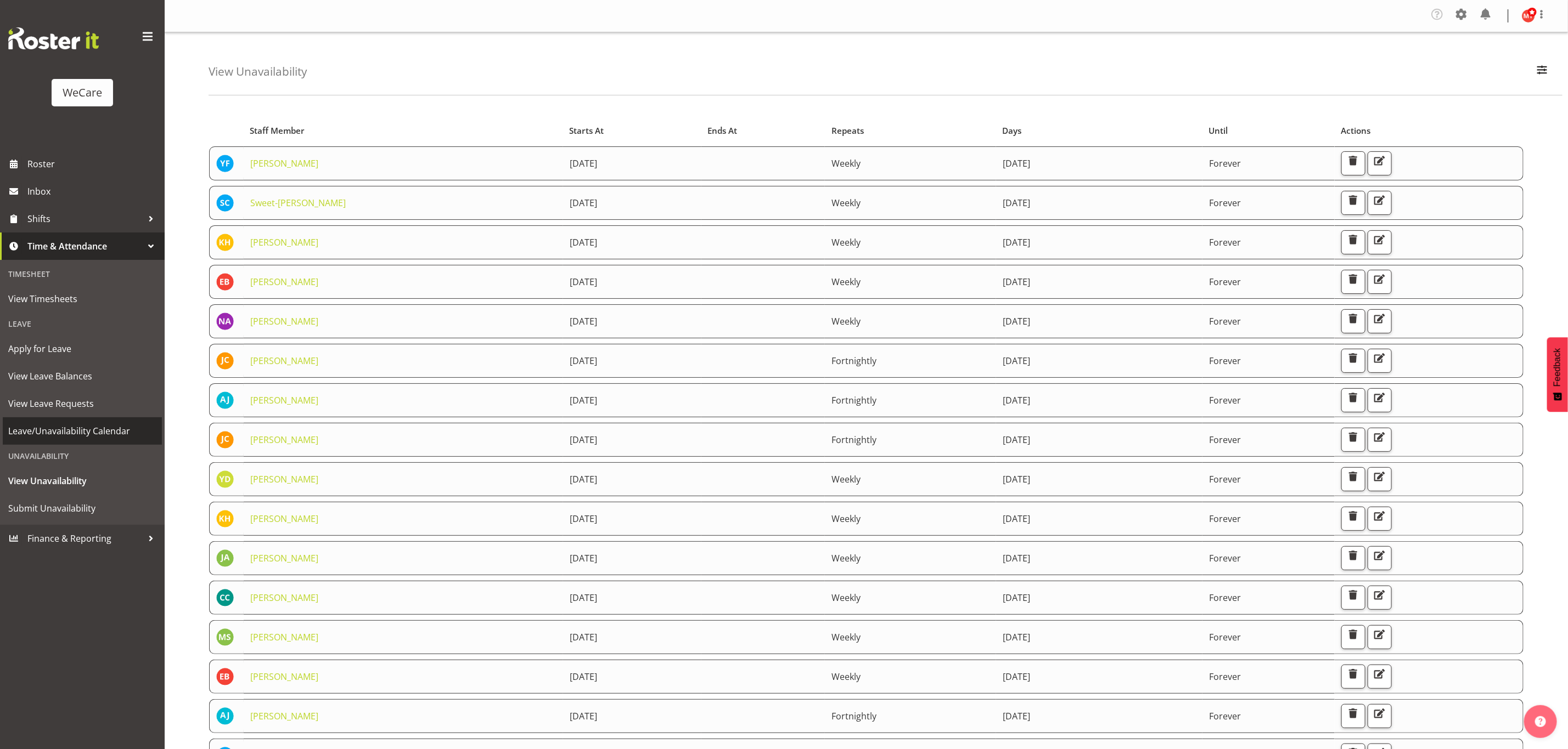
click at [119, 431] on span "Leave/Unavailability Calendar" at bounding box center [82, 431] width 148 height 17
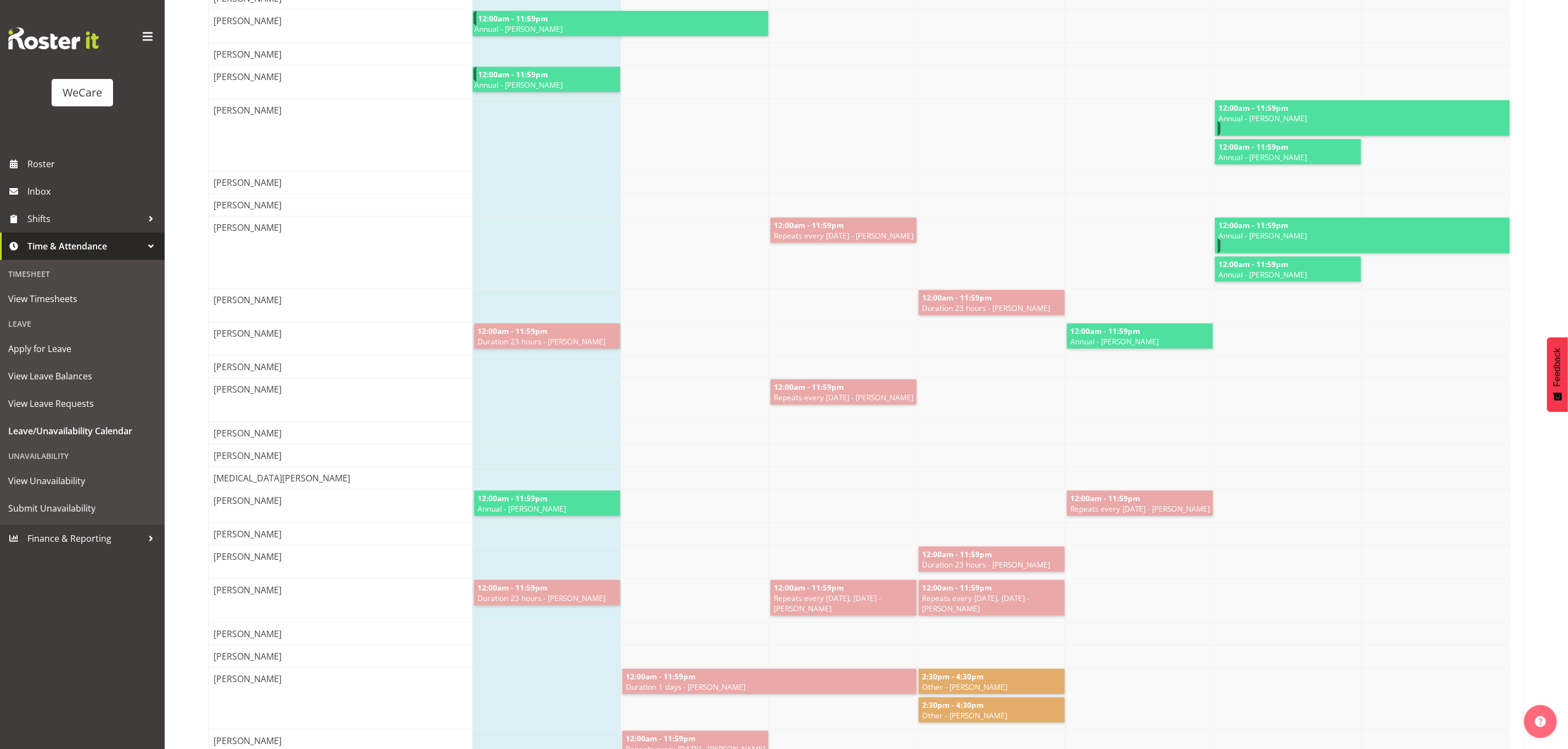
scroll to position [905, 0]
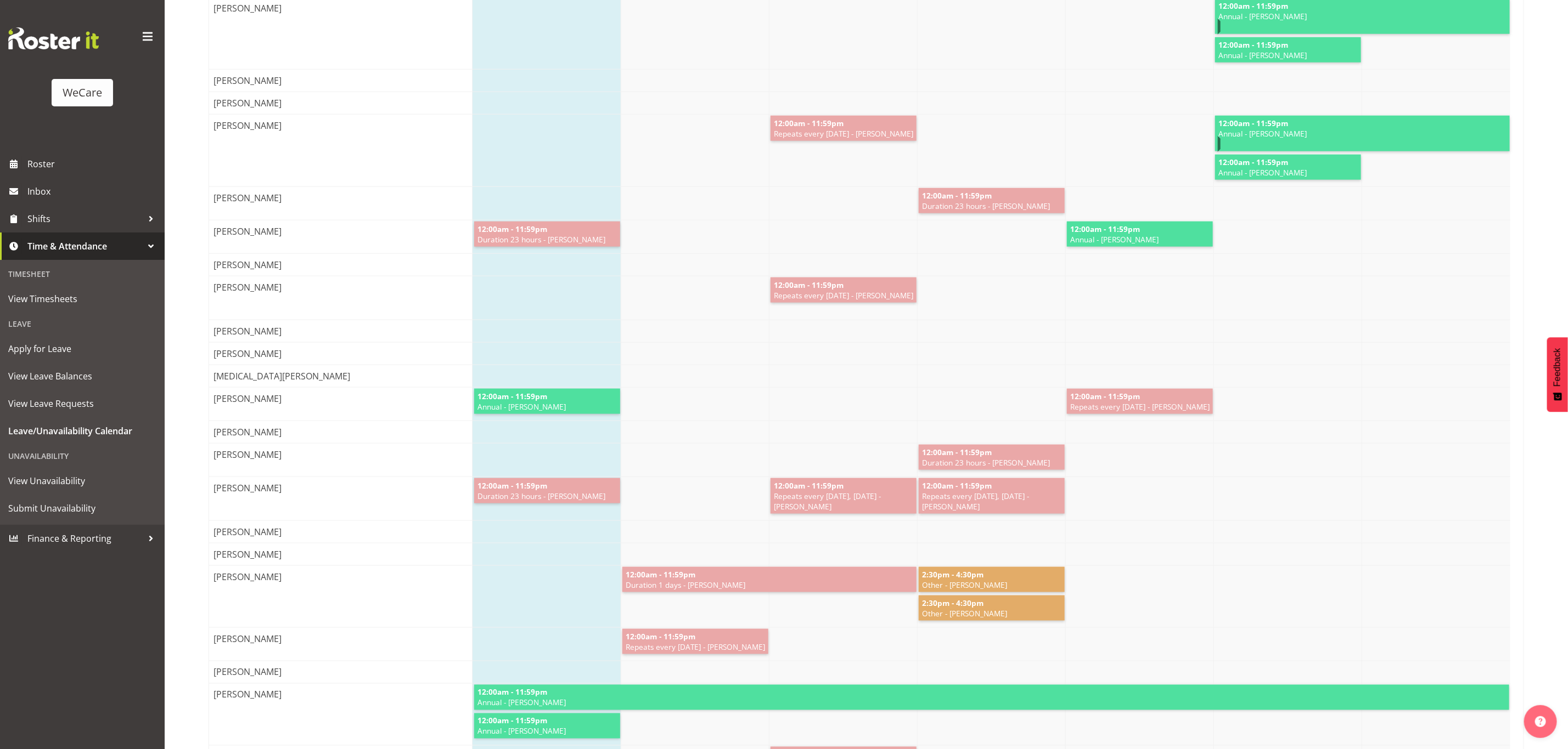
click at [520, 402] on span "12:00am - 11:59pm" at bounding box center [512, 395] width 72 height 10
click at [574, 412] on span "Annual - Natasha Ottley" at bounding box center [546, 406] width 142 height 10
drag, startPoint x: 574, startPoint y: 423, endPoint x: 637, endPoint y: 453, distance: 69.8
click at [664, 443] on div at bounding box center [991, 432] width 1038 height 22
click at [526, 412] on span "Annual - Natasha Ottley" at bounding box center [546, 406] width 142 height 10
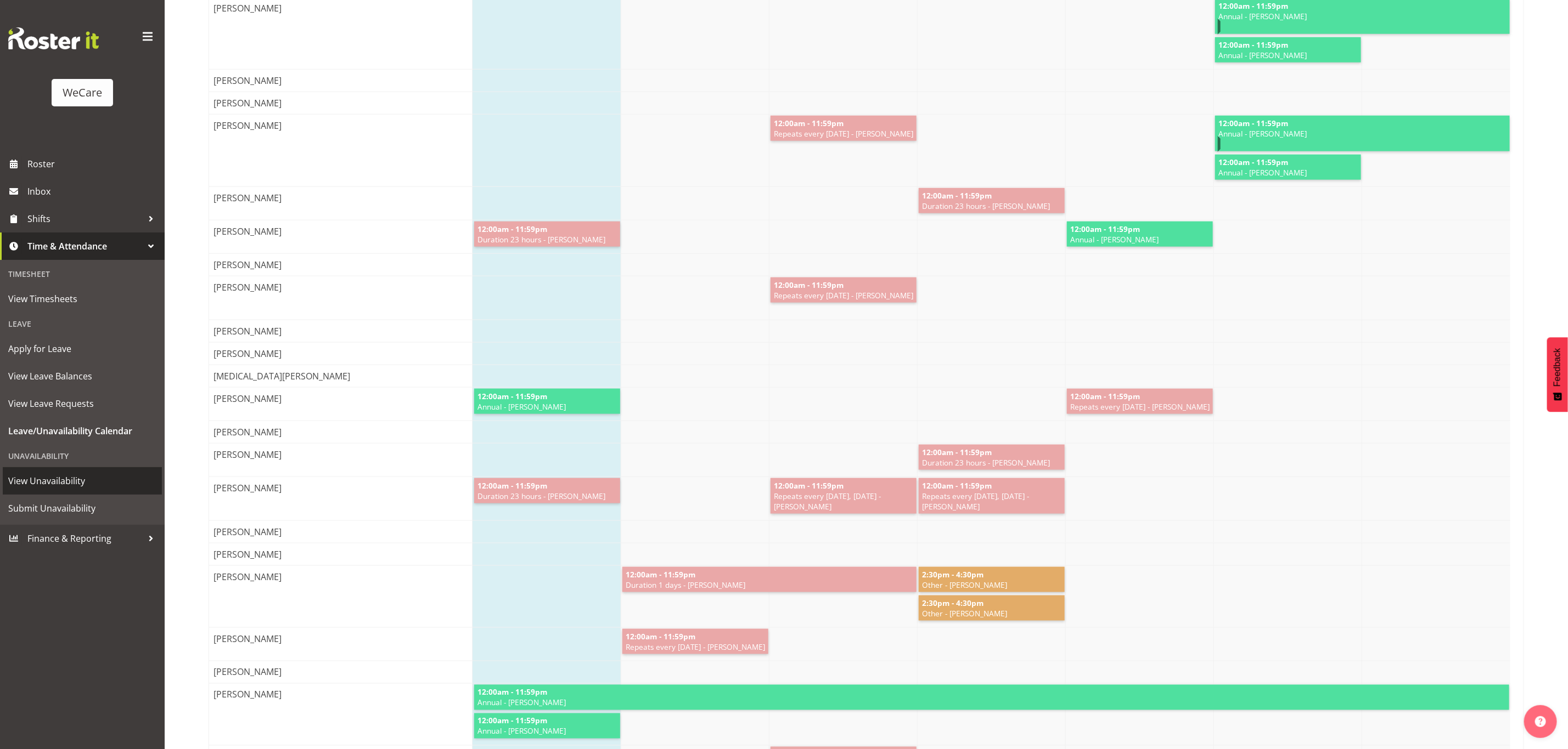
click at [66, 482] on span "View Unavailability" at bounding box center [82, 481] width 148 height 17
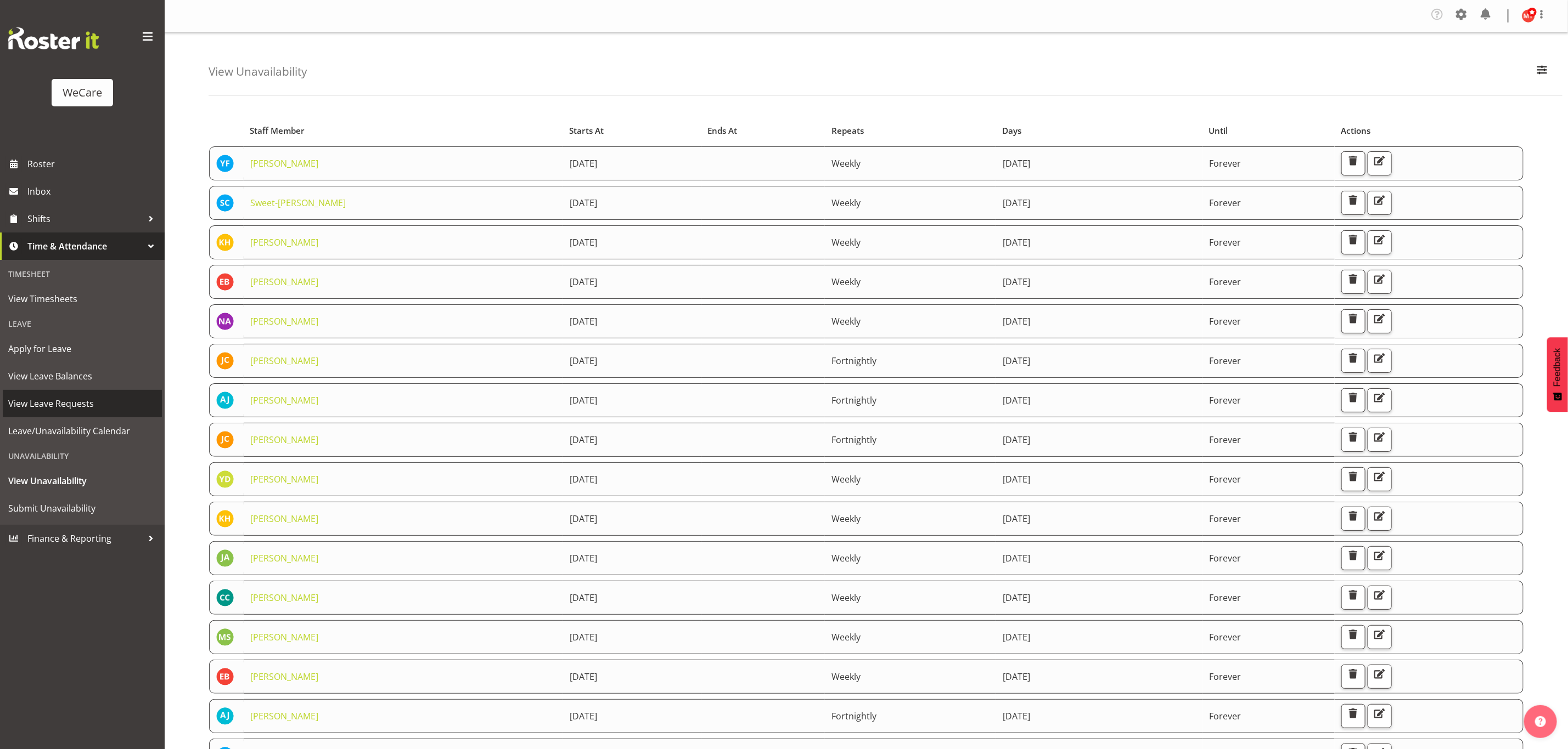
click at [76, 402] on span "View Leave Requests" at bounding box center [82, 404] width 148 height 17
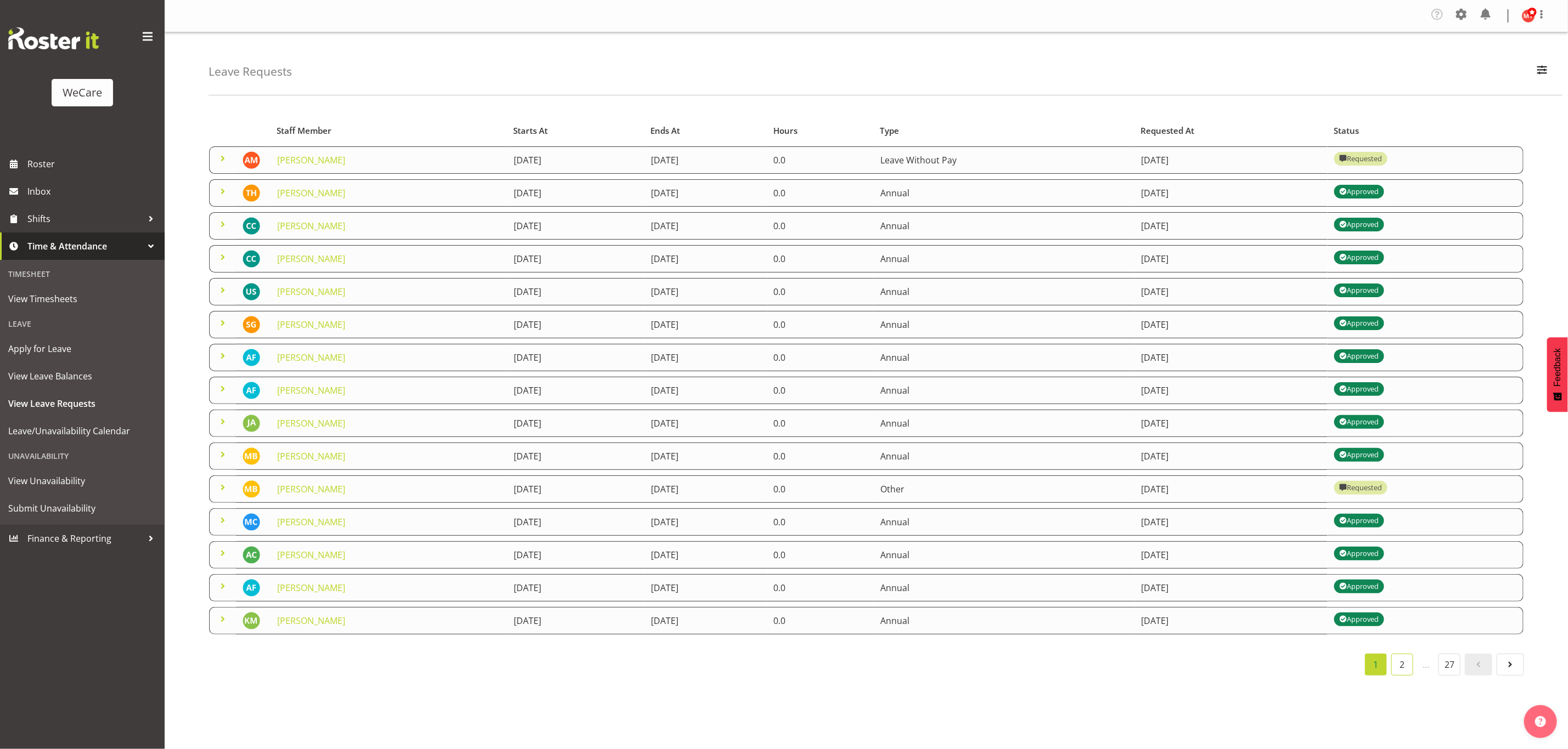
click at [1400, 664] on link "2" at bounding box center [1402, 665] width 22 height 22
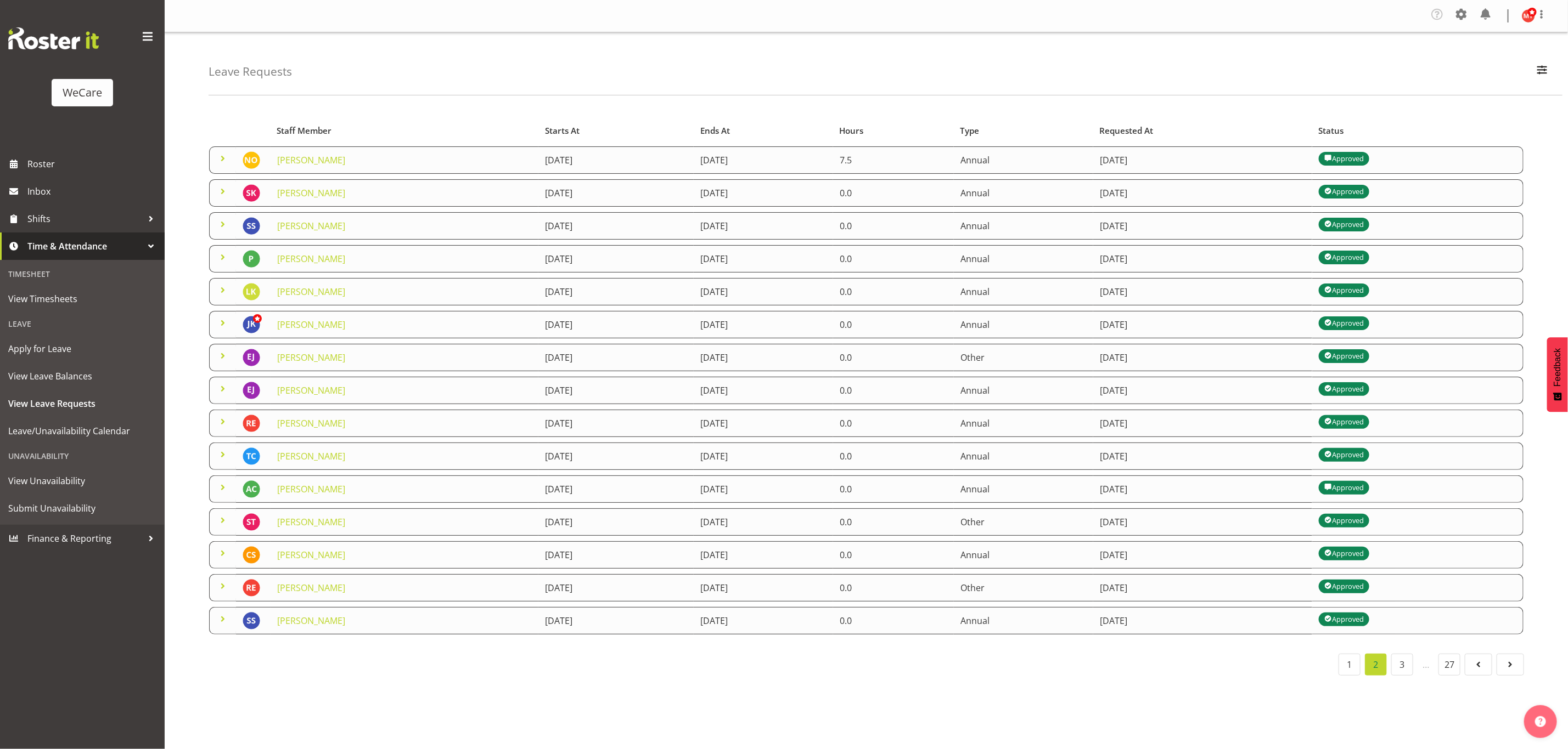
click at [223, 162] on span at bounding box center [222, 158] width 13 height 13
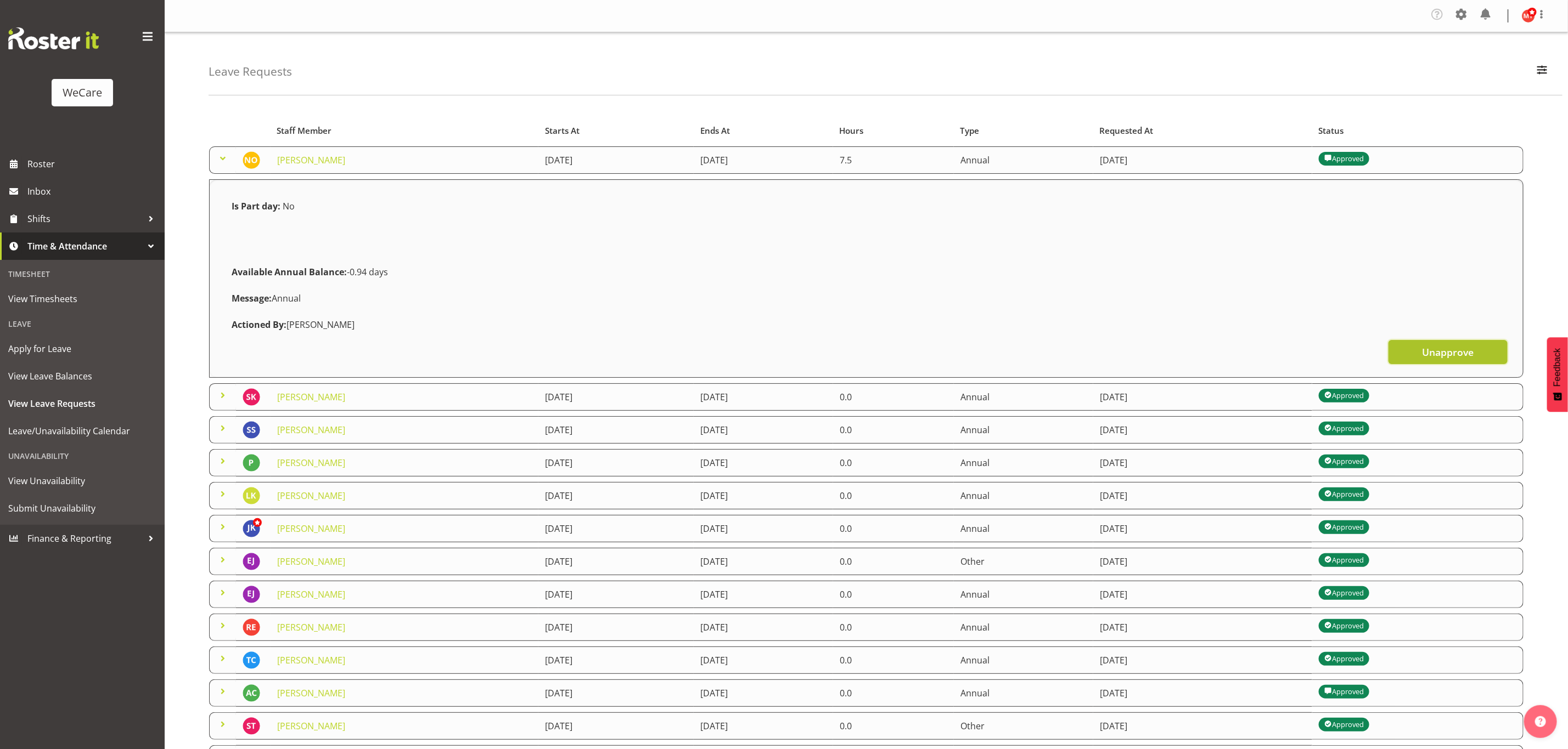
click at [1450, 351] on span "Unapprove" at bounding box center [1448, 352] width 52 height 14
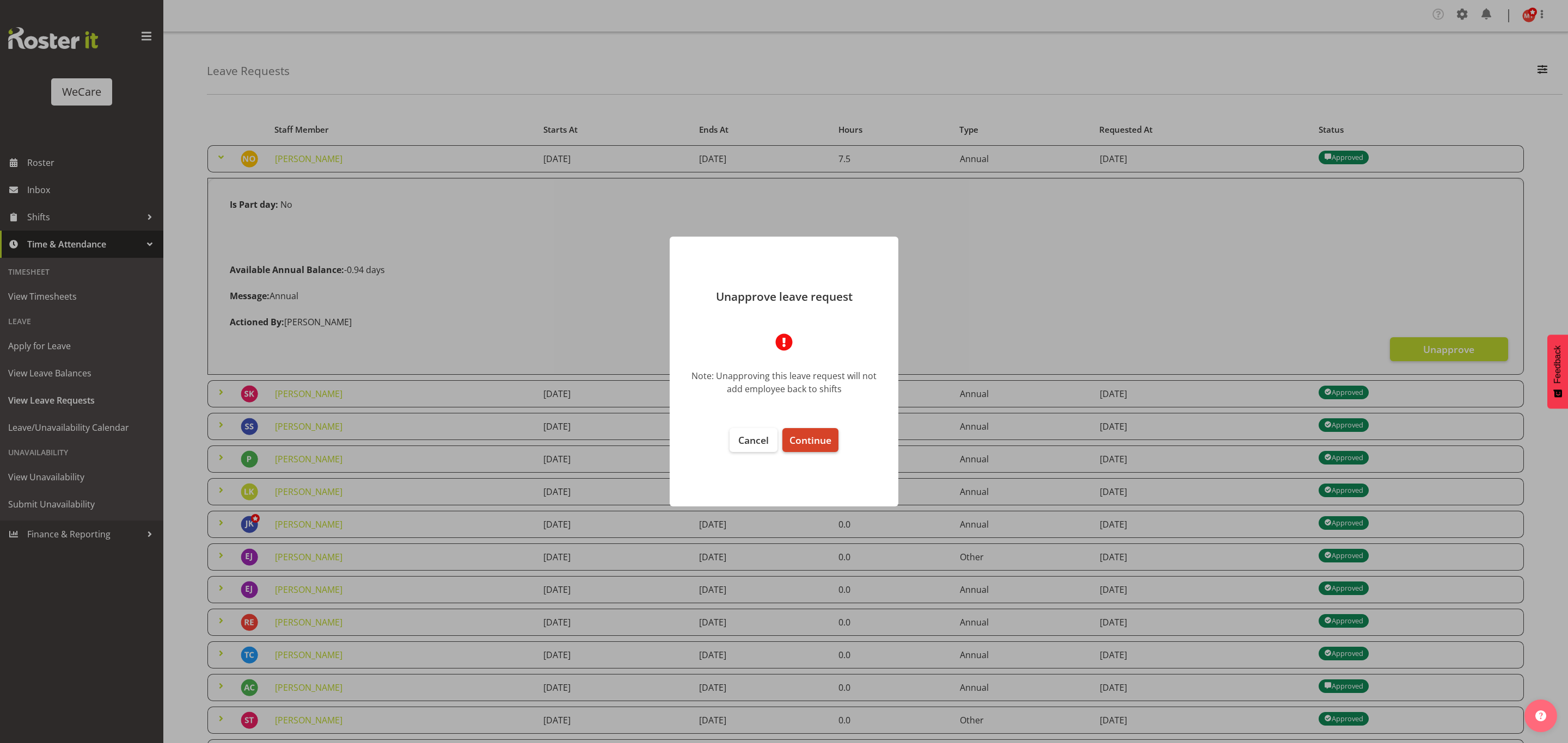
click at [805, 438] on span "Continue" at bounding box center [810, 440] width 42 height 13
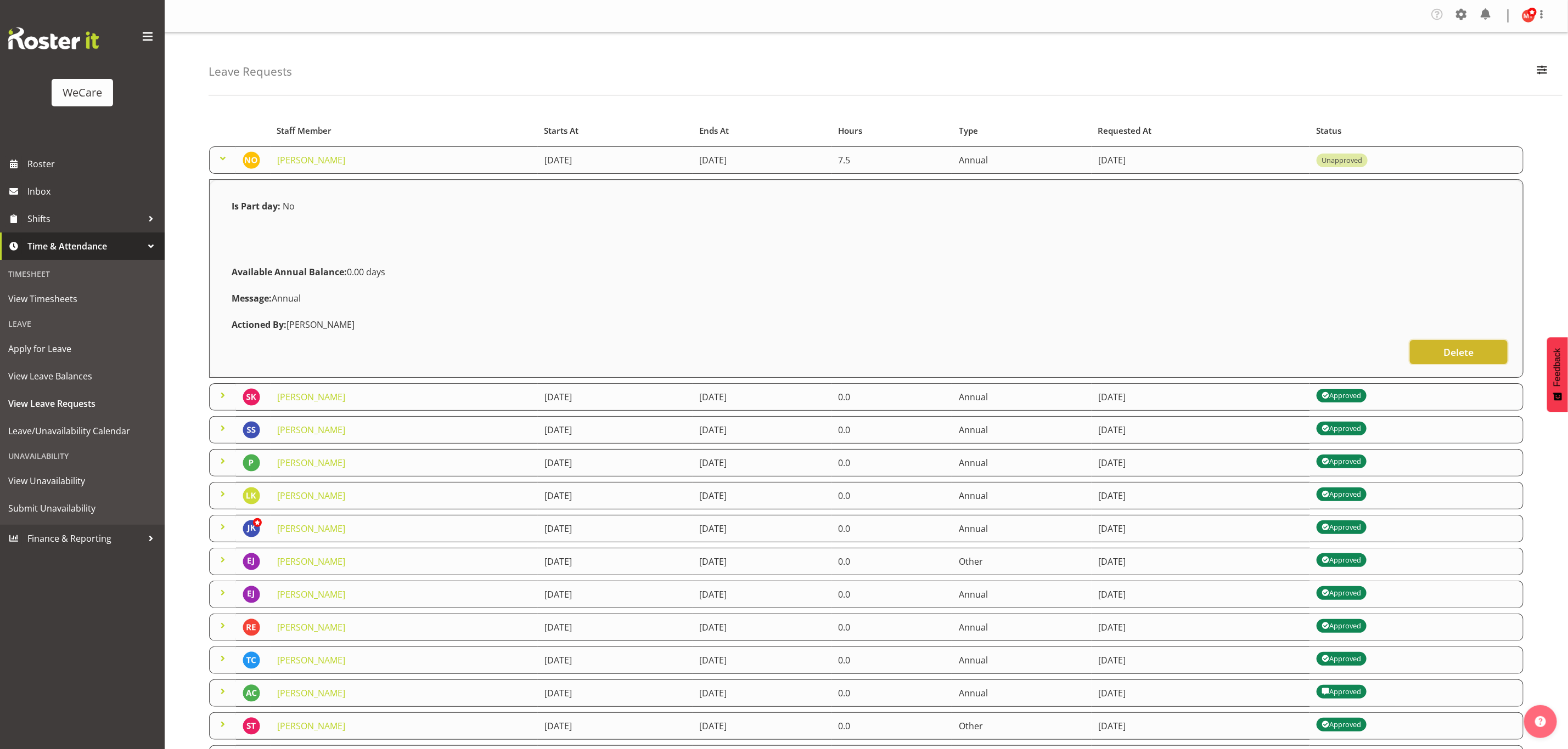
click at [1463, 353] on span "Delete" at bounding box center [1458, 352] width 31 height 14
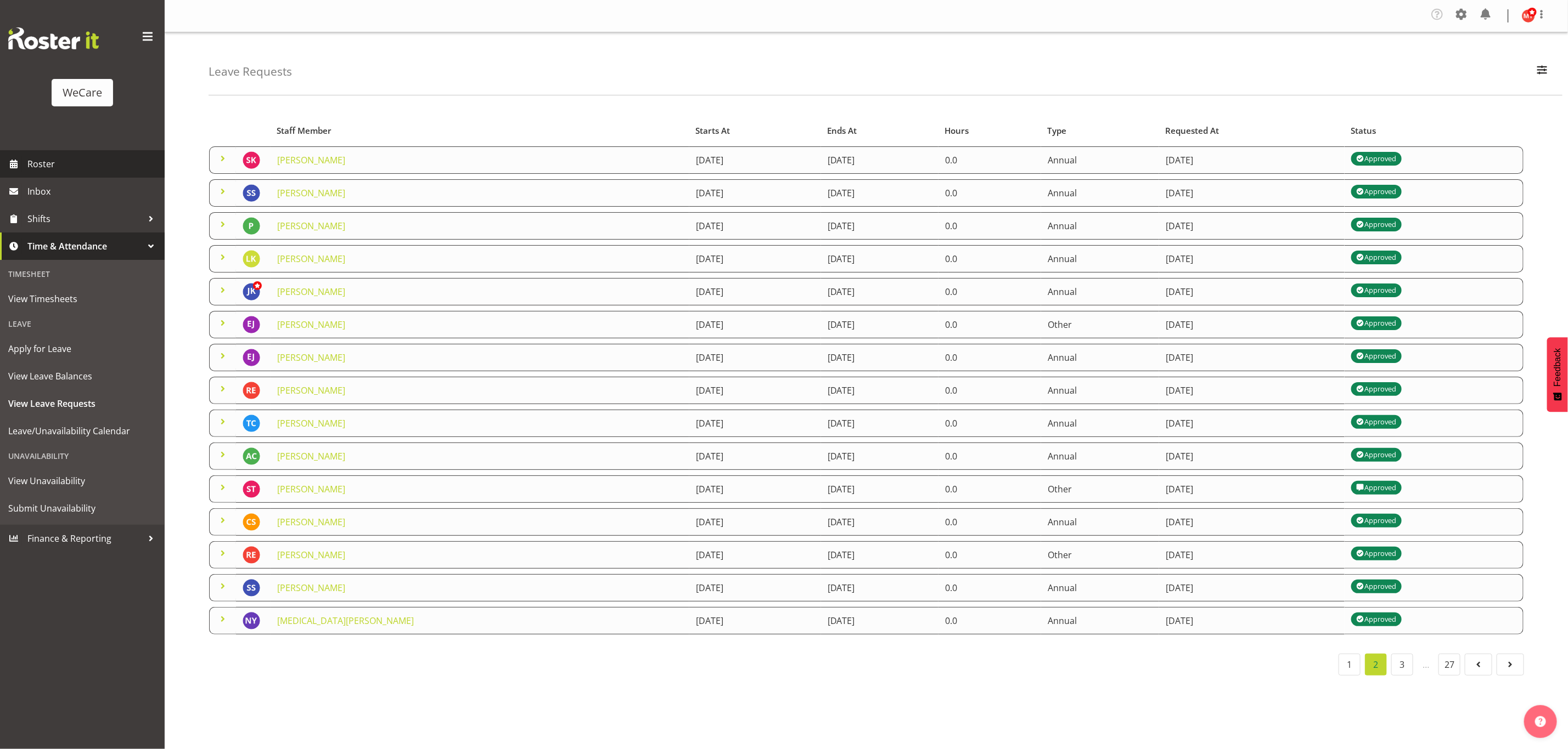
click at [64, 161] on span "Roster" at bounding box center [94, 164] width 132 height 17
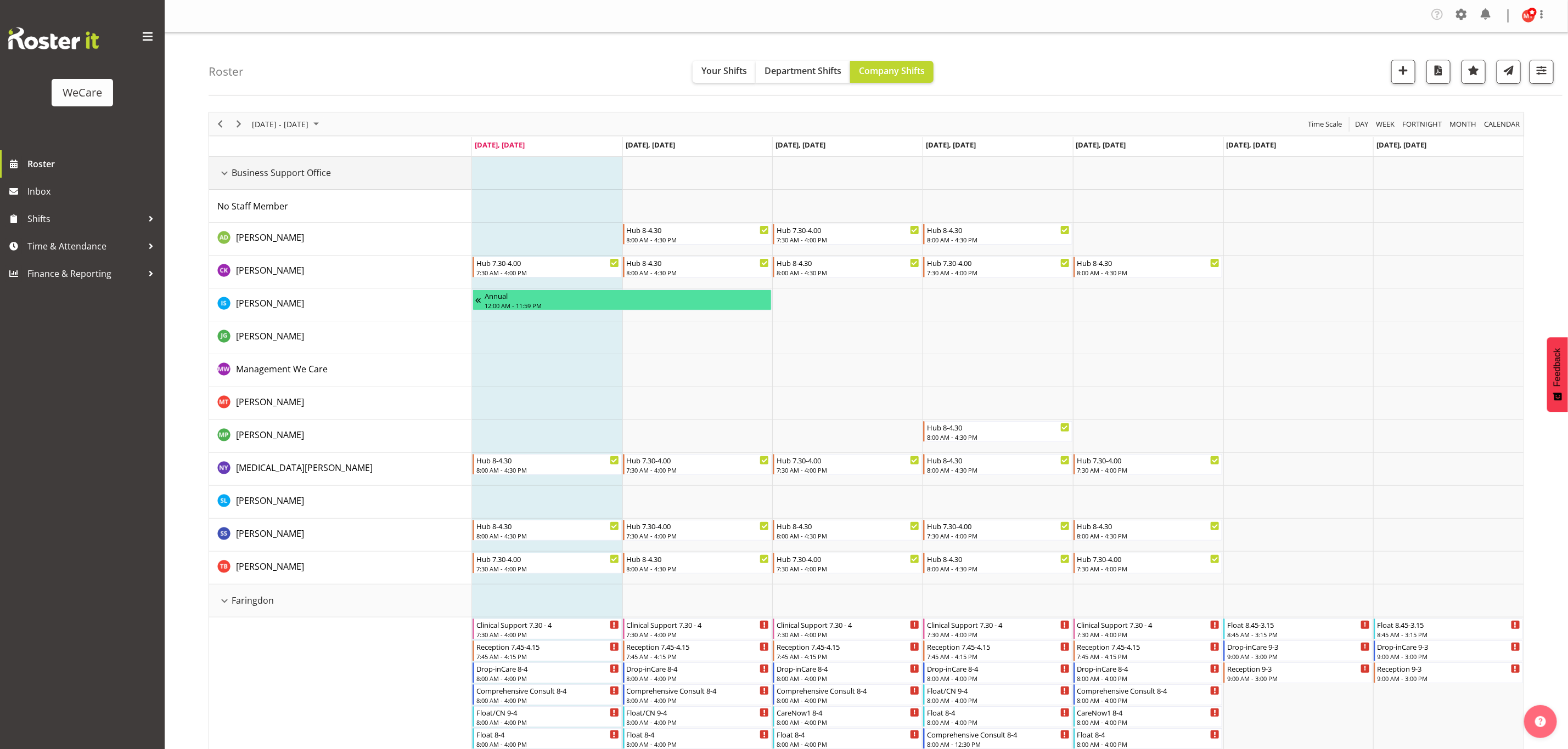
click at [227, 173] on div "Business Support Office resource" at bounding box center [224, 173] width 14 height 14
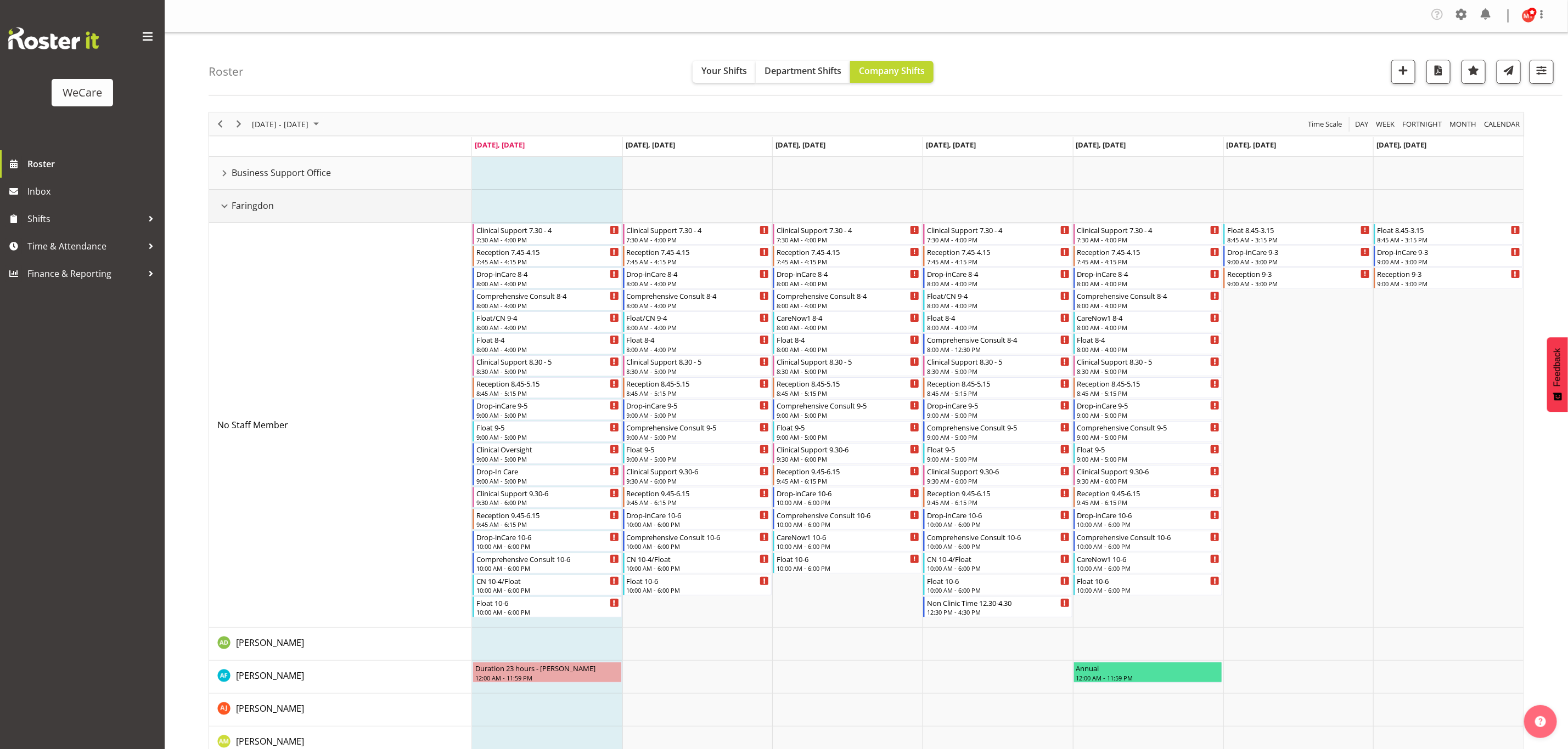
click at [220, 206] on div "Faringdon resource" at bounding box center [224, 206] width 14 height 14
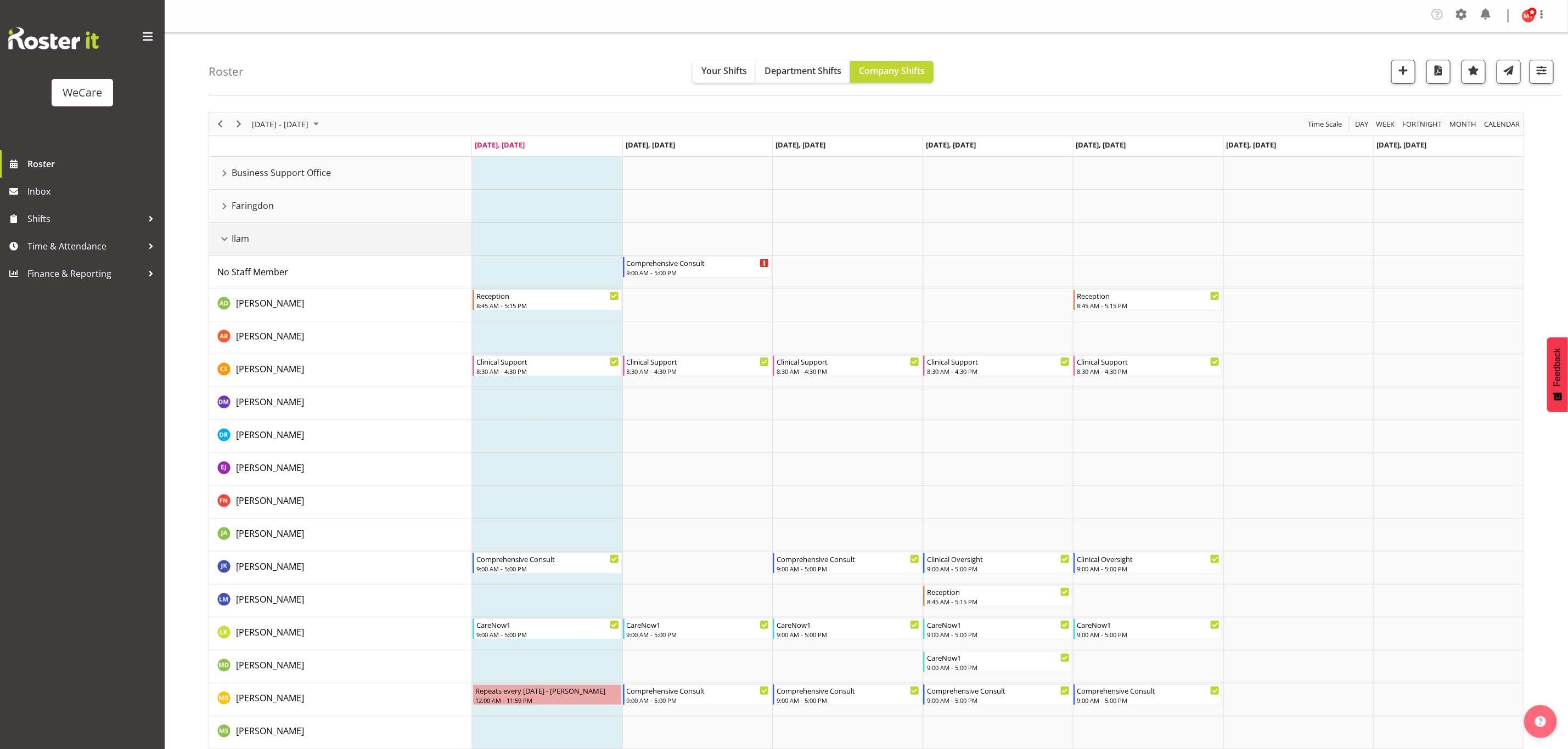
click at [221, 237] on div "Ilam resource" at bounding box center [224, 239] width 14 height 14
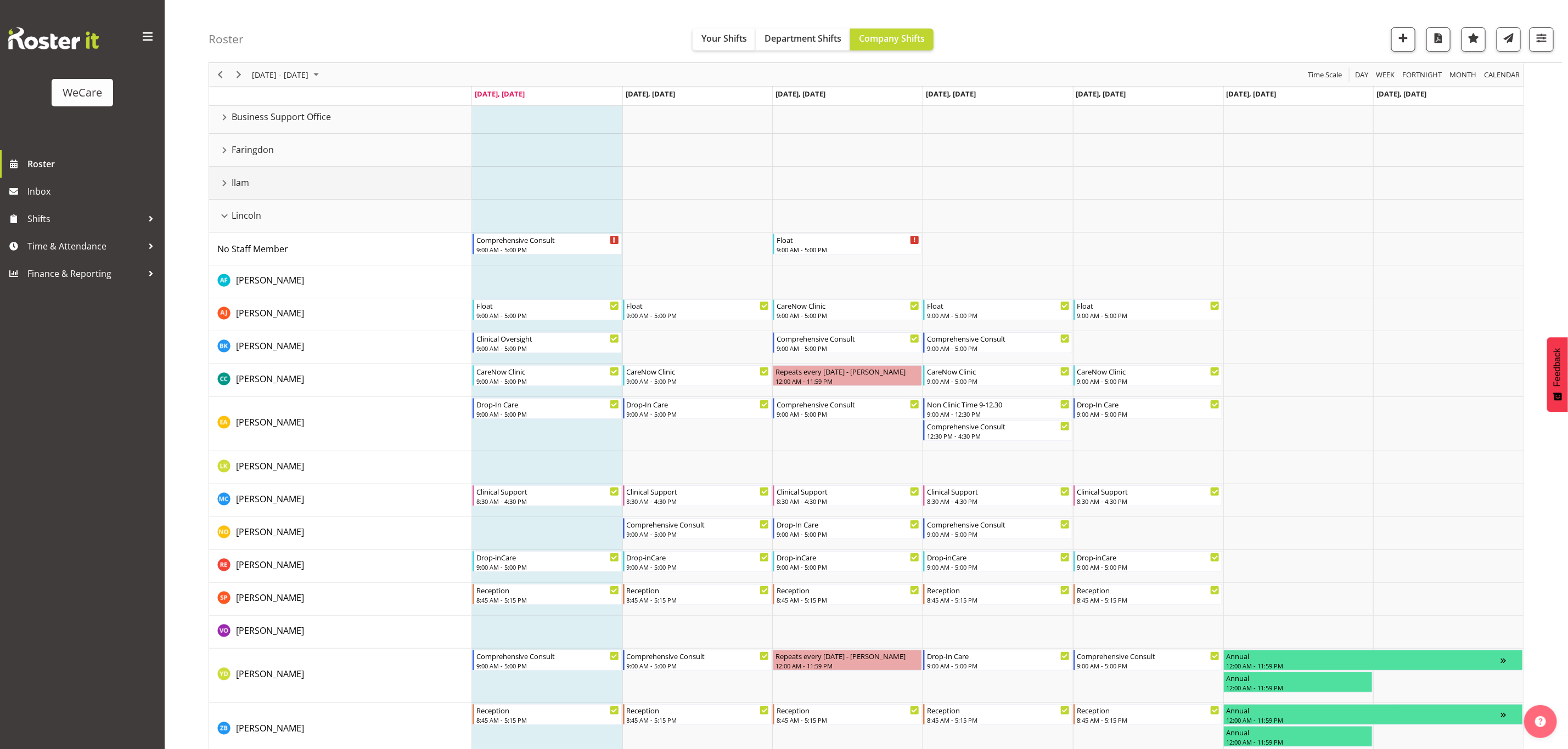
scroll to position [82, 0]
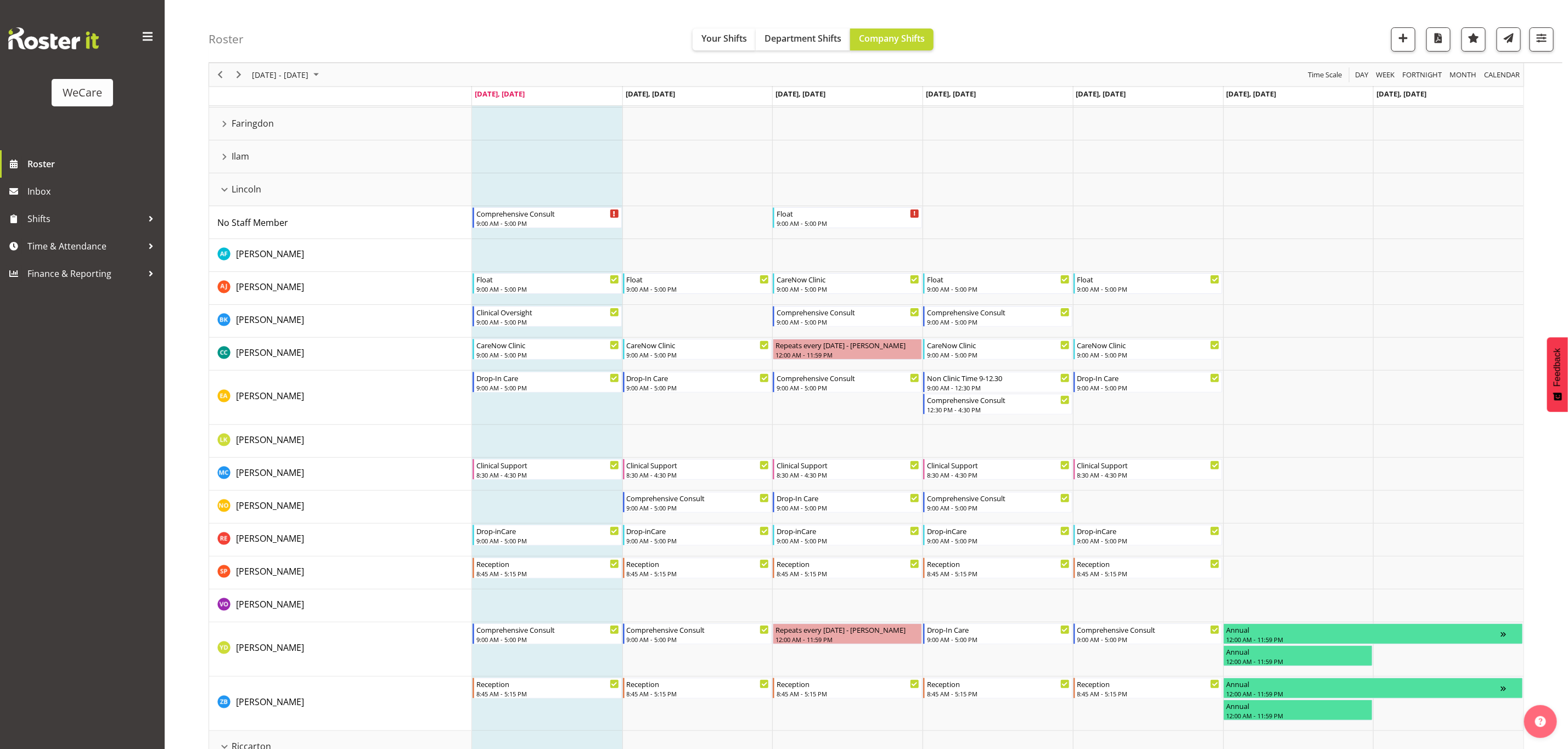
click at [526, 502] on td "Timeline Week of September 1, 2025" at bounding box center [547, 507] width 150 height 33
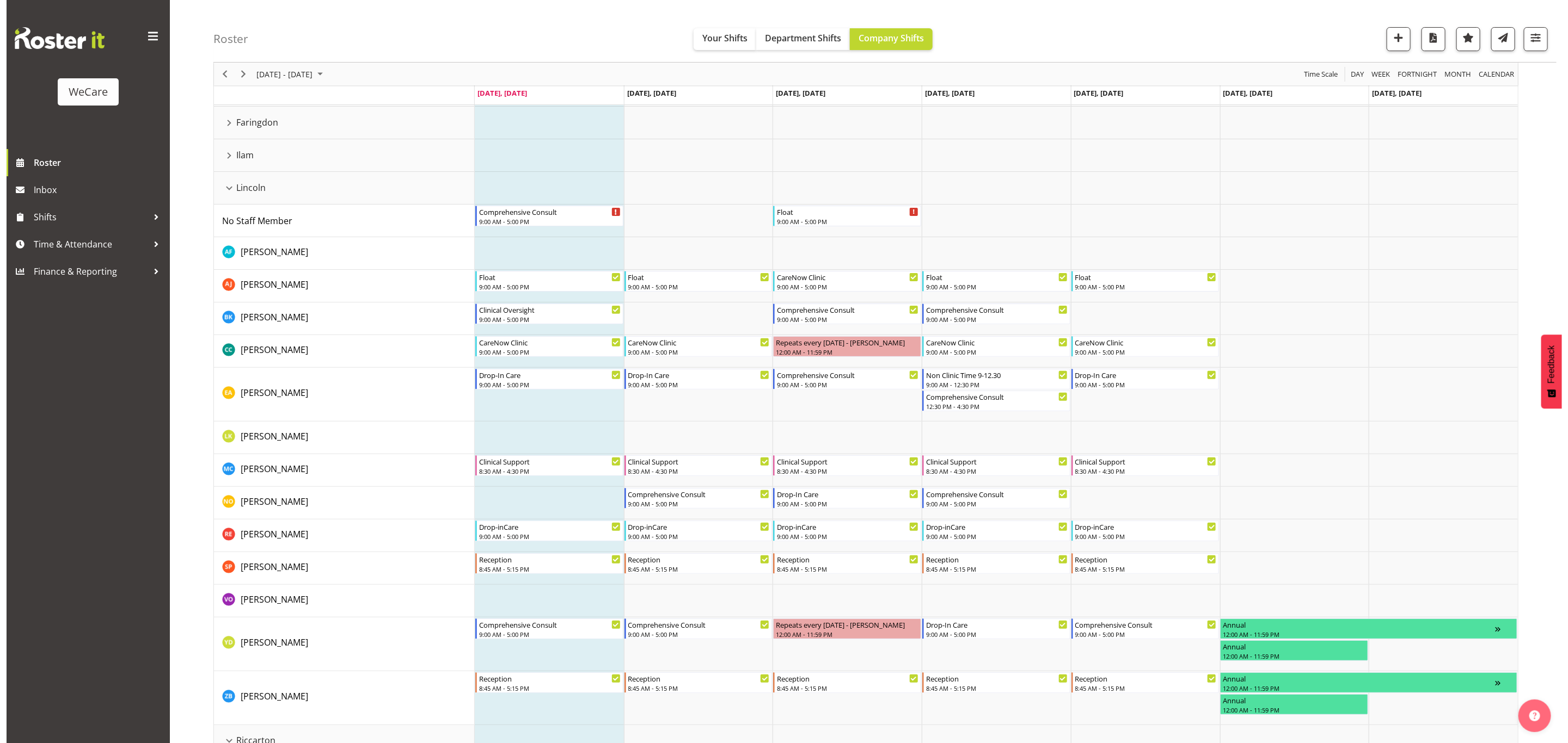
select select "9"
select select "44"
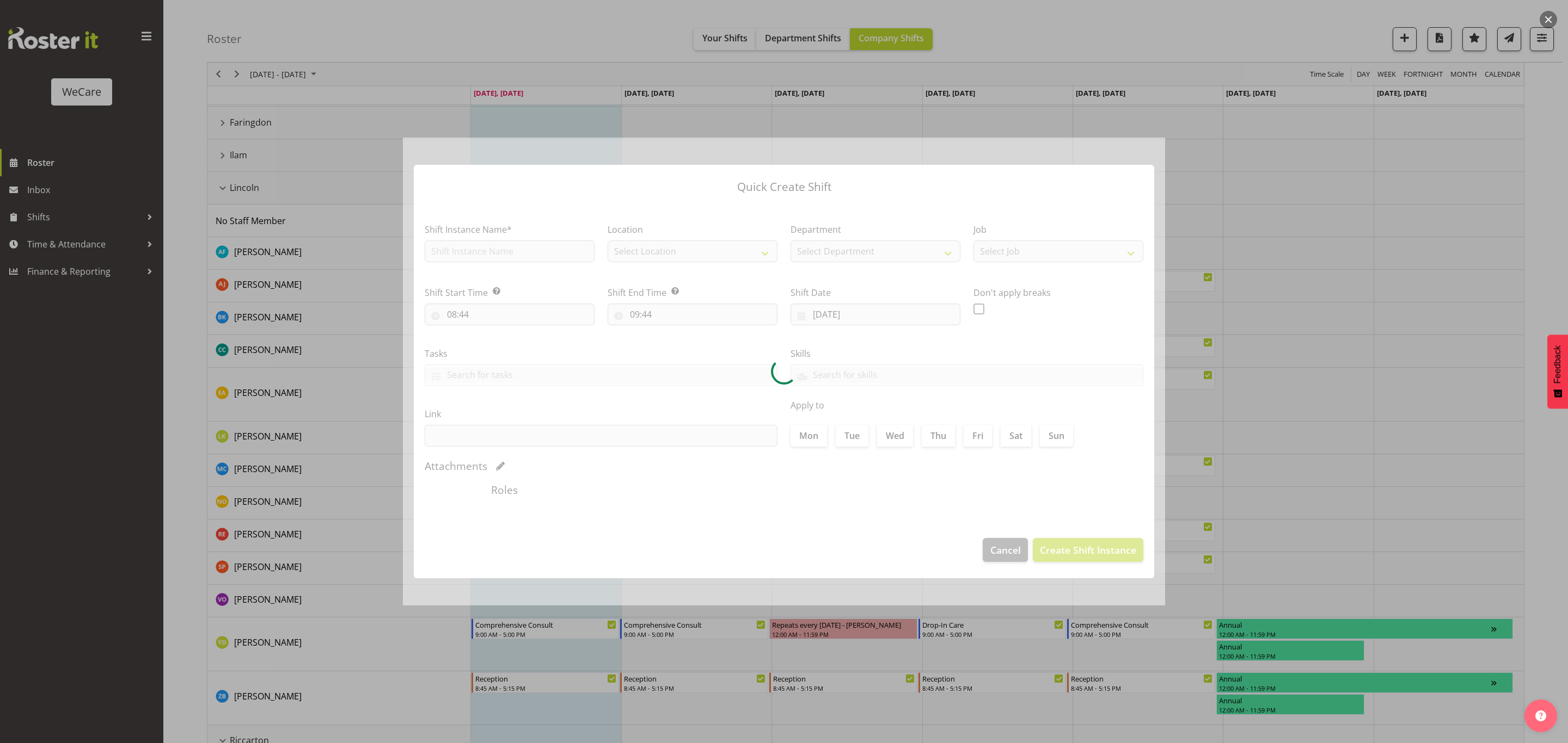
checkbox input "true"
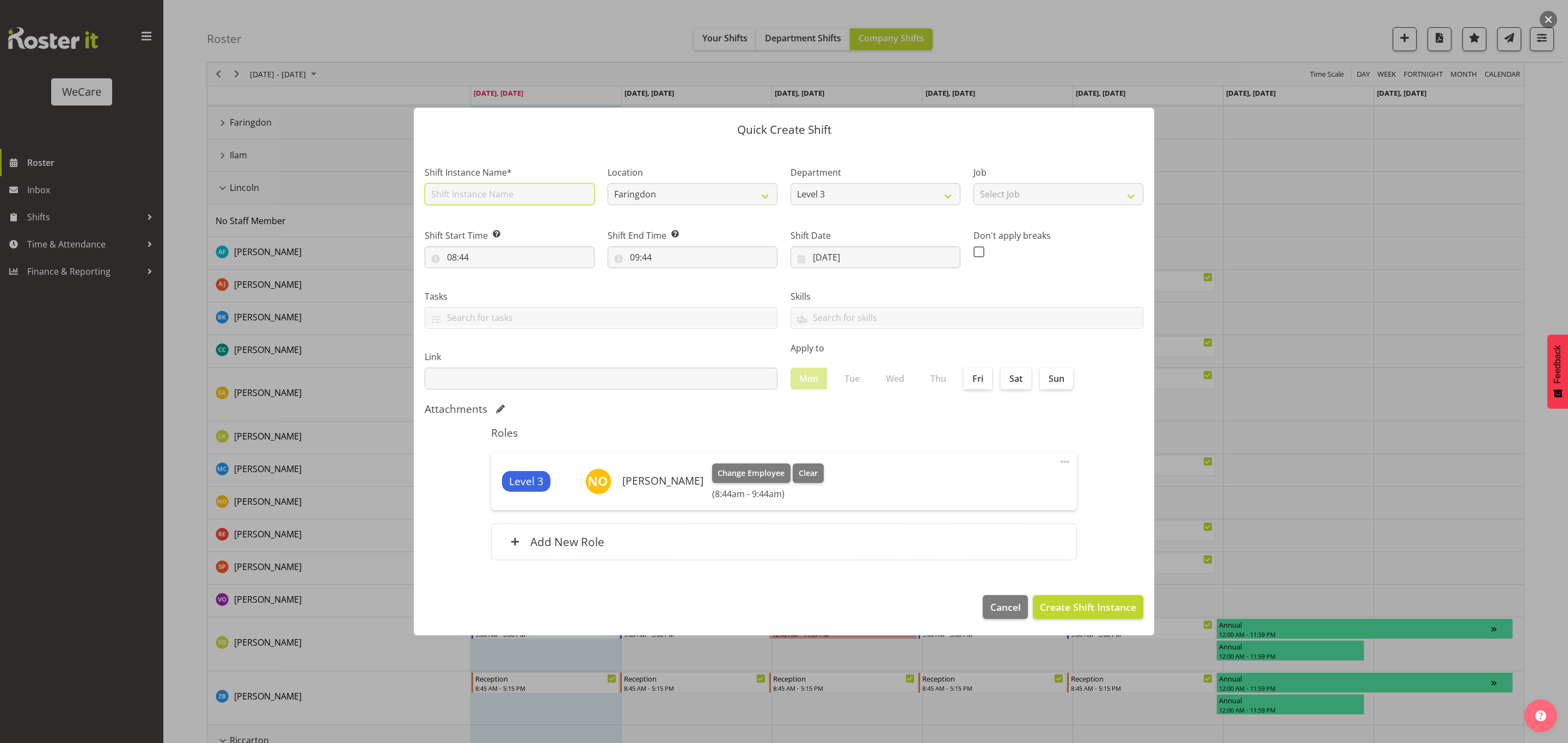
click at [479, 195] on input "text" at bounding box center [509, 195] width 170 height 22
type input "Drop-In Care"
click at [701, 190] on select "Faringdon [GEOGRAPHIC_DATA] [GEOGRAPHIC_DATA]" at bounding box center [692, 195] width 170 height 22
select select "1202"
click at [607, 184] on select "Faringdon [GEOGRAPHIC_DATA] [GEOGRAPHIC_DATA]" at bounding box center [692, 195] width 170 height 22
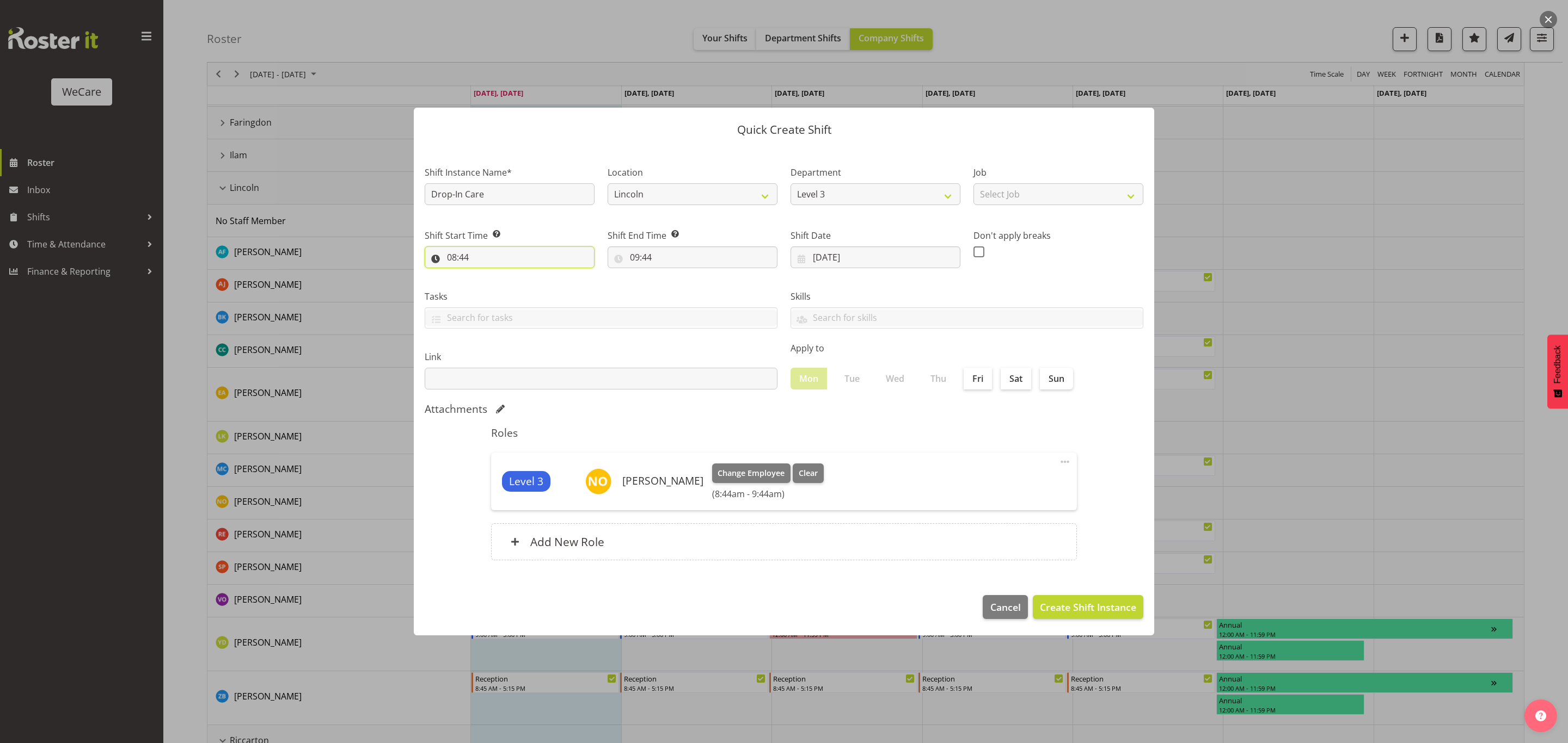
click at [489, 255] on input "08:44" at bounding box center [509, 257] width 170 height 22
click at [497, 287] on select "00 01 02 03 04 05 06 07 08 09 10 11 12 13 14 15 16 17 18 19 20 21 22 23" at bounding box center [499, 286] width 25 height 22
select select "9"
click at [487, 275] on select "00 01 02 03 04 05 06 07 08 09 10 11 12 13 14 15 16 17 18 19 20 21 22 23" at bounding box center [499, 286] width 25 height 22
type input "09:44"
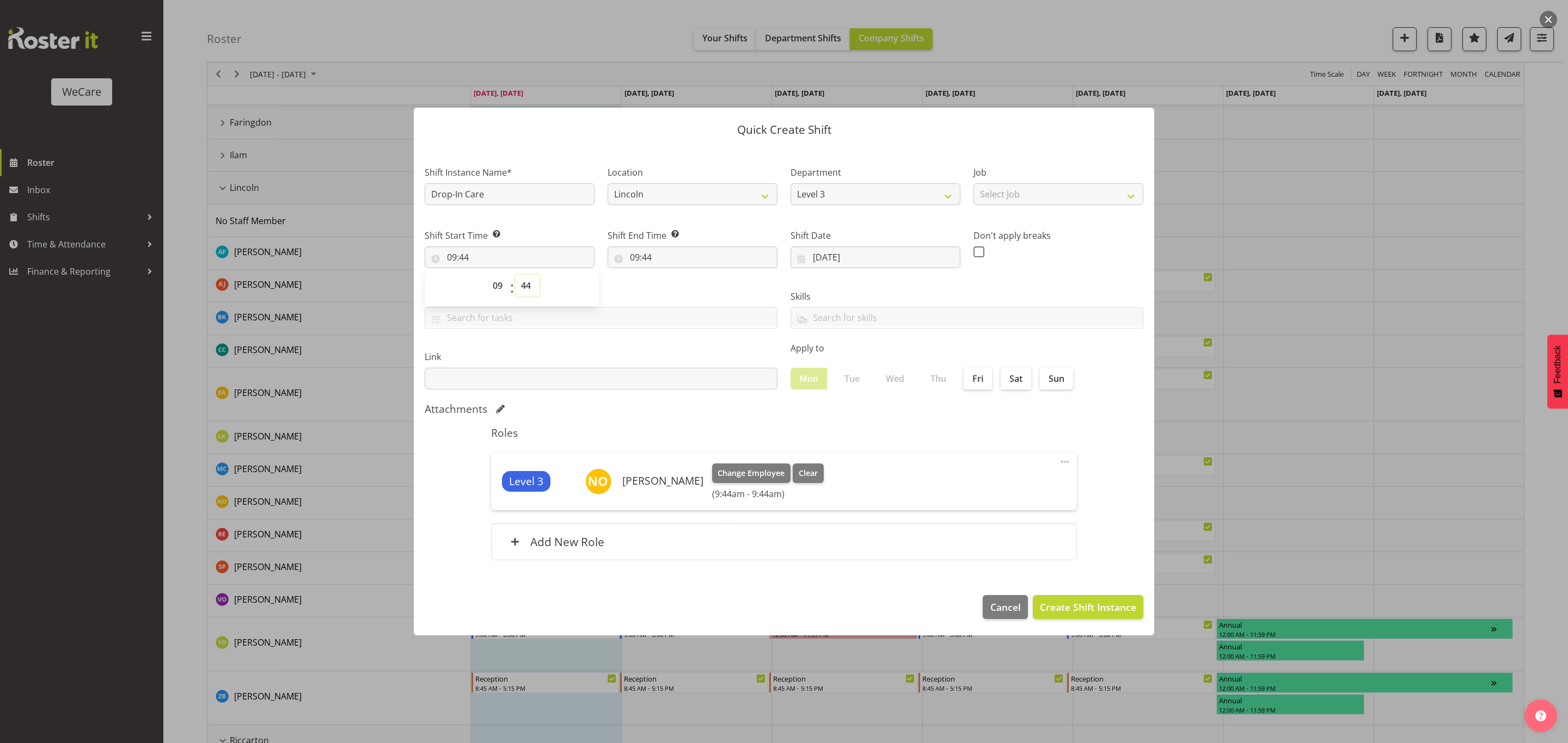
click at [529, 283] on select "00 01 02 03 04 05 06 07 08 09 10 11 12 13 14 15 16 17 18 19 20 21 22 23 24 25 2…" at bounding box center [527, 286] width 25 height 22
select select "11"
click at [515, 275] on select "00 01 02 03 04 05 06 07 08 09 10 11 12 13 14 15 16 17 18 19 20 21 22 23 24 25 2…" at bounding box center [527, 286] width 25 height 22
type input "09:11"
click at [647, 257] on input "09:44" at bounding box center [692, 257] width 170 height 22
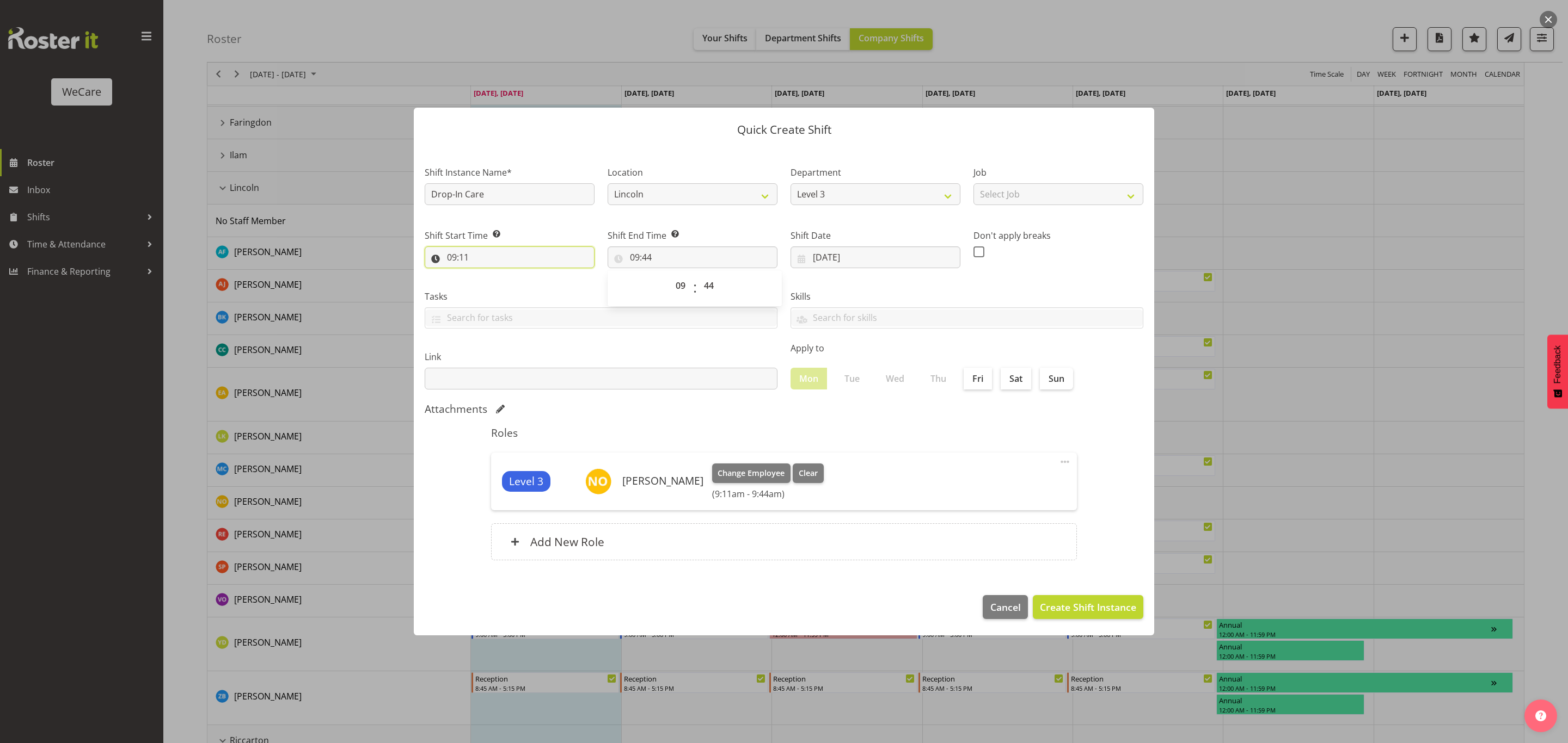
click at [489, 261] on input "09:11" at bounding box center [509, 257] width 170 height 22
click at [530, 285] on select "00 01 02 03 04 05 06 07 08 09 10 11 12 13 14 15 16 17 18 19 20 21 22 23 24 25 2…" at bounding box center [527, 286] width 25 height 22
select select "0"
click at [515, 275] on select "00 01 02 03 04 05 06 07 08 09 10 11 12 13 14 15 16 17 18 19 20 21 22 23 24 25 2…" at bounding box center [527, 286] width 25 height 22
type input "09:00"
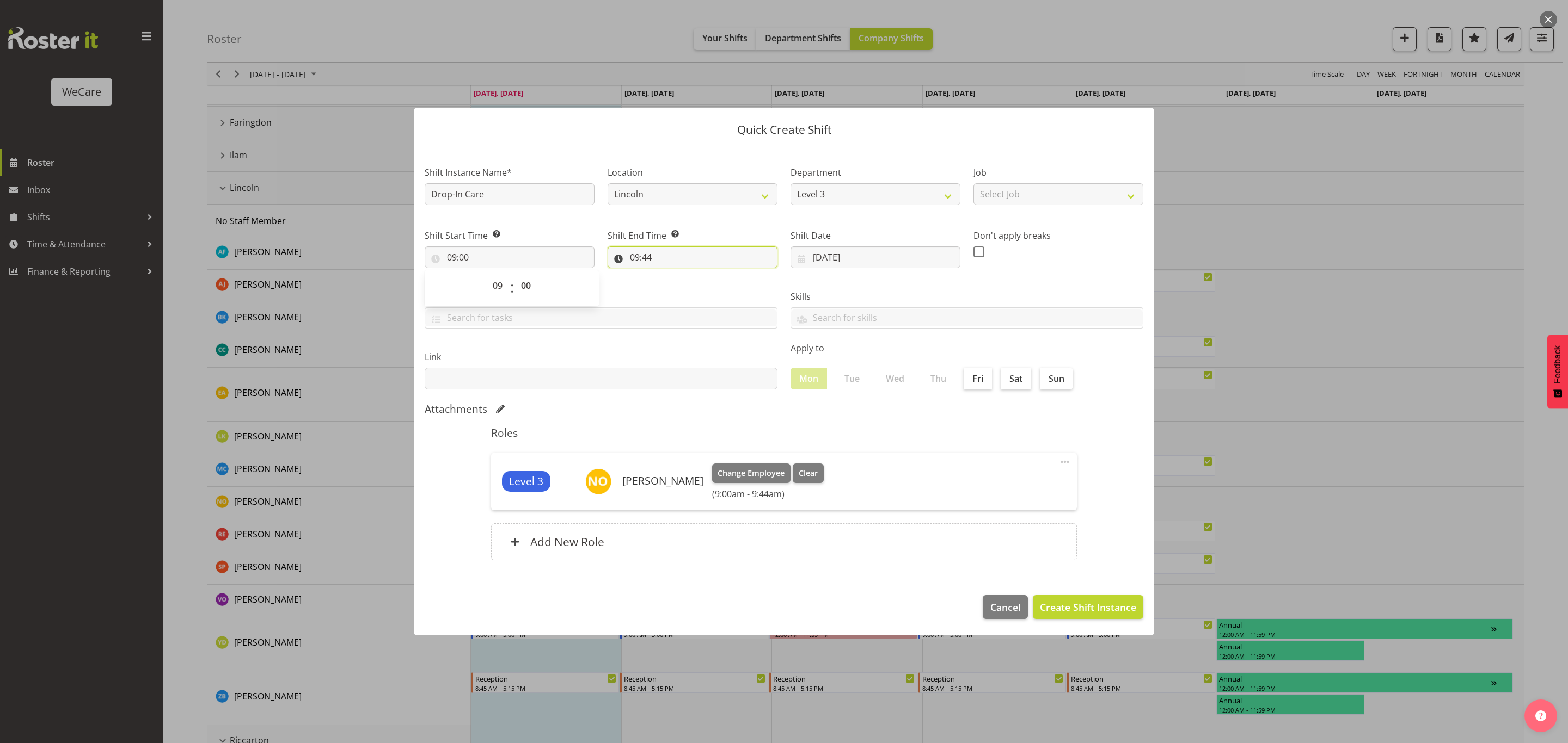
click at [633, 253] on input "09:44" at bounding box center [692, 257] width 170 height 22
click at [678, 287] on select "00 01 02 03 04 05 06 07 08 09 10 11 12 13 14 15 16 17 18 19 20 21 22 23" at bounding box center [682, 286] width 25 height 22
select select "17"
click at [670, 275] on select "00 01 02 03 04 05 06 07 08 09 10 11 12 13 14 15 16 17 18 19 20 21 22 23" at bounding box center [682, 286] width 25 height 22
type input "17:44"
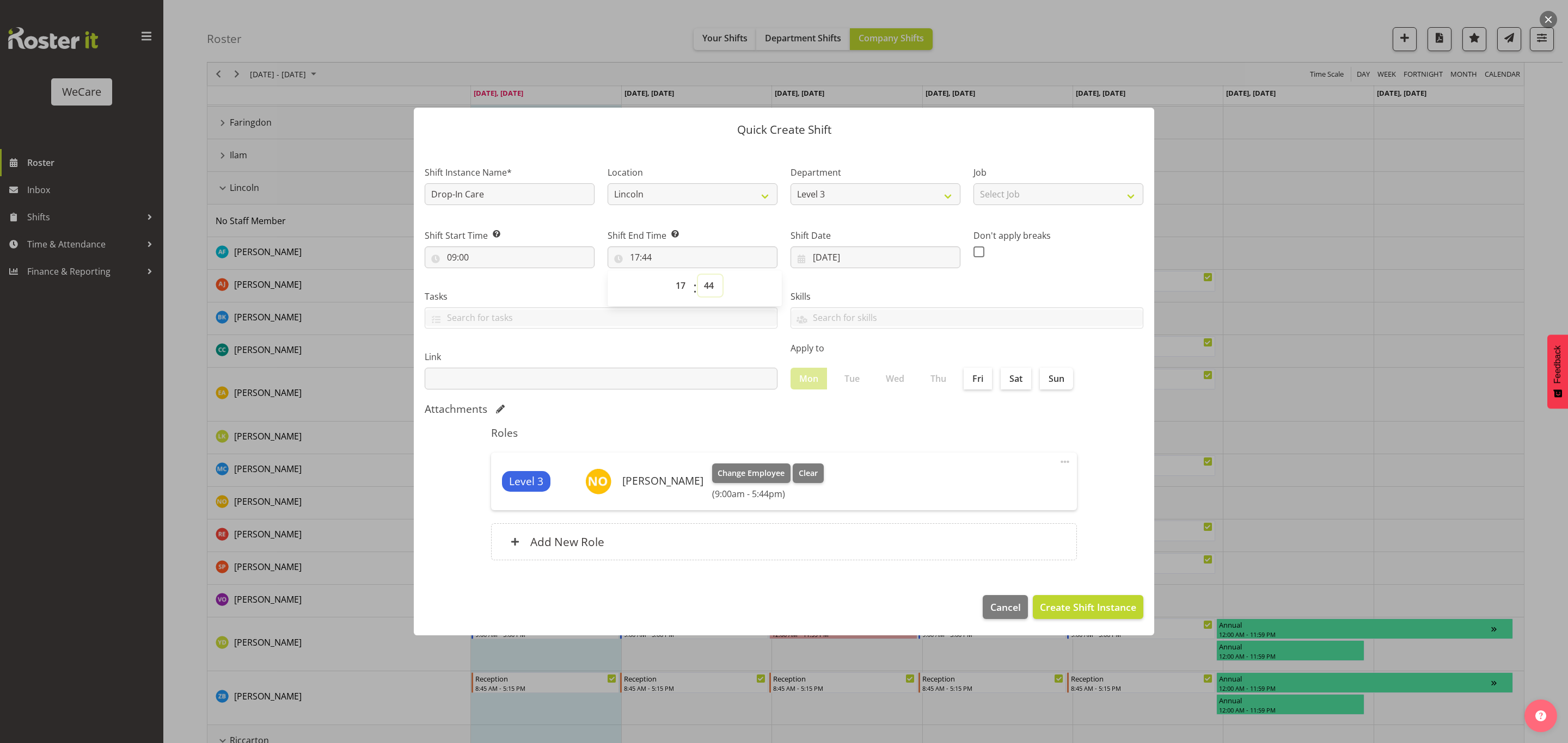
click at [704, 281] on select "00 01 02 03 04 05 06 07 08 09 10 11 12 13 14 15 16 17 18 19 20 21 22 23 24 25 2…" at bounding box center [710, 286] width 25 height 22
select select "0"
click at [698, 275] on select "00 01 02 03 04 05 06 07 08 09 10 11 12 13 14 15 16 17 18 19 20 21 22 23 24 25 2…" at bounding box center [710, 286] width 25 height 22
type input "17:00"
click at [941, 283] on div "Skills Acute Care Comprehensive Consults WCN 10 WCN 15 Reception Communication …" at bounding box center [966, 305] width 366 height 61
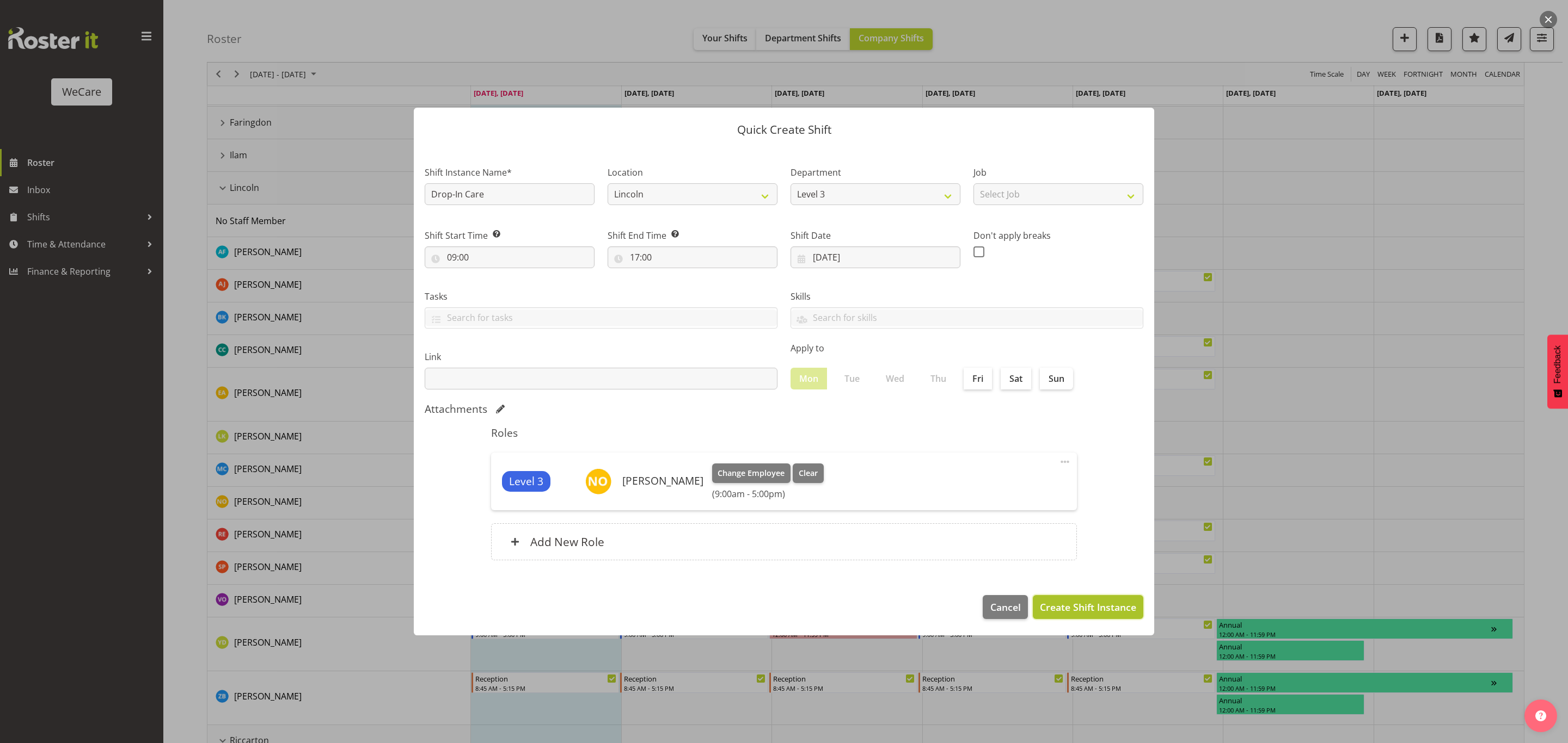
click at [1078, 607] on span "Create Shift Instance" at bounding box center [1088, 607] width 96 height 14
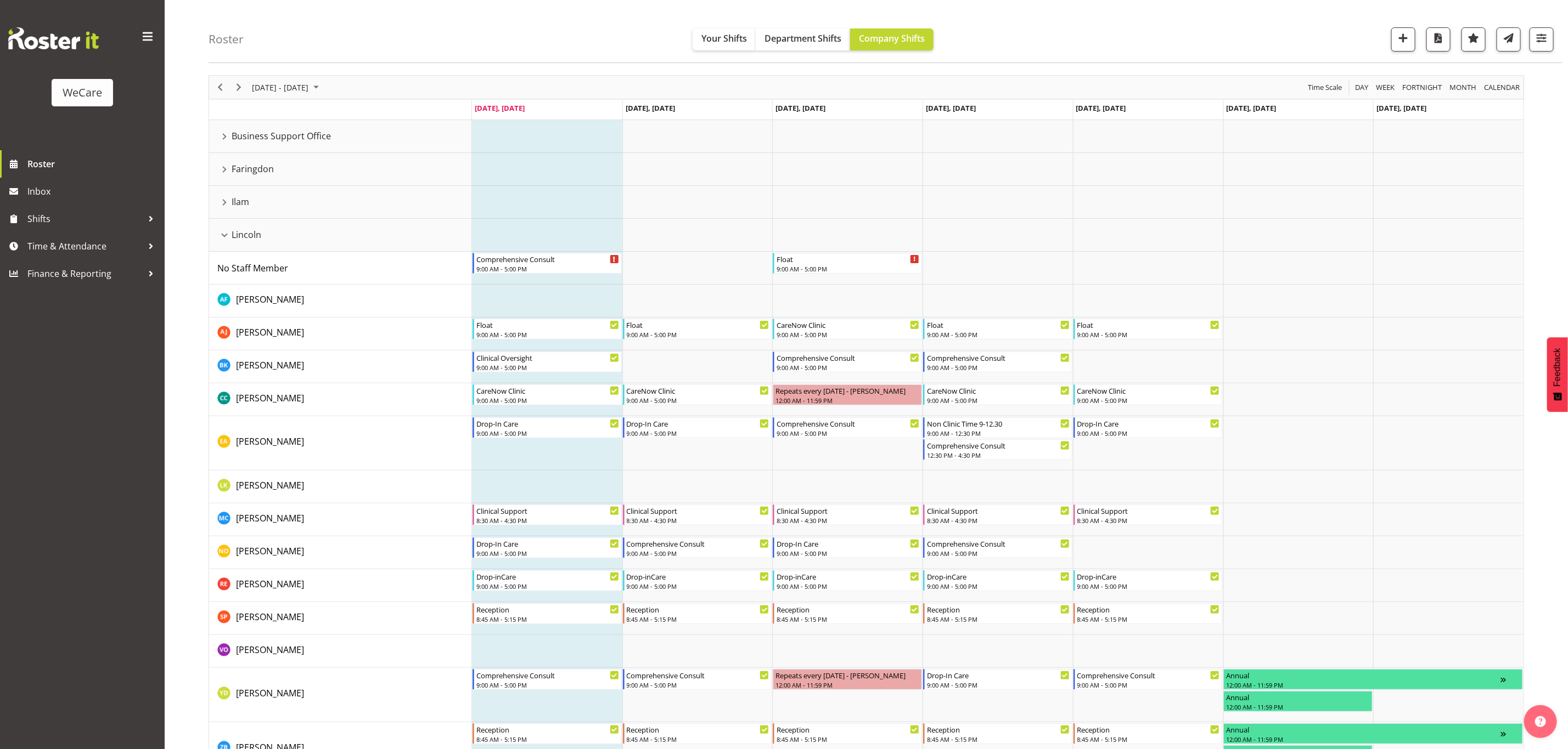
scroll to position [0, 0]
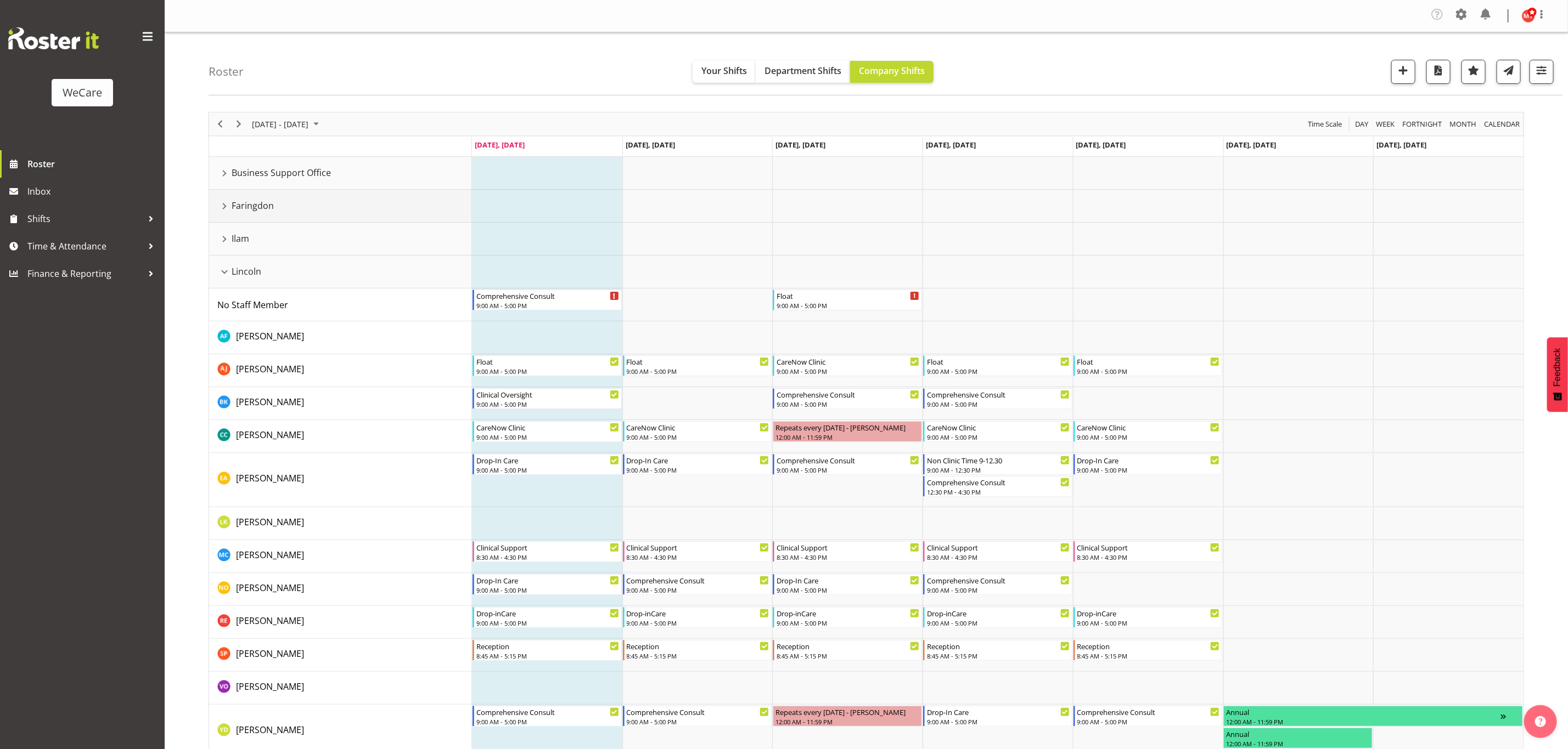
click at [218, 206] on div "Faringdon resource" at bounding box center [224, 206] width 14 height 14
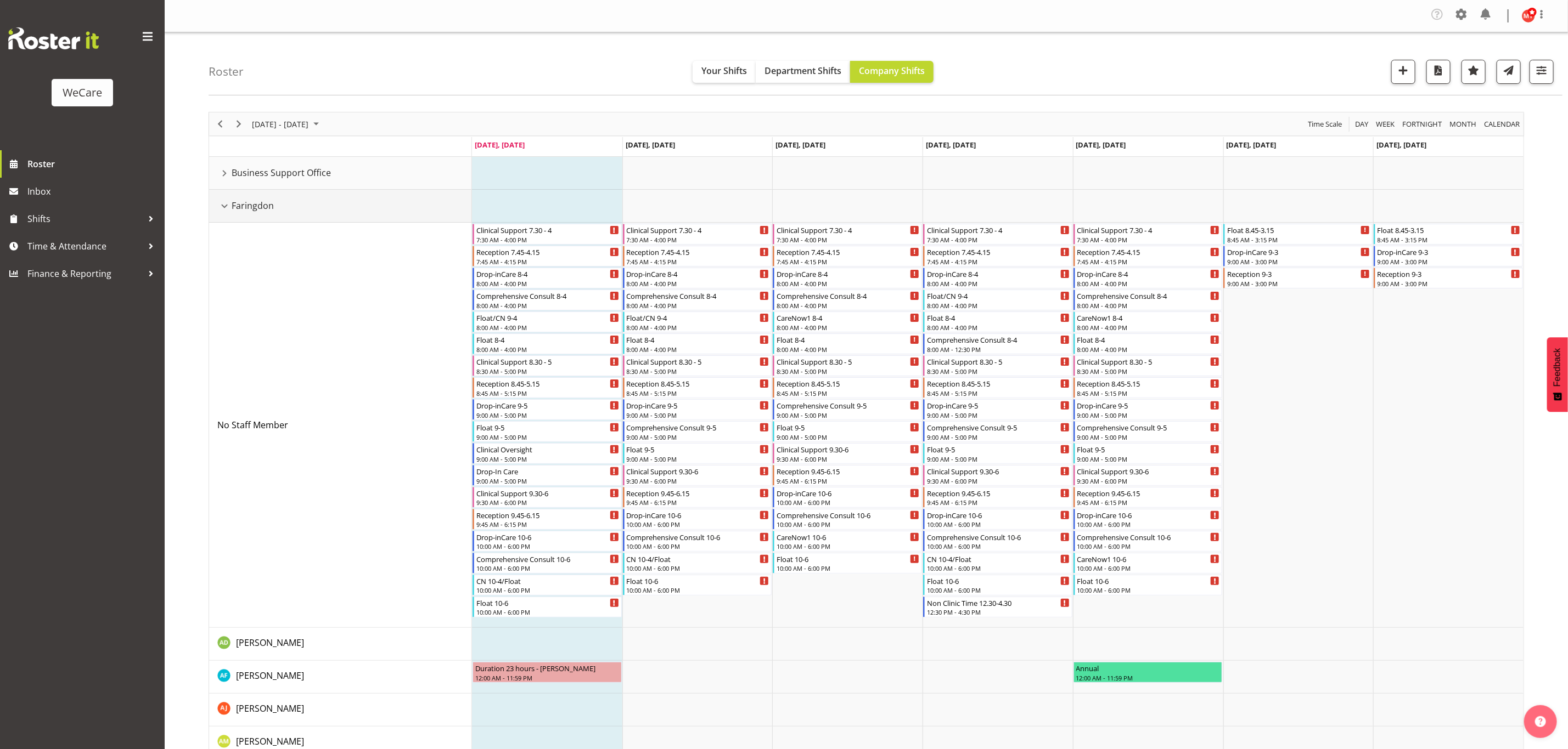
click at [219, 209] on div "Faringdon resource" at bounding box center [224, 206] width 14 height 14
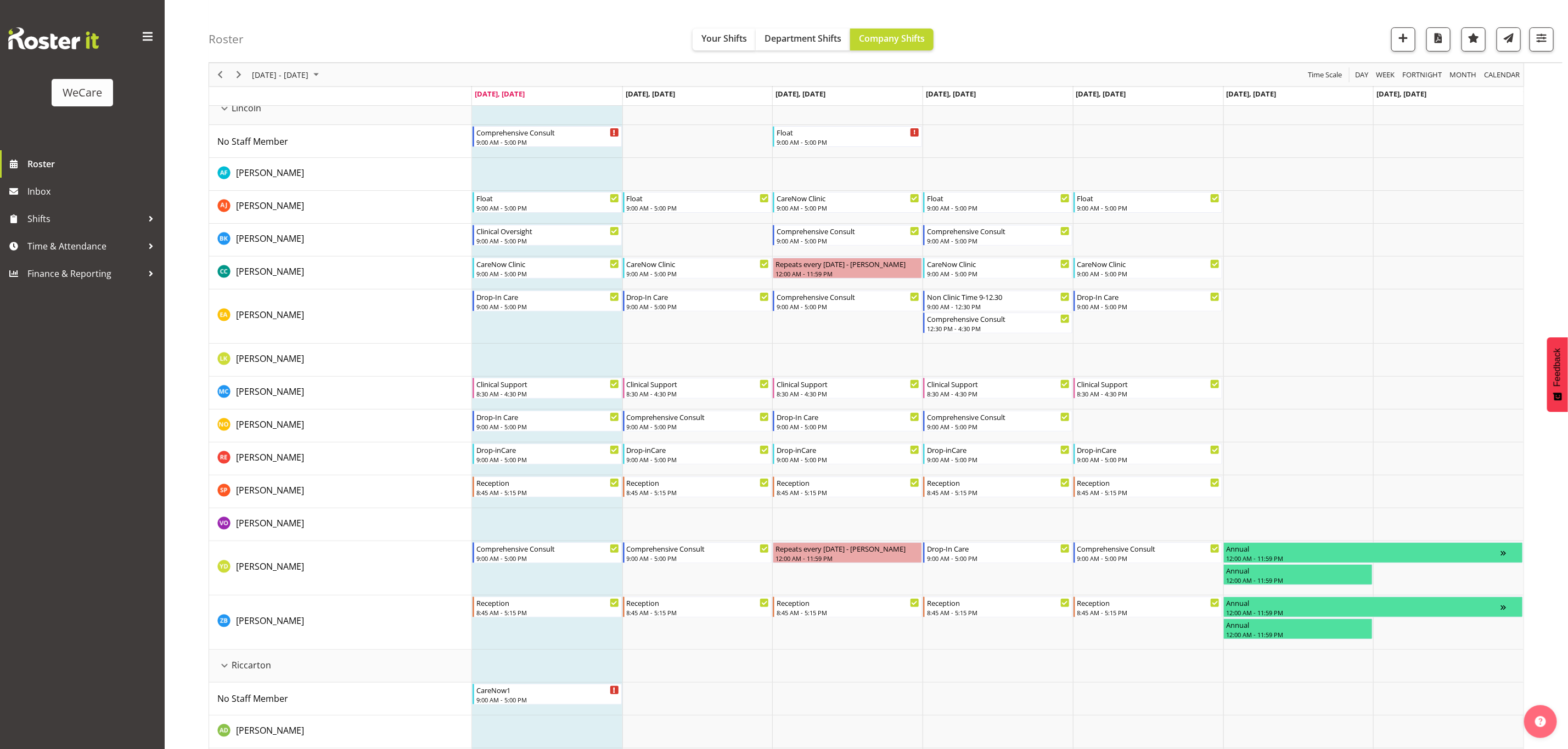
scroll to position [165, 0]
